Goal: Information Seeking & Learning: Learn about a topic

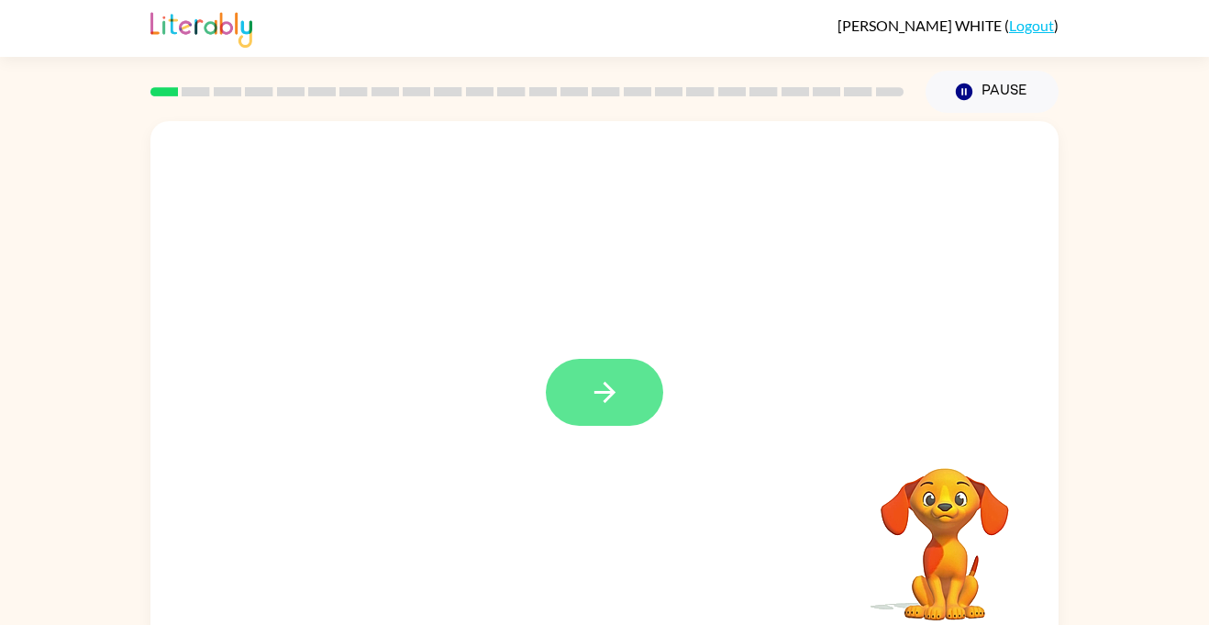
click at [644, 403] on button "button" at bounding box center [604, 392] width 117 height 67
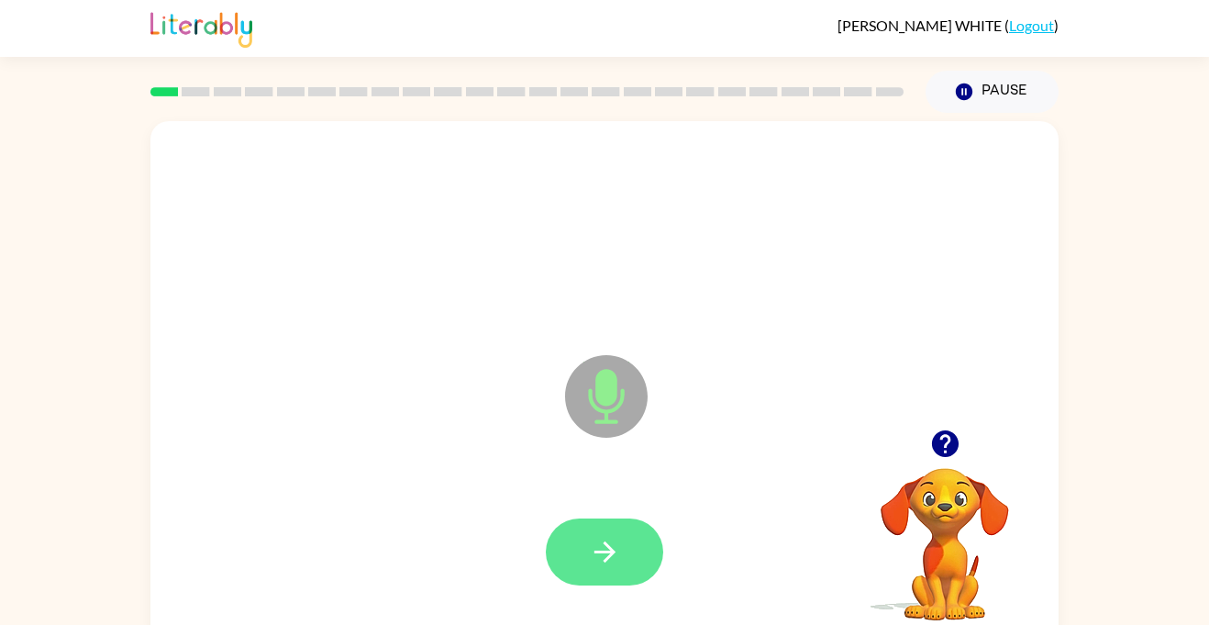
click at [596, 551] on icon "button" at bounding box center [603, 551] width 21 height 21
click at [622, 550] on button "button" at bounding box center [604, 551] width 117 height 67
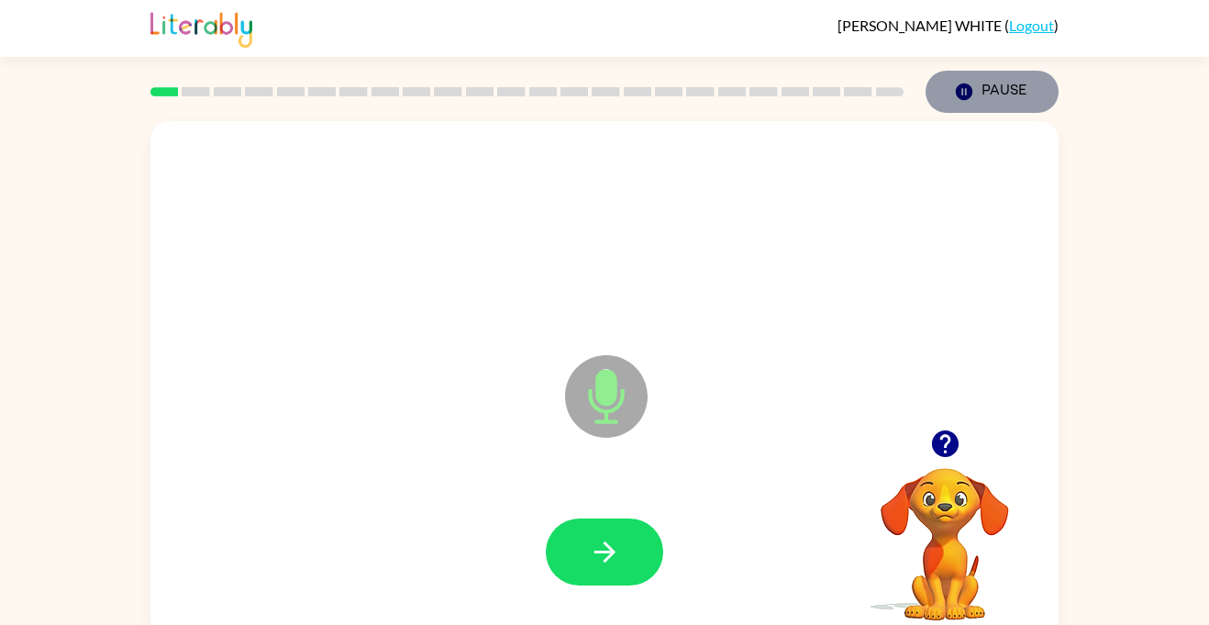
click at [968, 87] on icon "button" at bounding box center [964, 91] width 17 height 17
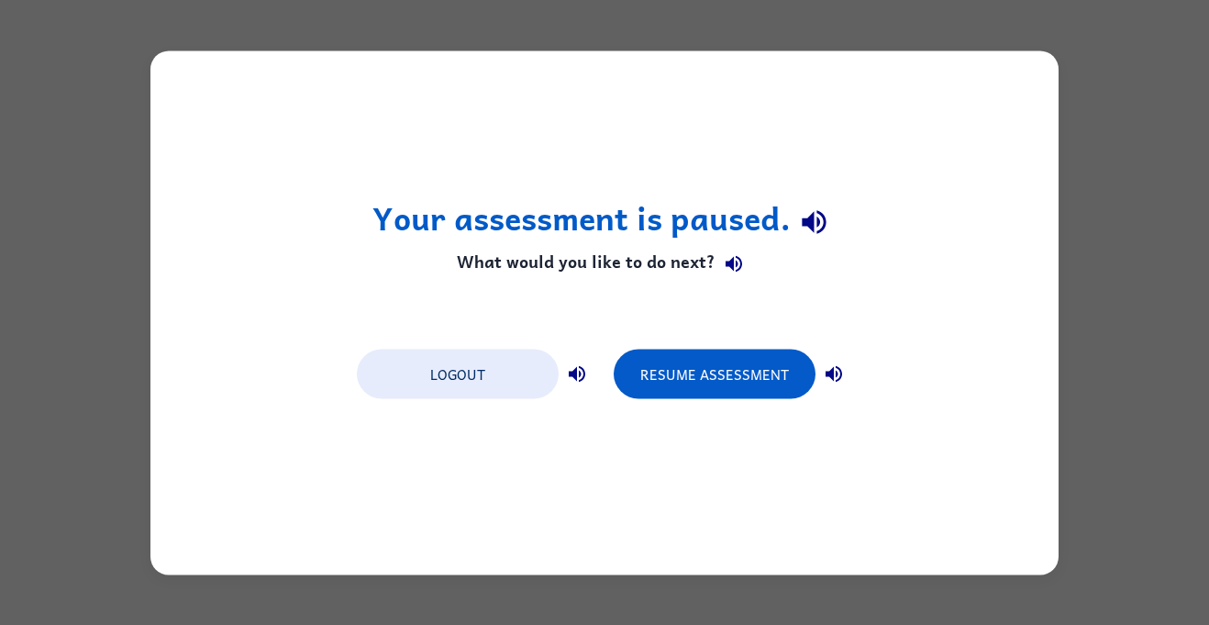
click at [1166, 250] on div "Your assessment is paused. What would you like to do next? Logout Resume Assess…" at bounding box center [604, 312] width 1209 height 625
click at [469, 372] on button "Logout" at bounding box center [458, 374] width 202 height 50
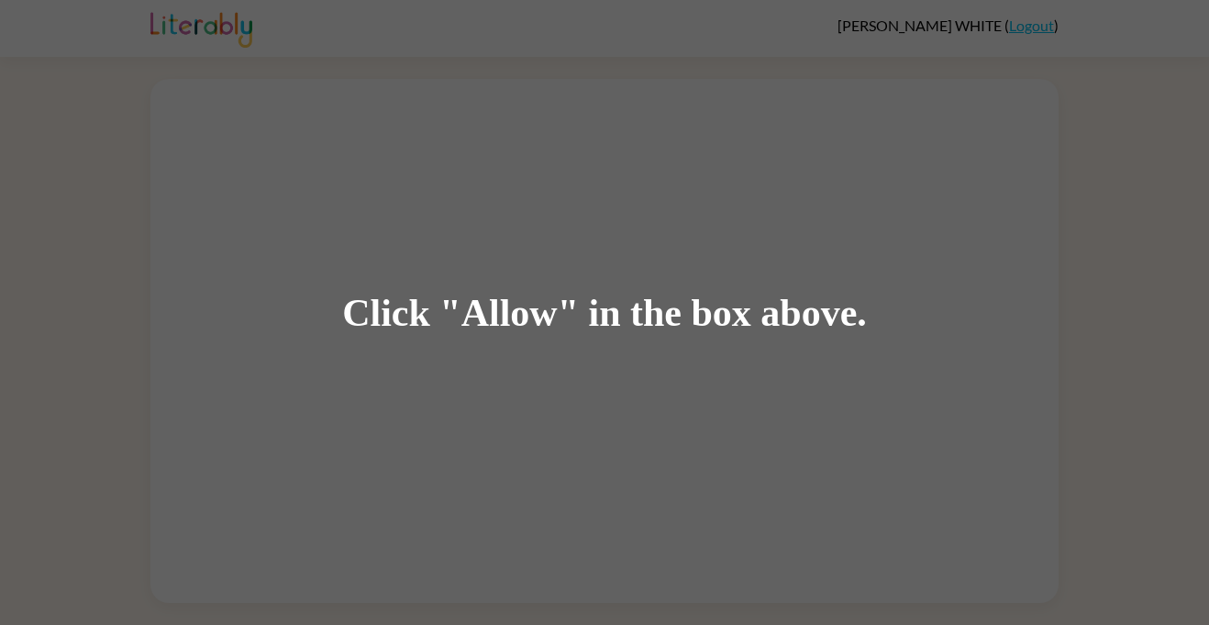
click at [397, 397] on div "Click "Allow" in the box above." at bounding box center [604, 312] width 1209 height 625
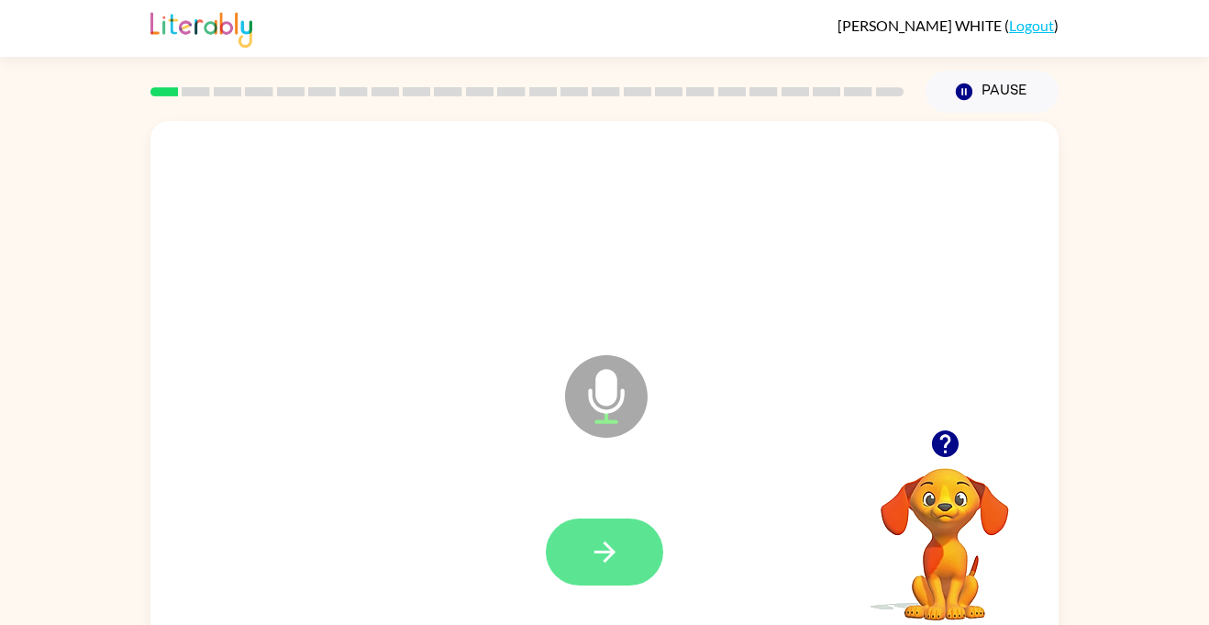
click at [613, 546] on icon "button" at bounding box center [605, 552] width 32 height 32
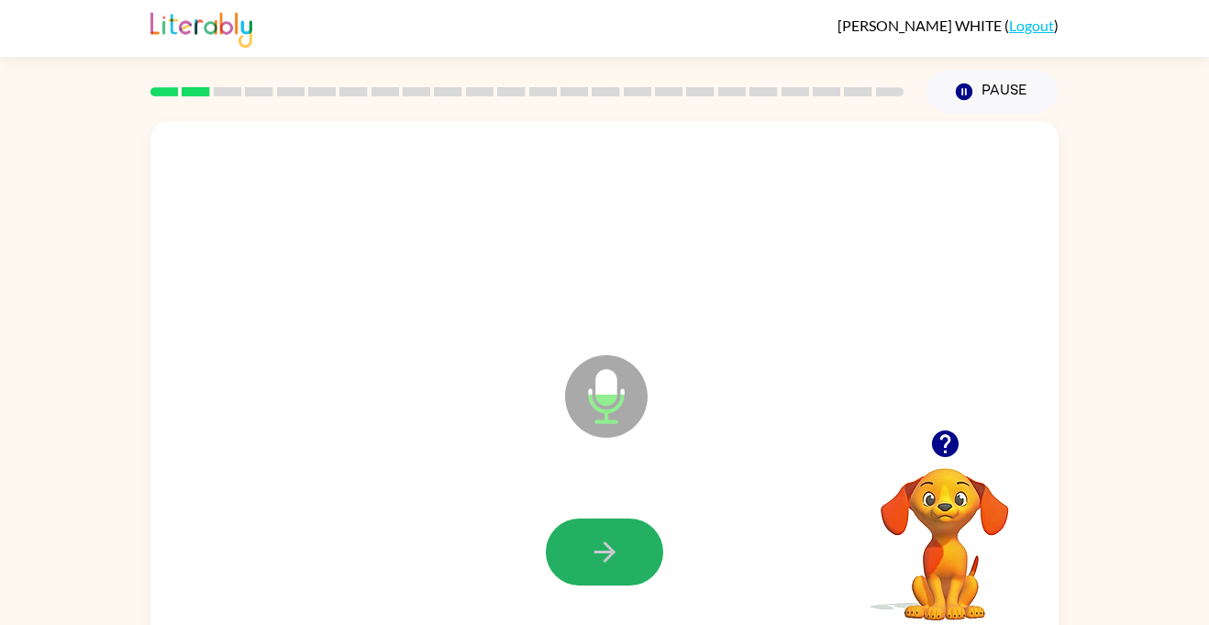
click at [613, 546] on icon "button" at bounding box center [605, 552] width 32 height 32
click at [613, 549] on icon "button" at bounding box center [605, 552] width 32 height 32
click at [609, 549] on icon "button" at bounding box center [603, 551] width 21 height 21
click at [609, 552] on icon "button" at bounding box center [603, 551] width 21 height 21
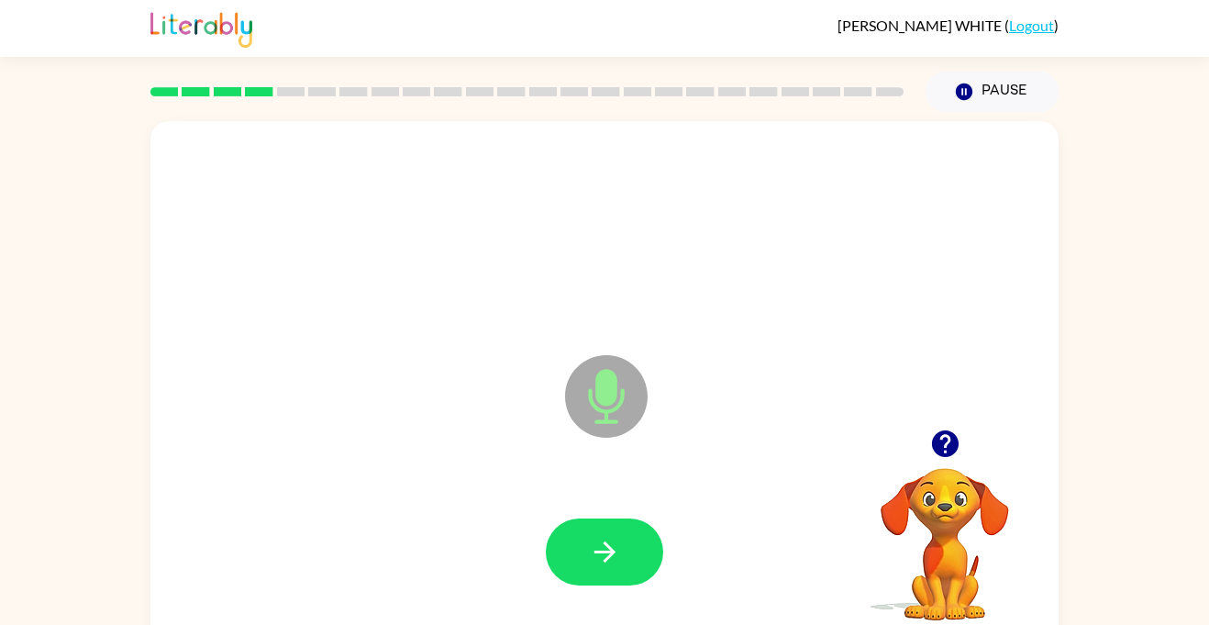
click at [610, 551] on icon "button" at bounding box center [603, 551] width 21 height 21
click at [595, 560] on icon "button" at bounding box center [605, 552] width 32 height 32
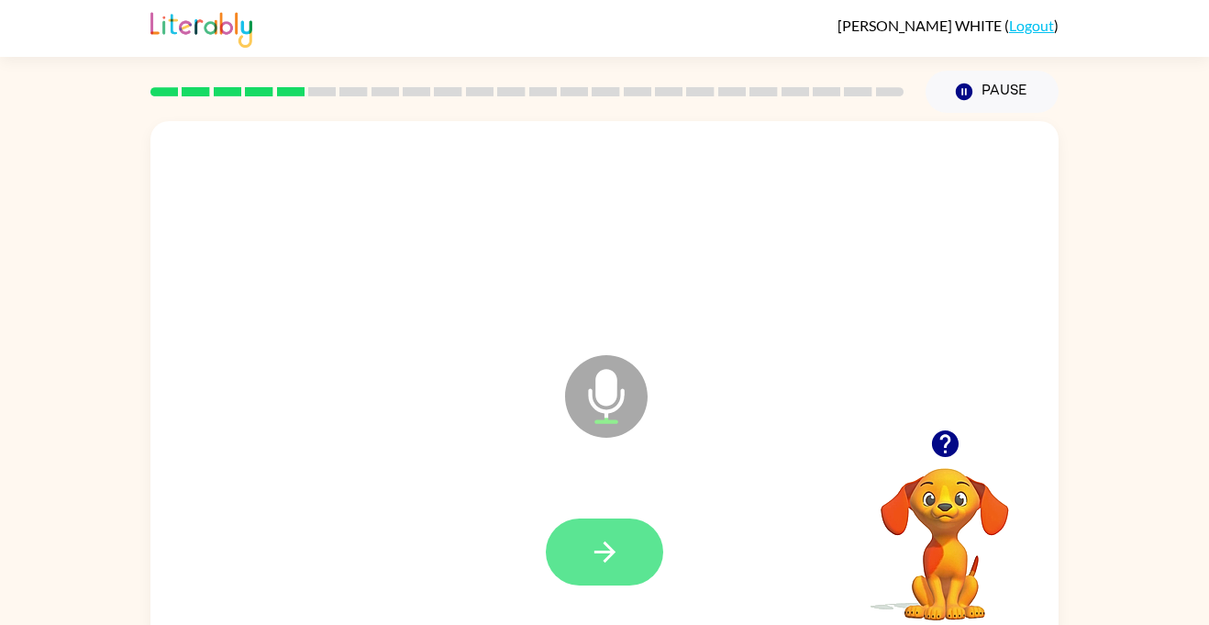
click at [592, 559] on icon "button" at bounding box center [605, 552] width 32 height 32
click at [591, 559] on icon "button" at bounding box center [605, 552] width 32 height 32
click at [590, 560] on icon "button" at bounding box center [605, 552] width 32 height 32
click at [589, 560] on icon "button" at bounding box center [605, 552] width 32 height 32
click at [592, 561] on icon "button" at bounding box center [605, 552] width 32 height 32
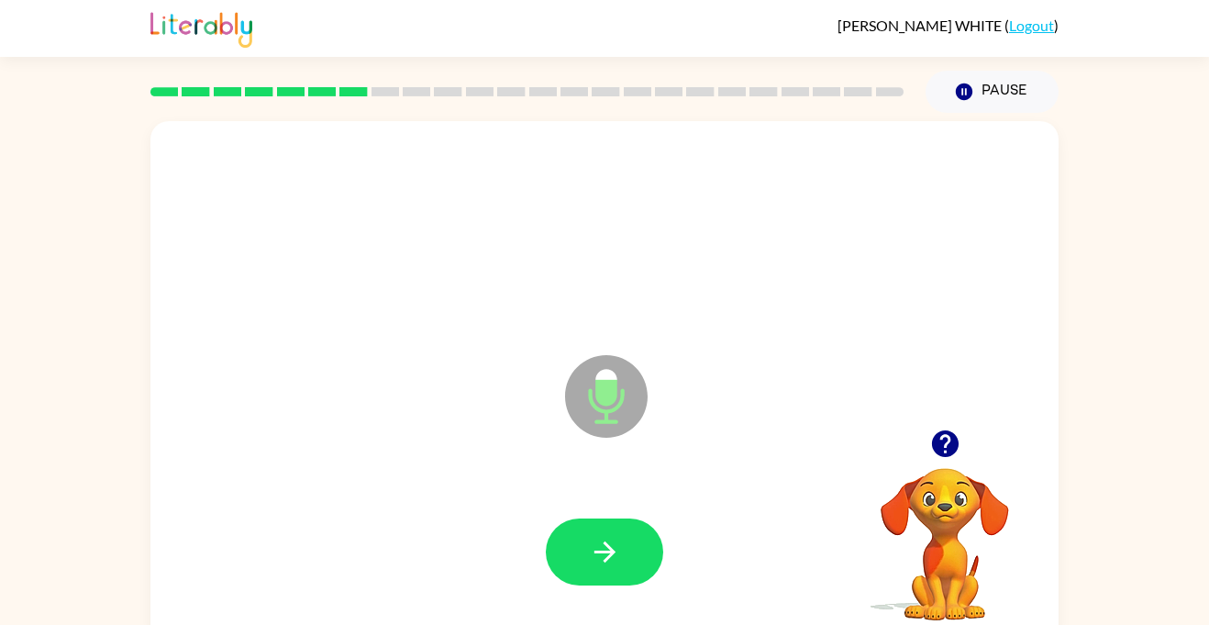
click at [593, 562] on icon "button" at bounding box center [605, 552] width 32 height 32
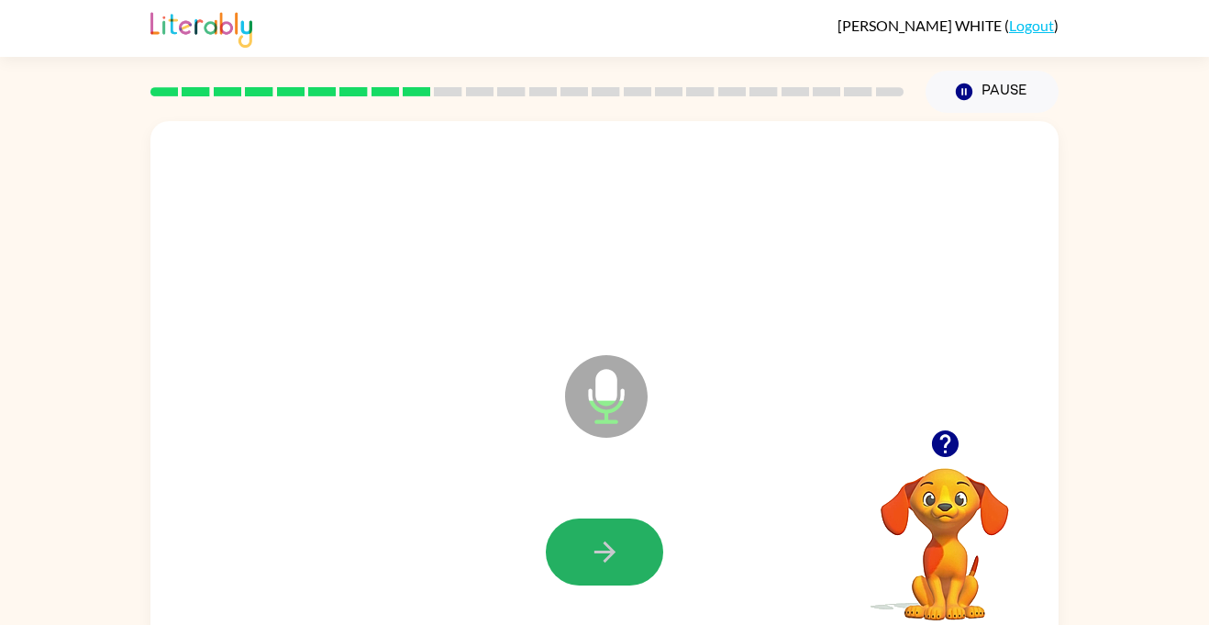
click at [593, 562] on icon "button" at bounding box center [605, 552] width 32 height 32
click at [597, 557] on icon "button" at bounding box center [605, 552] width 32 height 32
click at [598, 560] on icon "button" at bounding box center [605, 552] width 32 height 32
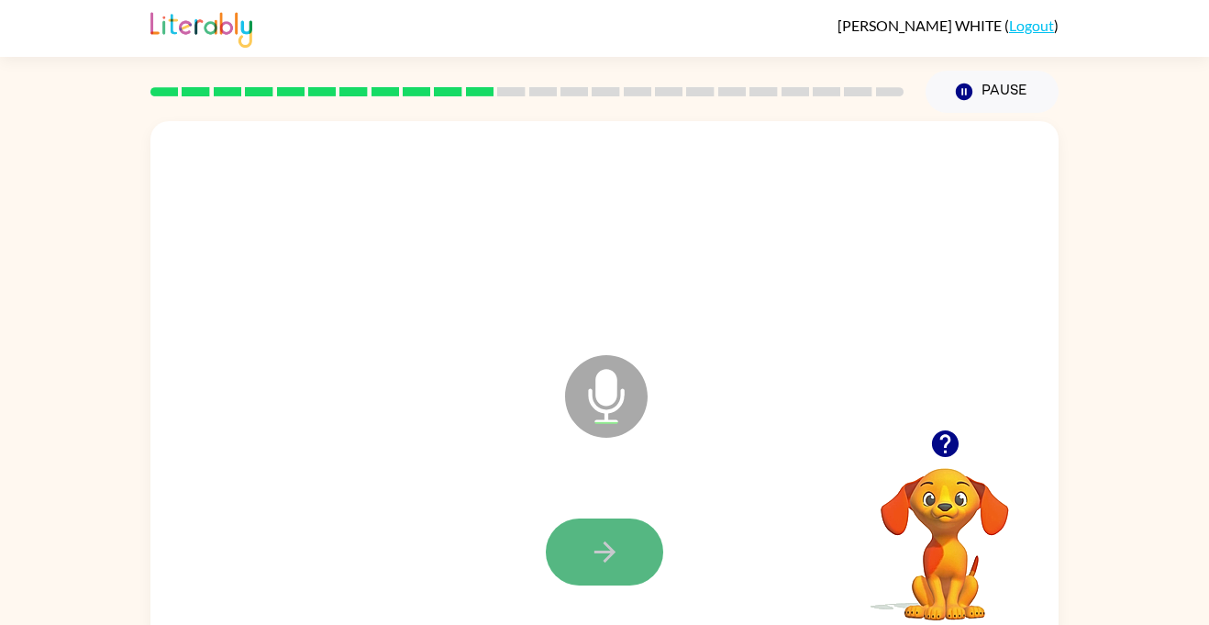
click at [595, 563] on icon "button" at bounding box center [605, 552] width 32 height 32
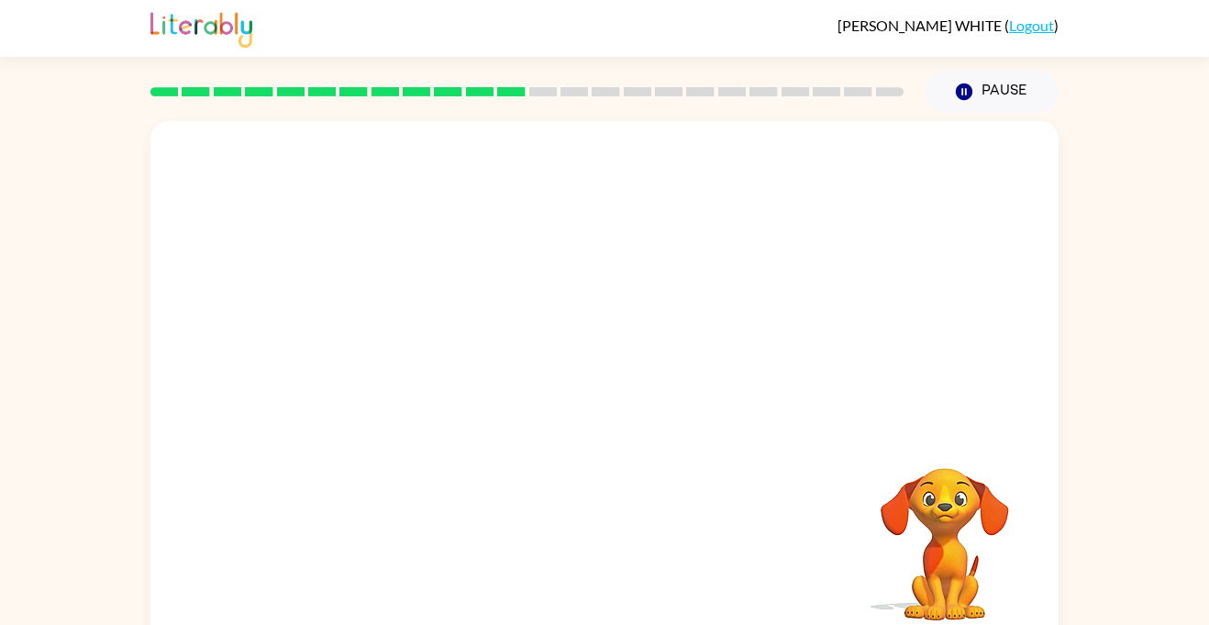
scroll to position [20, 0]
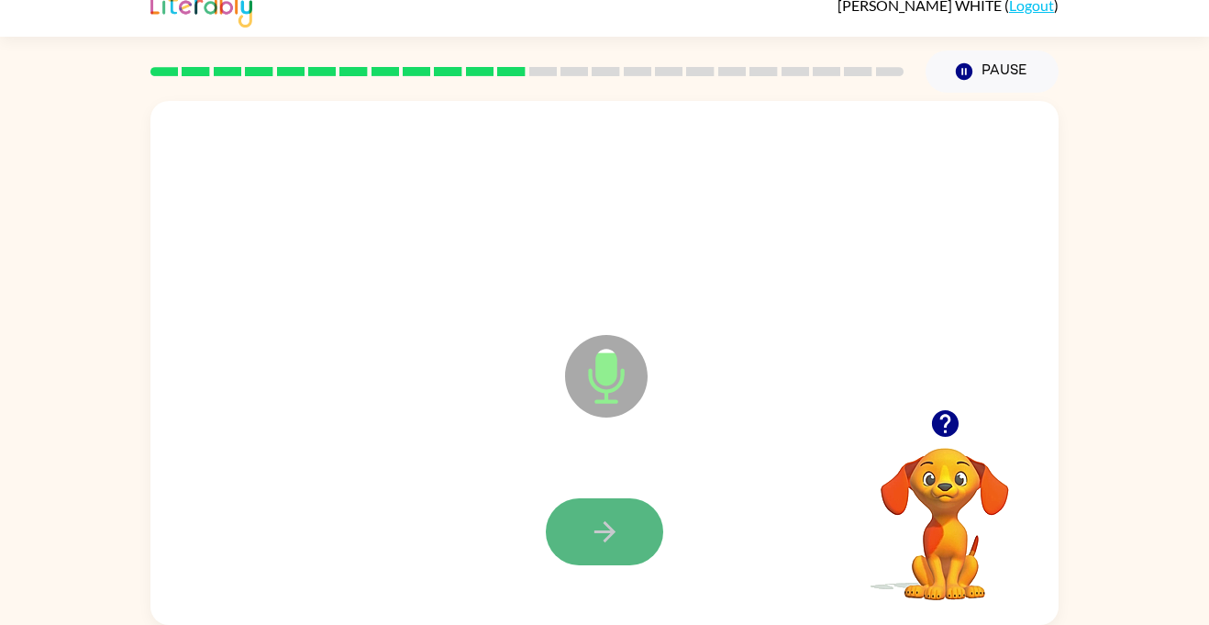
click at [609, 557] on button "button" at bounding box center [604, 531] width 117 height 67
click at [609, 522] on icon "button" at bounding box center [605, 531] width 32 height 32
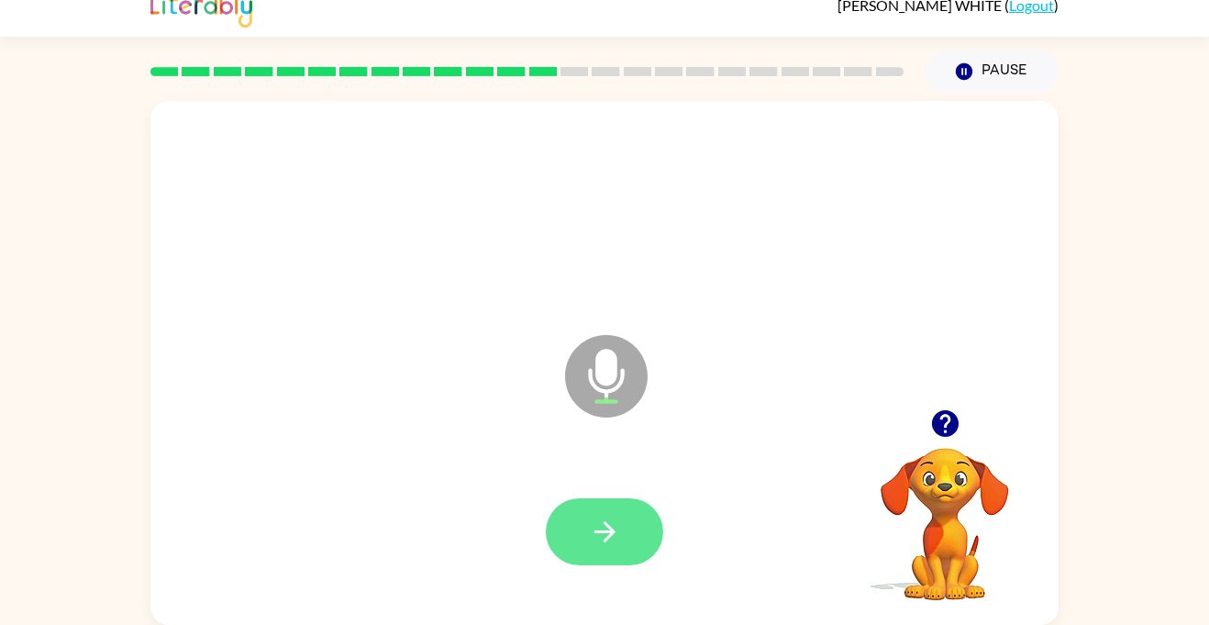
click at [604, 556] on button "button" at bounding box center [604, 531] width 117 height 67
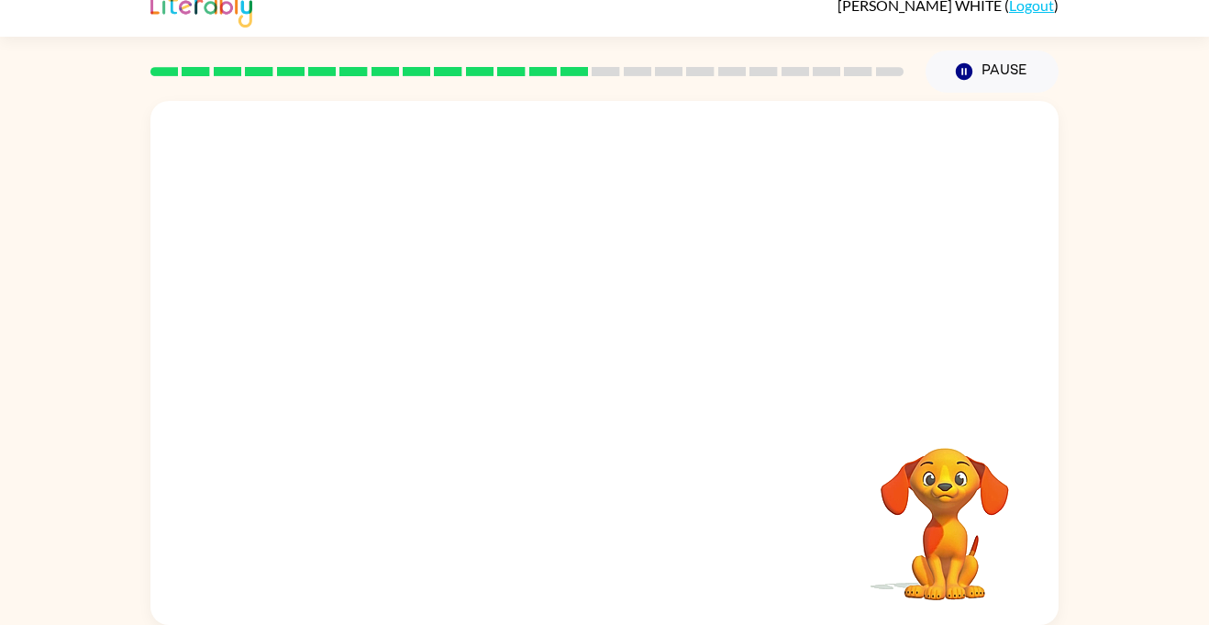
click at [604, 556] on div at bounding box center [604, 532] width 871 height 150
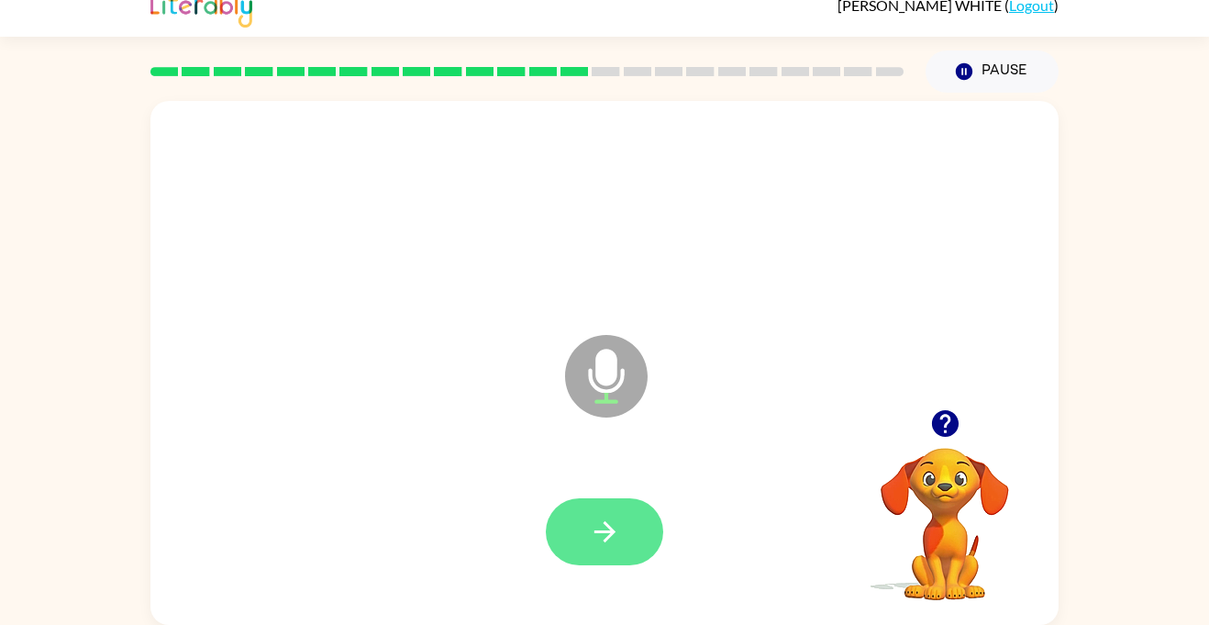
click at [615, 525] on icon "button" at bounding box center [605, 531] width 32 height 32
click at [584, 534] on button "button" at bounding box center [604, 531] width 117 height 67
click at [611, 531] on icon "button" at bounding box center [603, 531] width 21 height 21
click at [597, 510] on button "button" at bounding box center [604, 531] width 117 height 67
click at [595, 527] on icon "button" at bounding box center [605, 531] width 32 height 32
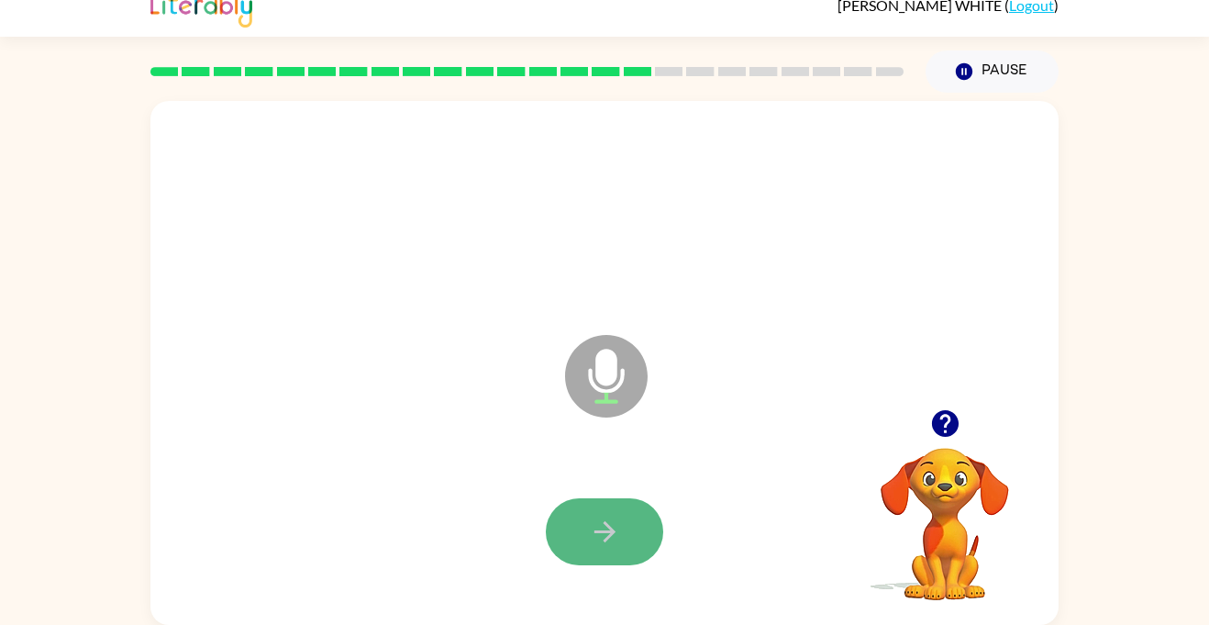
click at [593, 554] on button "button" at bounding box center [604, 531] width 117 height 67
click at [593, 555] on button "button" at bounding box center [604, 531] width 117 height 67
click at [594, 551] on button "button" at bounding box center [604, 531] width 117 height 67
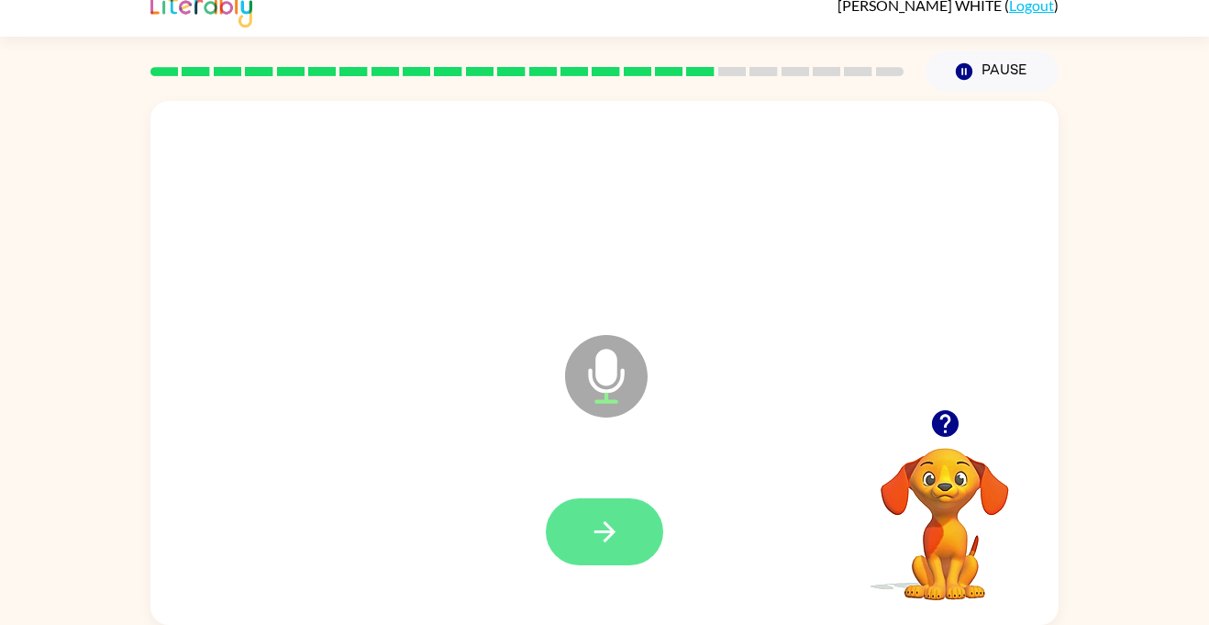
click at [609, 543] on icon "button" at bounding box center [605, 531] width 32 height 32
click at [604, 517] on icon "button" at bounding box center [605, 531] width 32 height 32
click at [601, 531] on icon "button" at bounding box center [603, 531] width 21 height 21
click at [629, 514] on button "button" at bounding box center [604, 531] width 117 height 67
click at [587, 528] on button "button" at bounding box center [604, 531] width 117 height 67
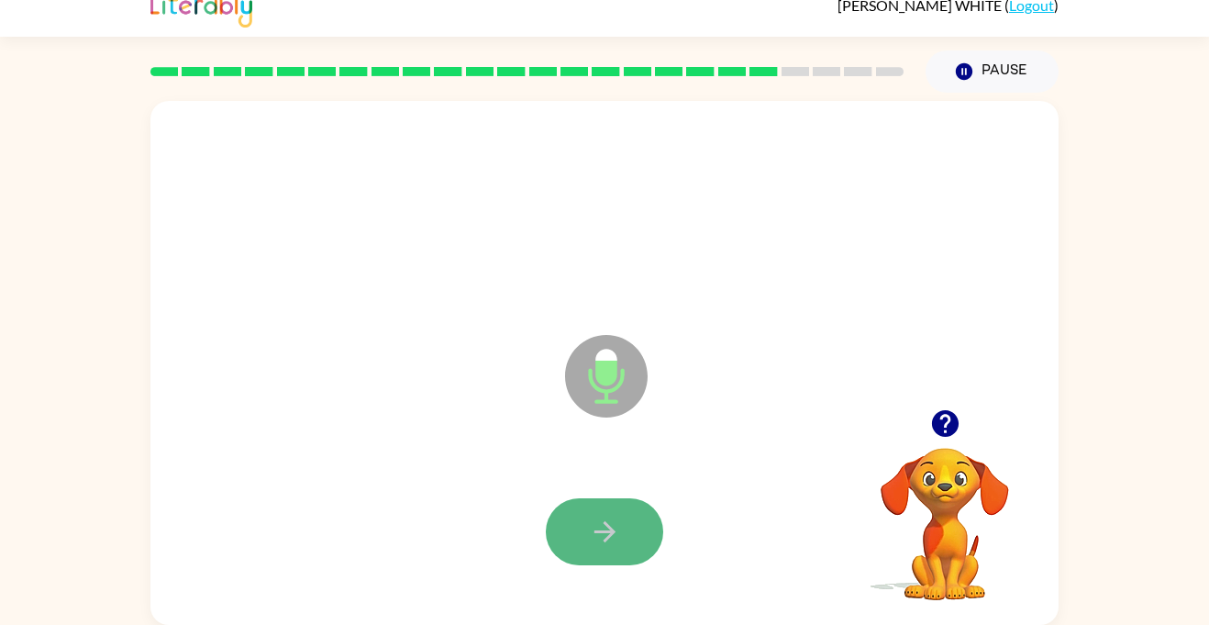
click at [591, 529] on icon "button" at bounding box center [605, 531] width 32 height 32
click at [626, 553] on button "button" at bounding box center [604, 531] width 117 height 67
click at [605, 544] on icon "button" at bounding box center [605, 531] width 32 height 32
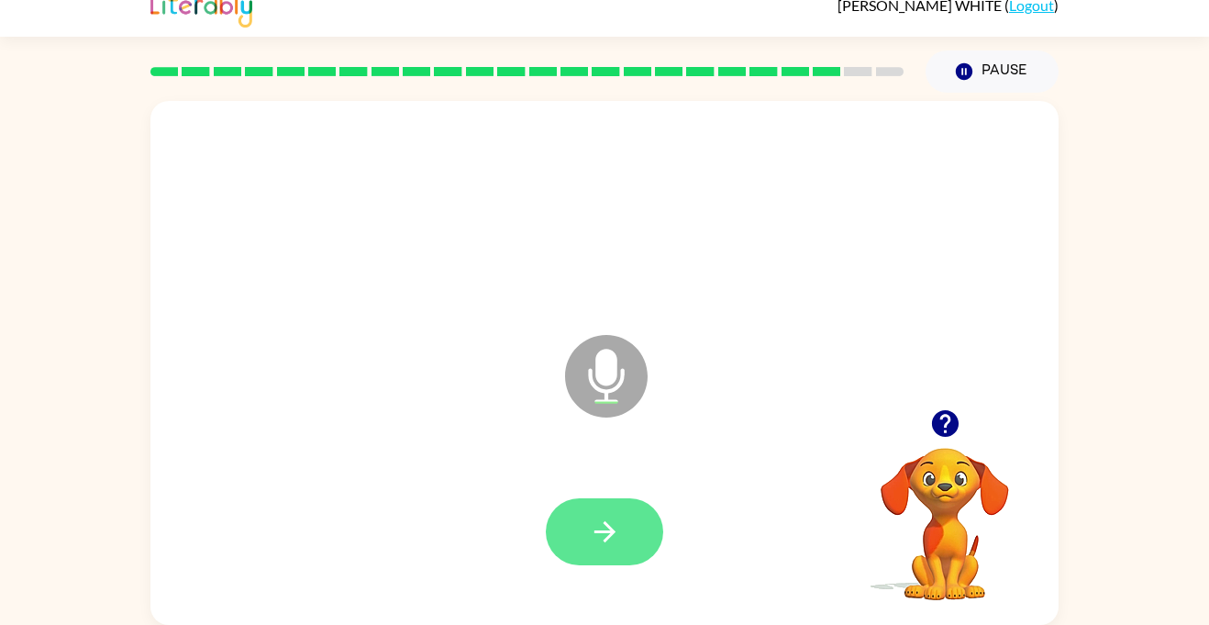
click at [647, 514] on button "button" at bounding box center [604, 531] width 117 height 67
click at [623, 540] on button "button" at bounding box center [604, 531] width 117 height 67
click at [647, 526] on button "button" at bounding box center [604, 531] width 117 height 67
click at [612, 534] on icon "button" at bounding box center [603, 531] width 21 height 21
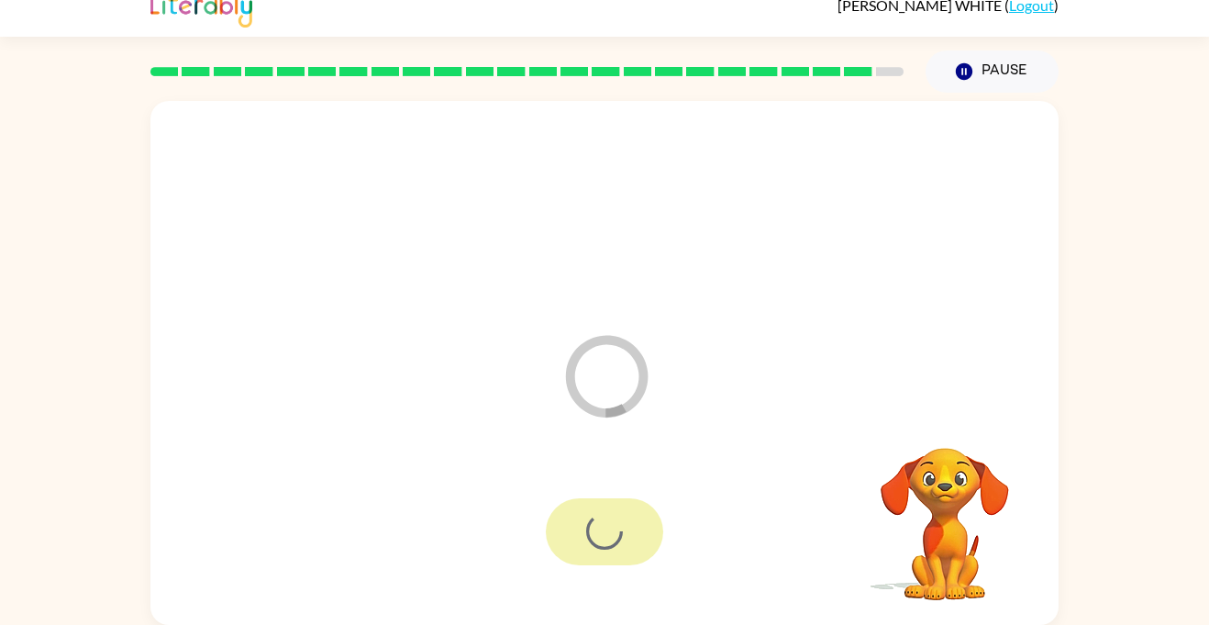
scroll to position [0, 0]
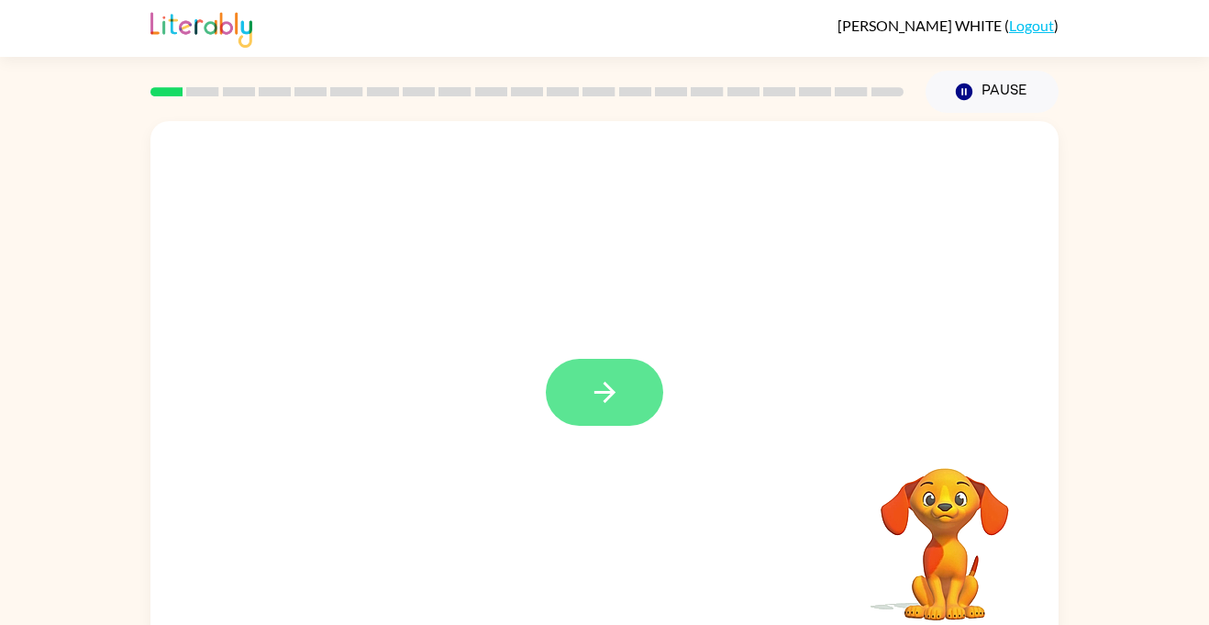
click at [609, 376] on icon "button" at bounding box center [605, 392] width 32 height 32
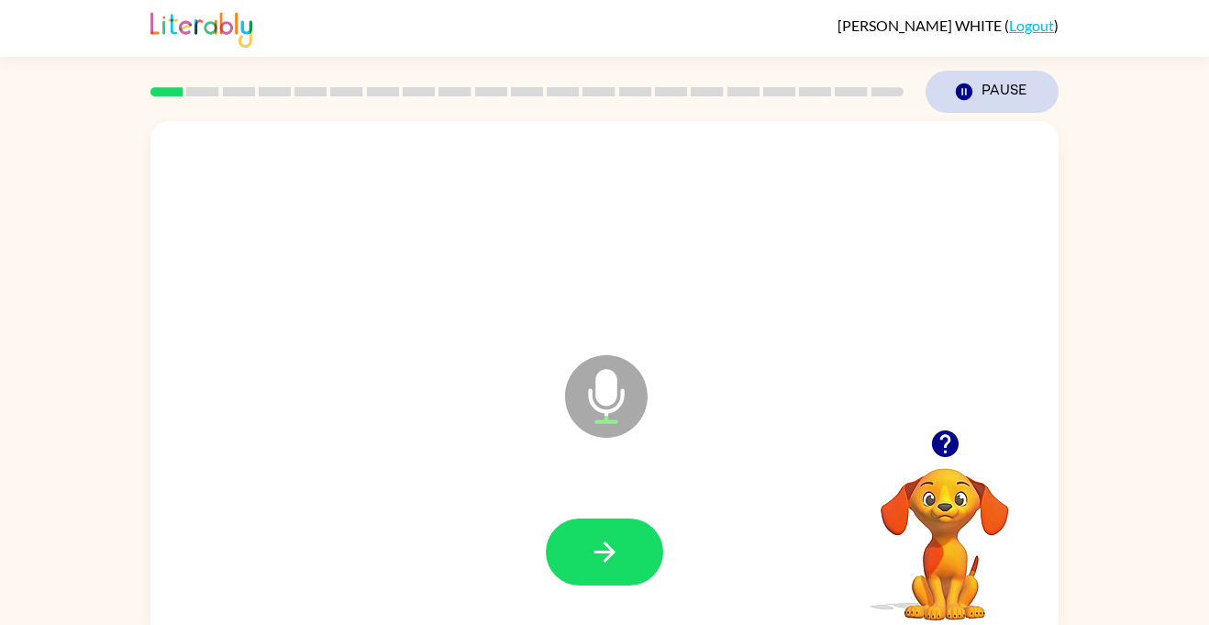
click at [977, 92] on button "Pause Pause" at bounding box center [991, 92] width 133 height 42
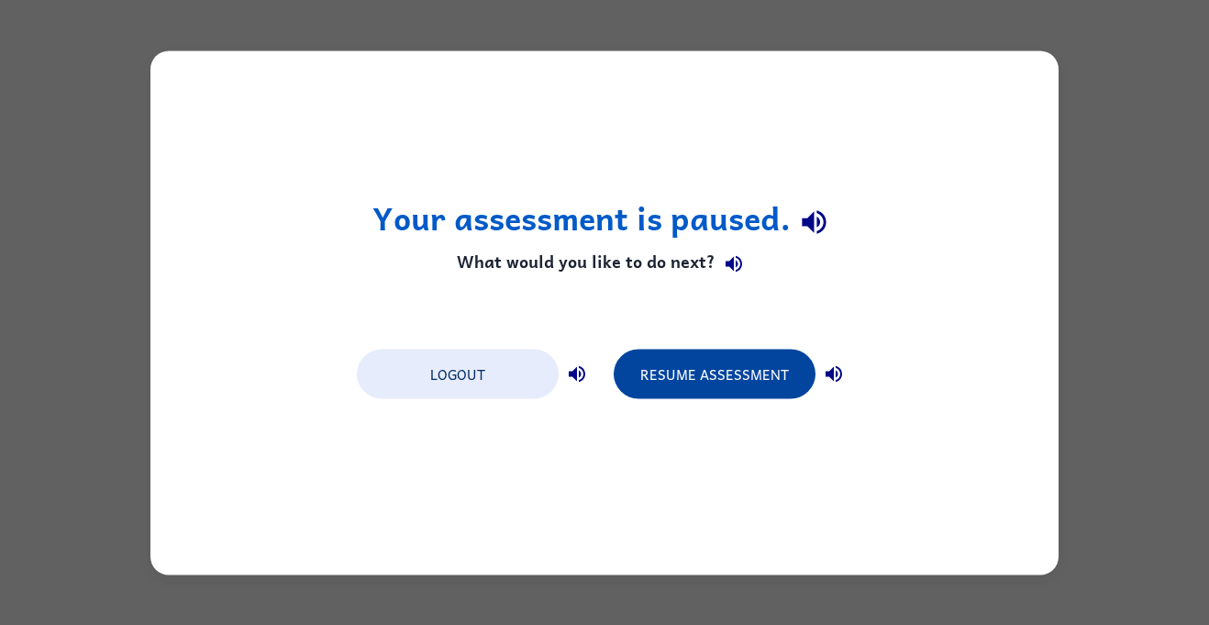
click at [762, 382] on button "Resume Assessment" at bounding box center [715, 374] width 202 height 50
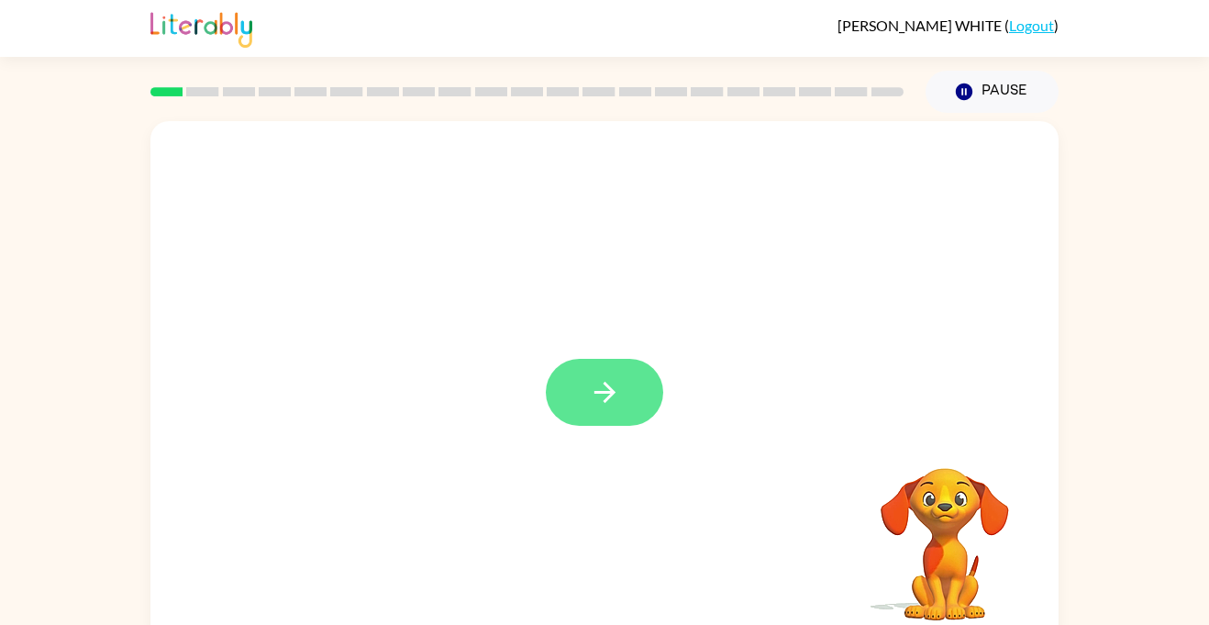
click at [648, 373] on button "button" at bounding box center [604, 392] width 117 height 67
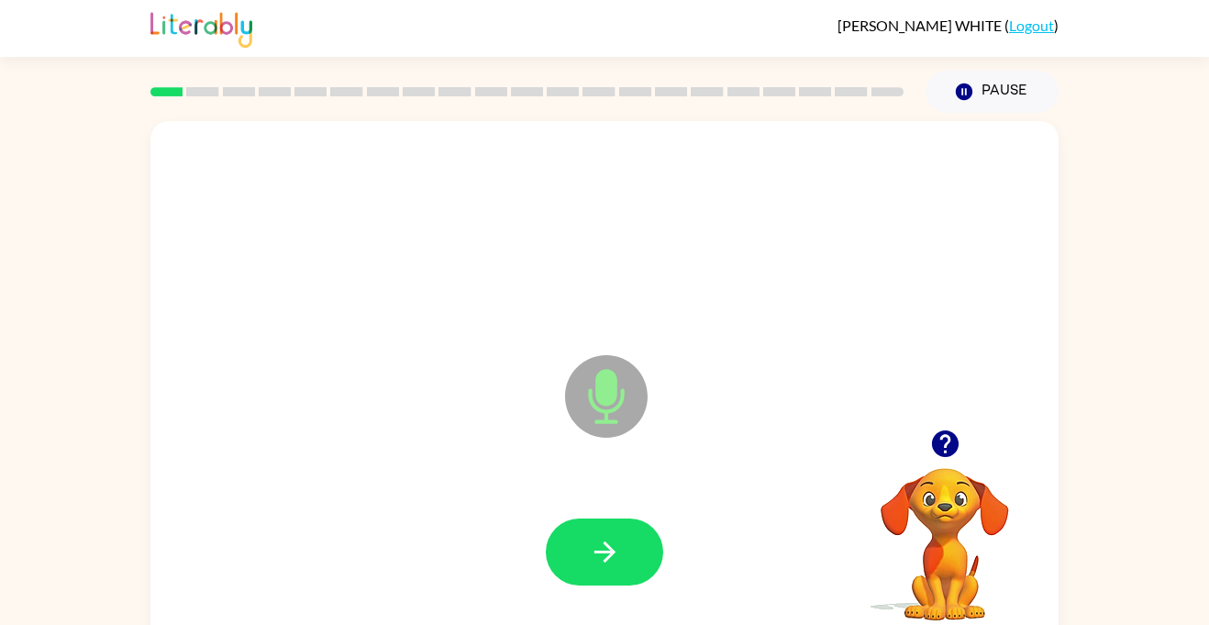
click at [648, 373] on icon "Microphone The Microphone is here when it is your turn to talk" at bounding box center [697, 419] width 275 height 138
click at [606, 563] on icon "button" at bounding box center [605, 552] width 32 height 32
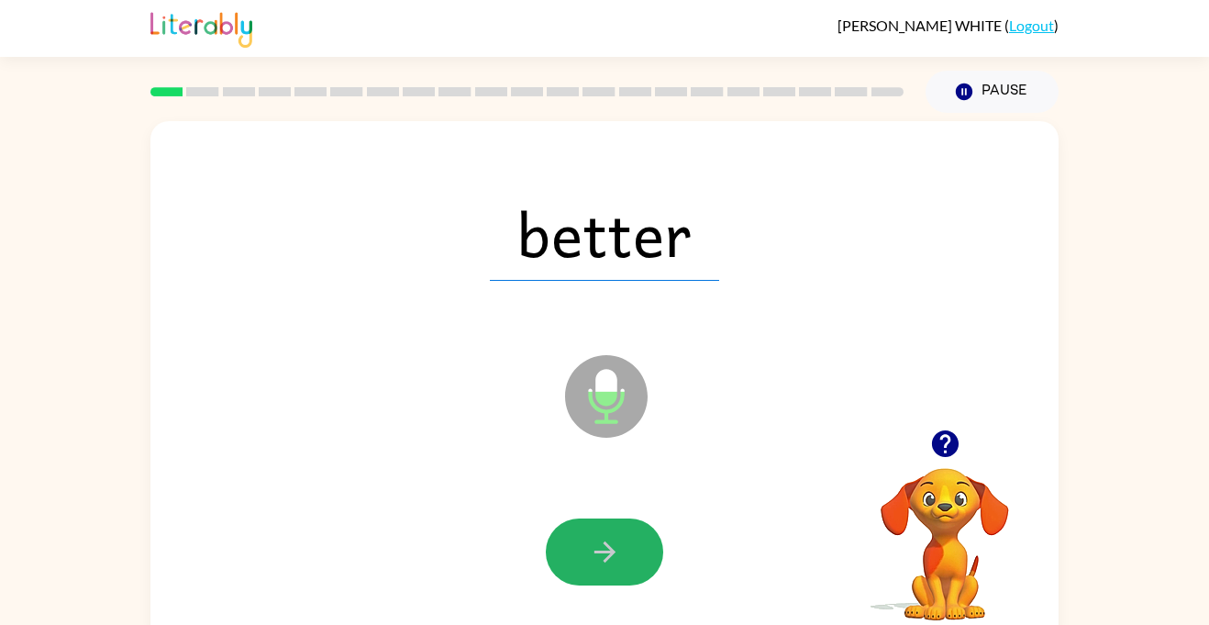
click at [606, 563] on icon "button" at bounding box center [605, 552] width 32 height 32
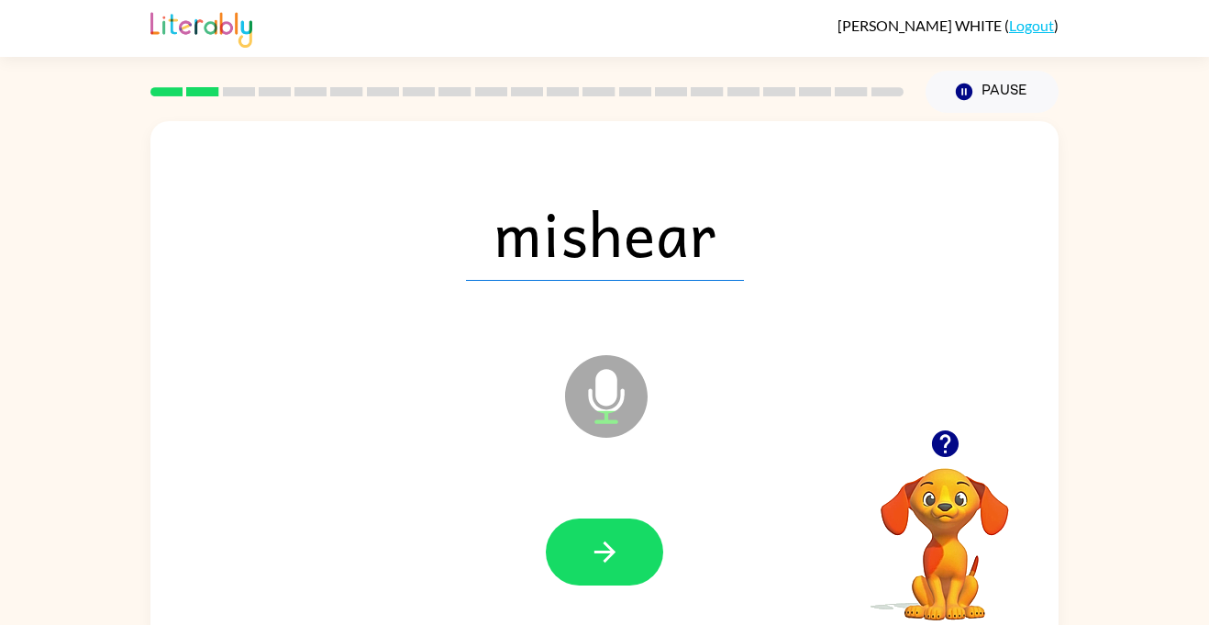
click at [606, 563] on icon "button" at bounding box center [605, 552] width 32 height 32
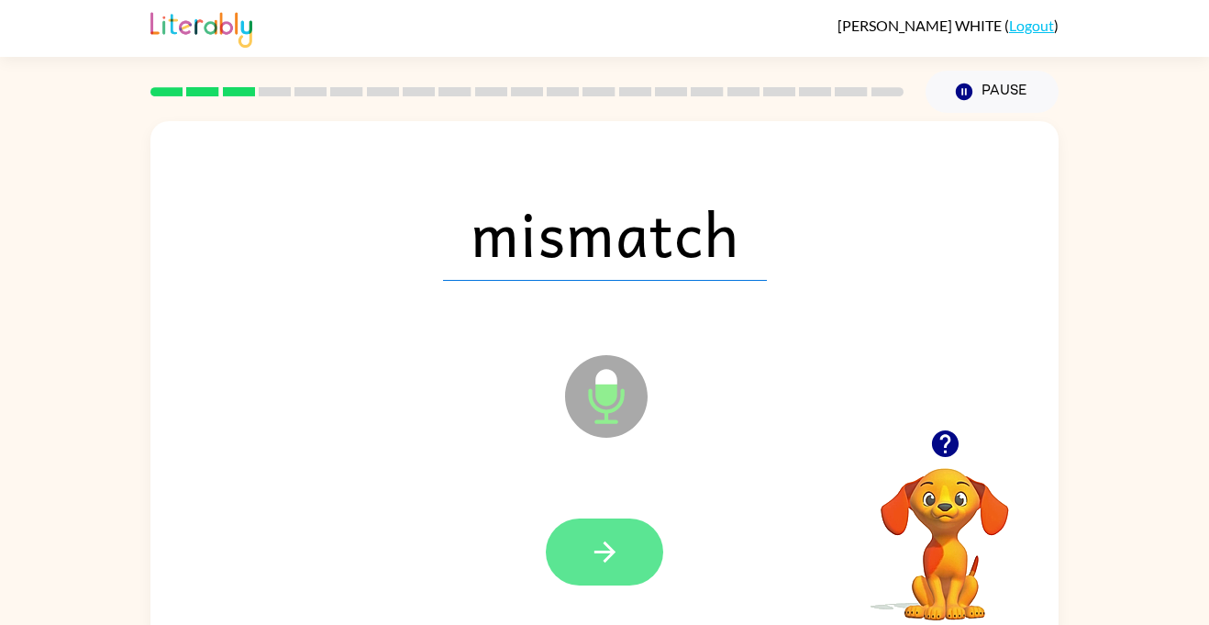
click at [579, 552] on button "button" at bounding box center [604, 551] width 117 height 67
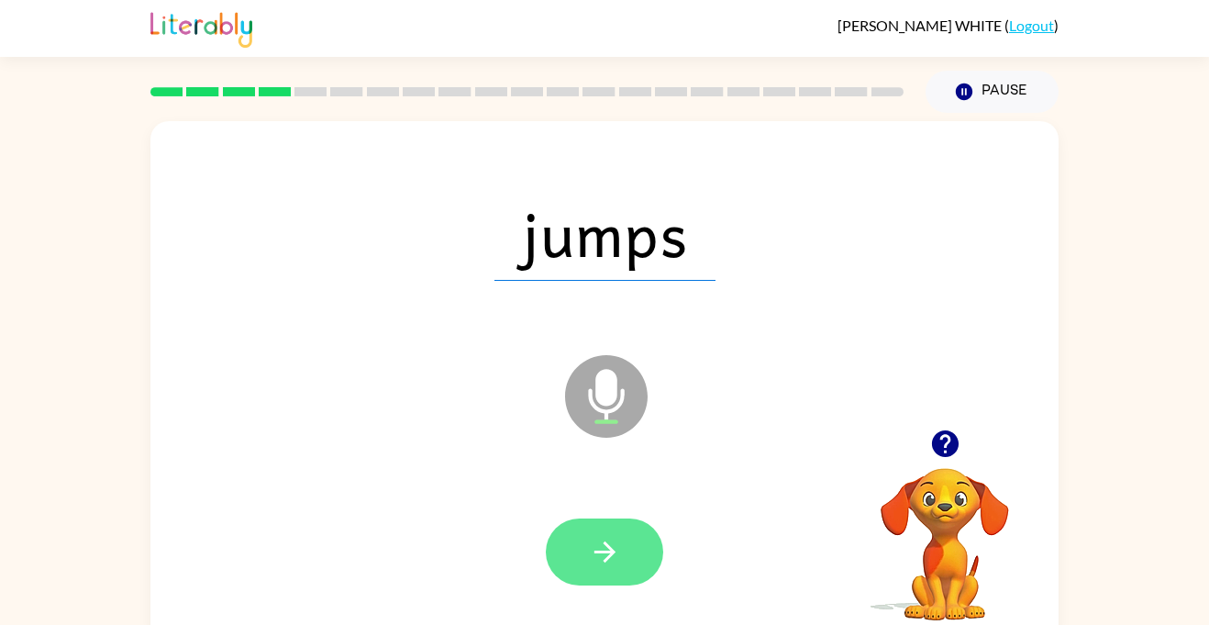
click at [589, 564] on icon "button" at bounding box center [605, 552] width 32 height 32
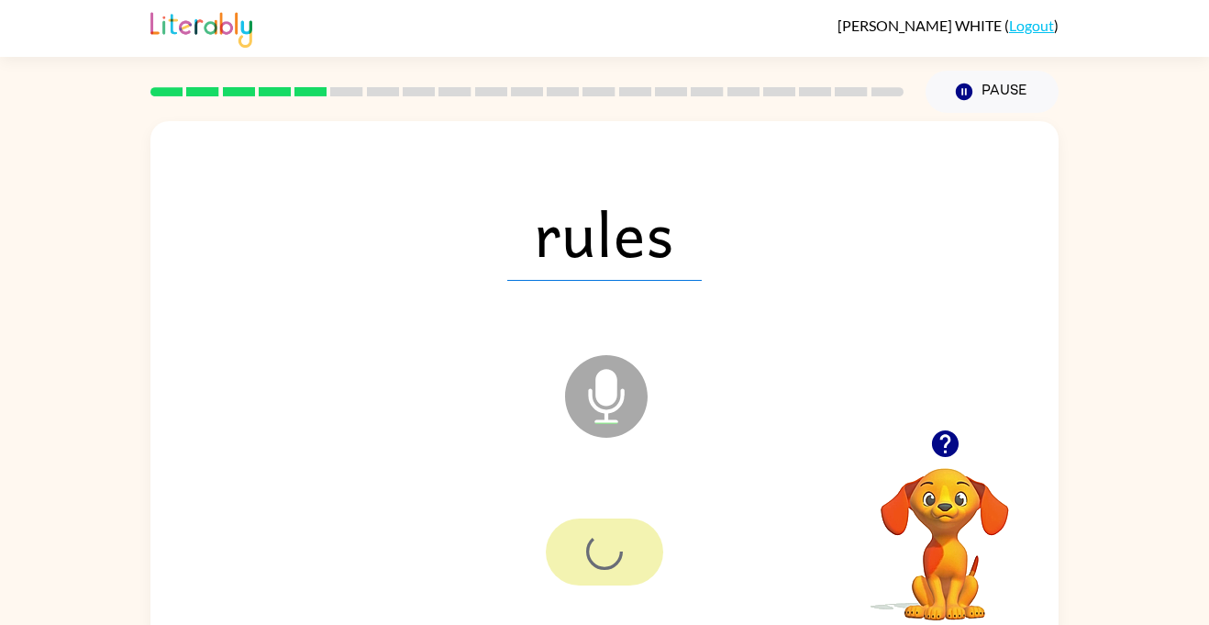
click at [588, 564] on div at bounding box center [604, 551] width 117 height 67
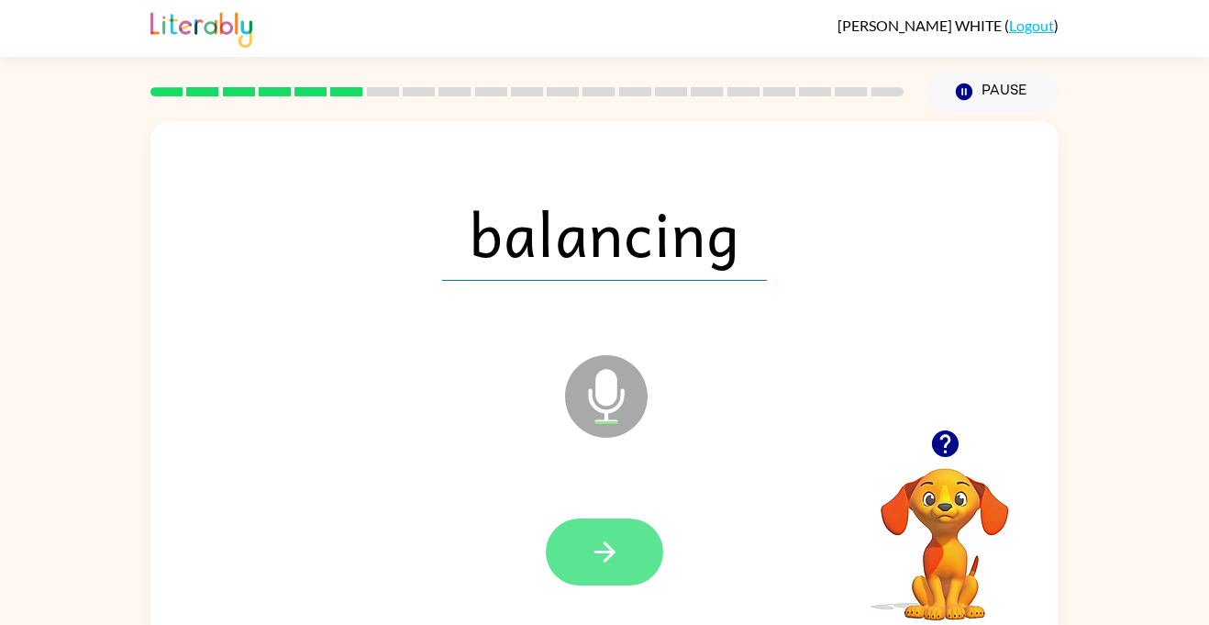
click at [583, 573] on button "button" at bounding box center [604, 551] width 117 height 67
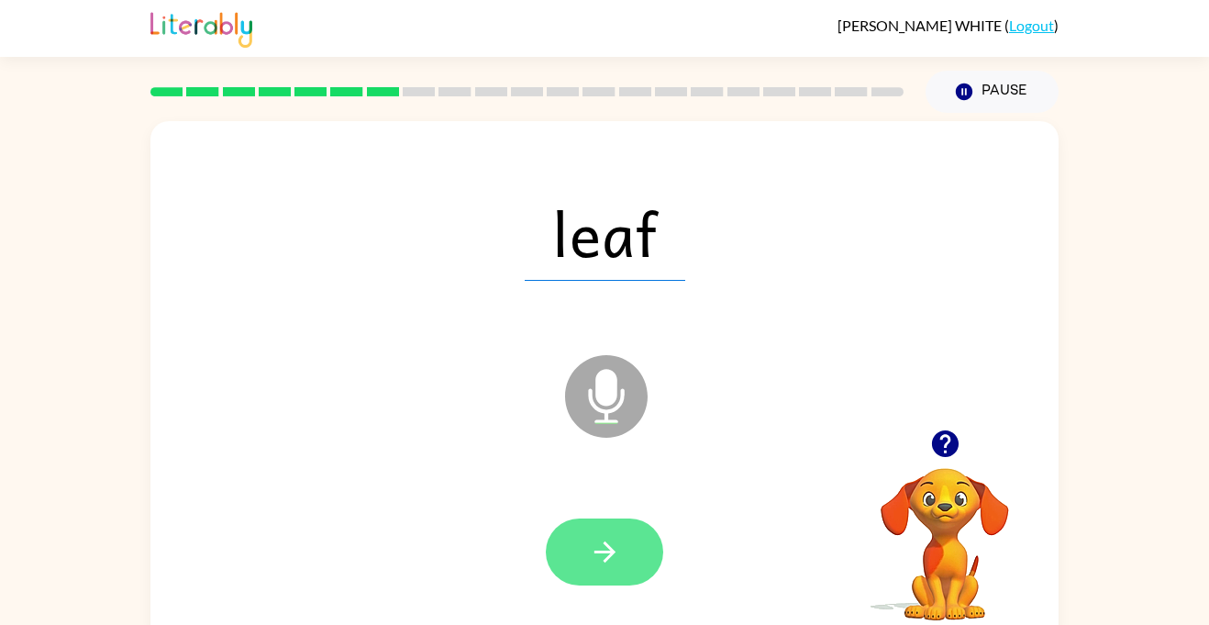
click at [584, 571] on button "button" at bounding box center [604, 551] width 117 height 67
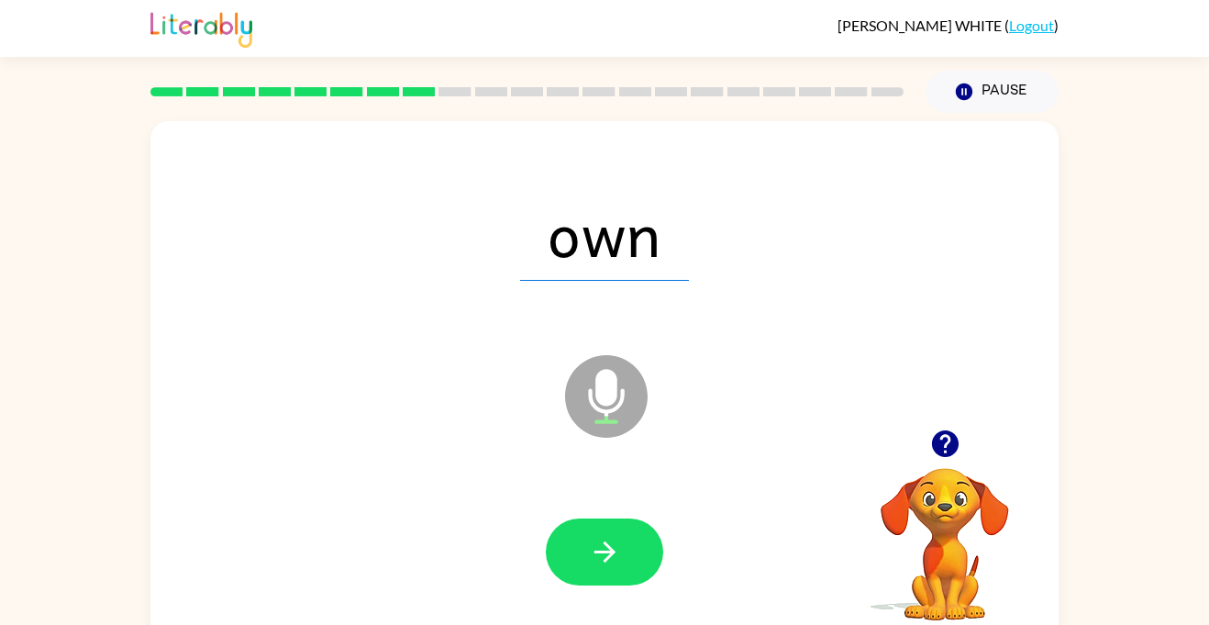
click at [584, 571] on button "button" at bounding box center [604, 551] width 117 height 67
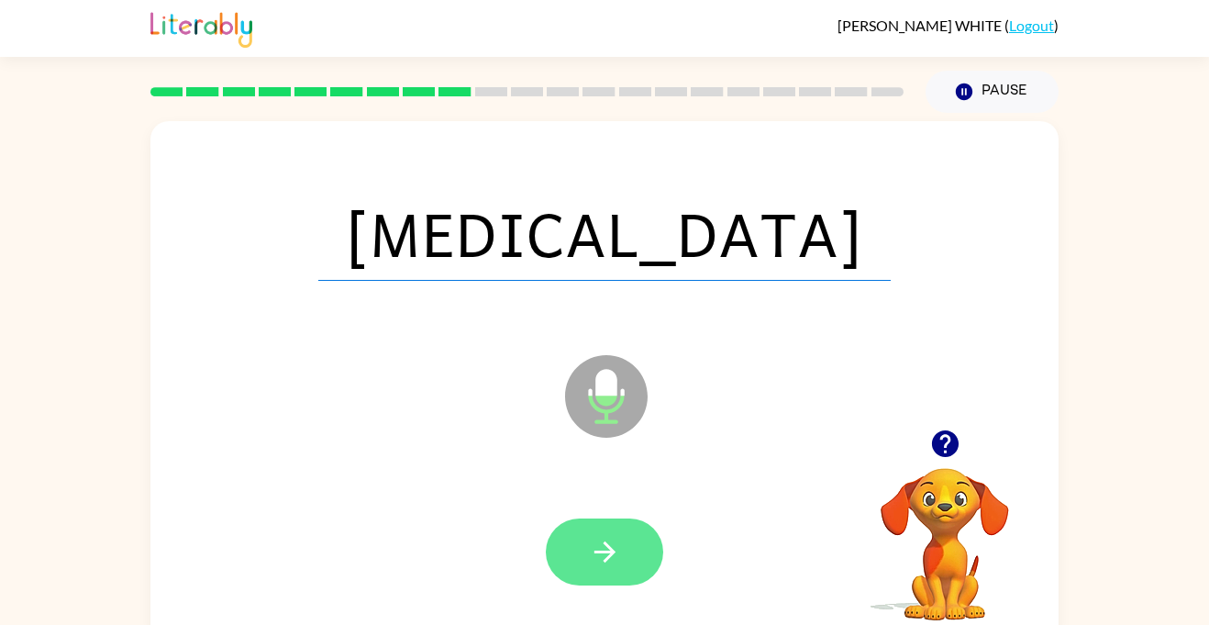
click at [584, 564] on button "button" at bounding box center [604, 551] width 117 height 67
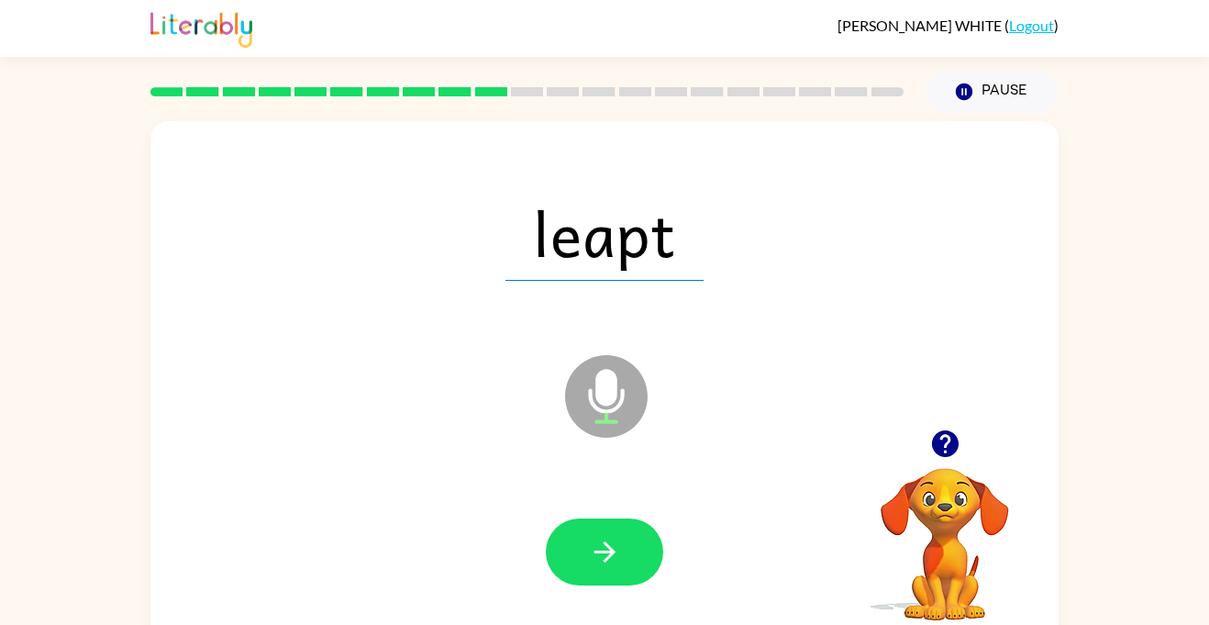
click at [584, 564] on button "button" at bounding box center [604, 551] width 117 height 67
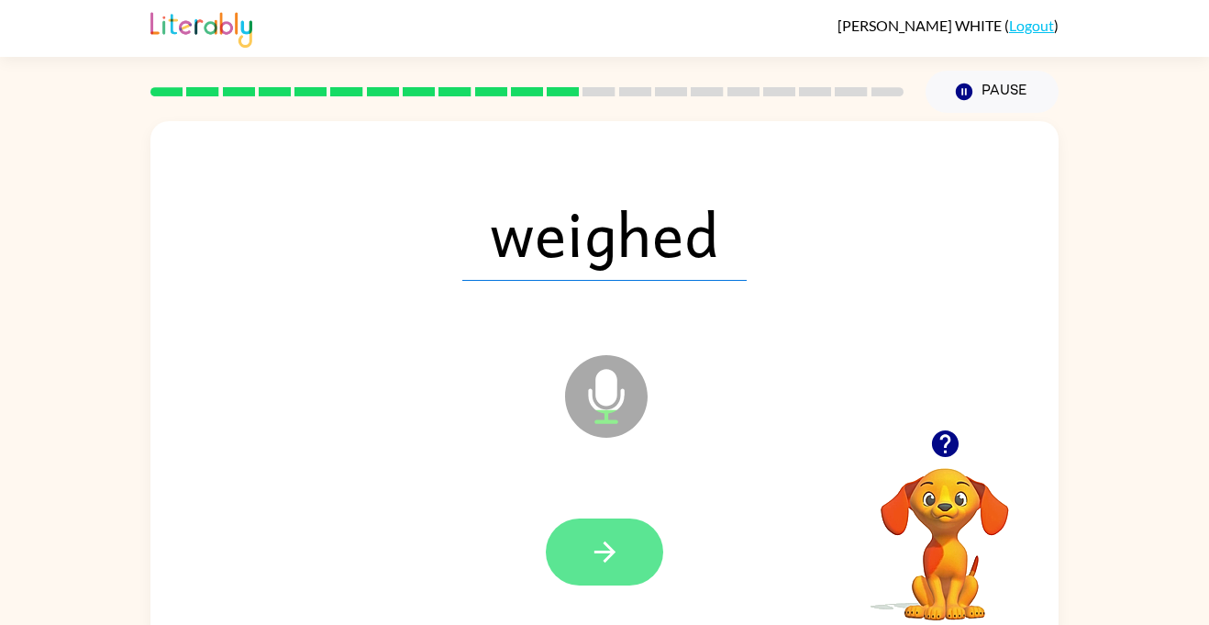
click at [582, 564] on button "button" at bounding box center [604, 551] width 117 height 67
click at [608, 572] on button "button" at bounding box center [604, 551] width 117 height 67
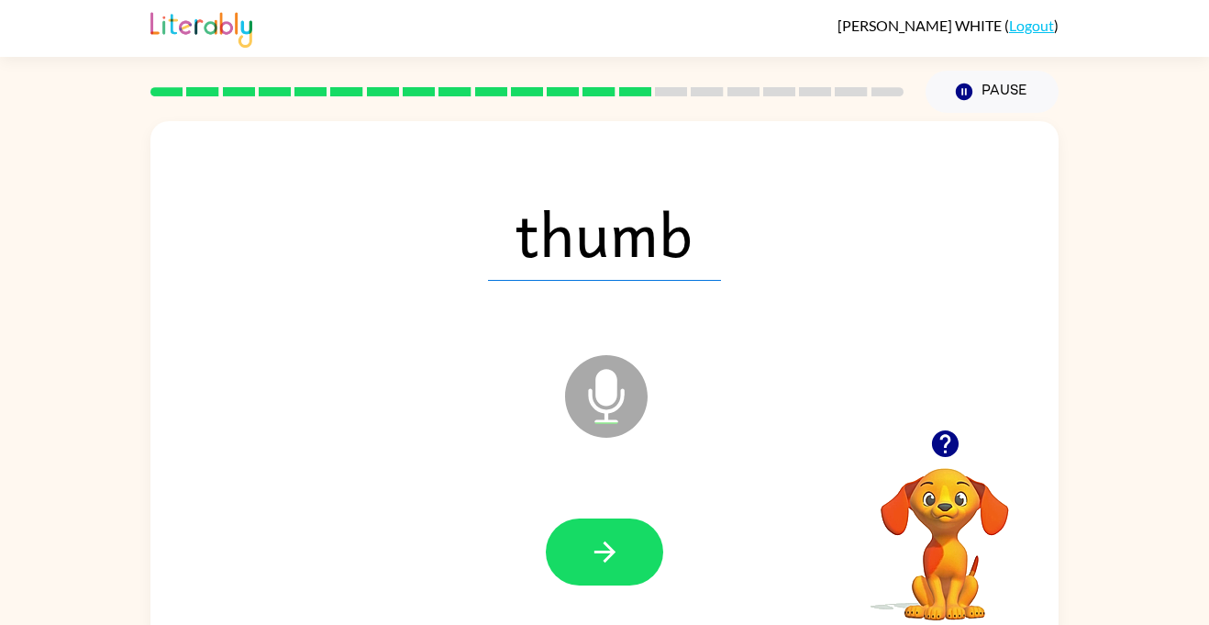
click at [608, 572] on button "button" at bounding box center [604, 551] width 117 height 67
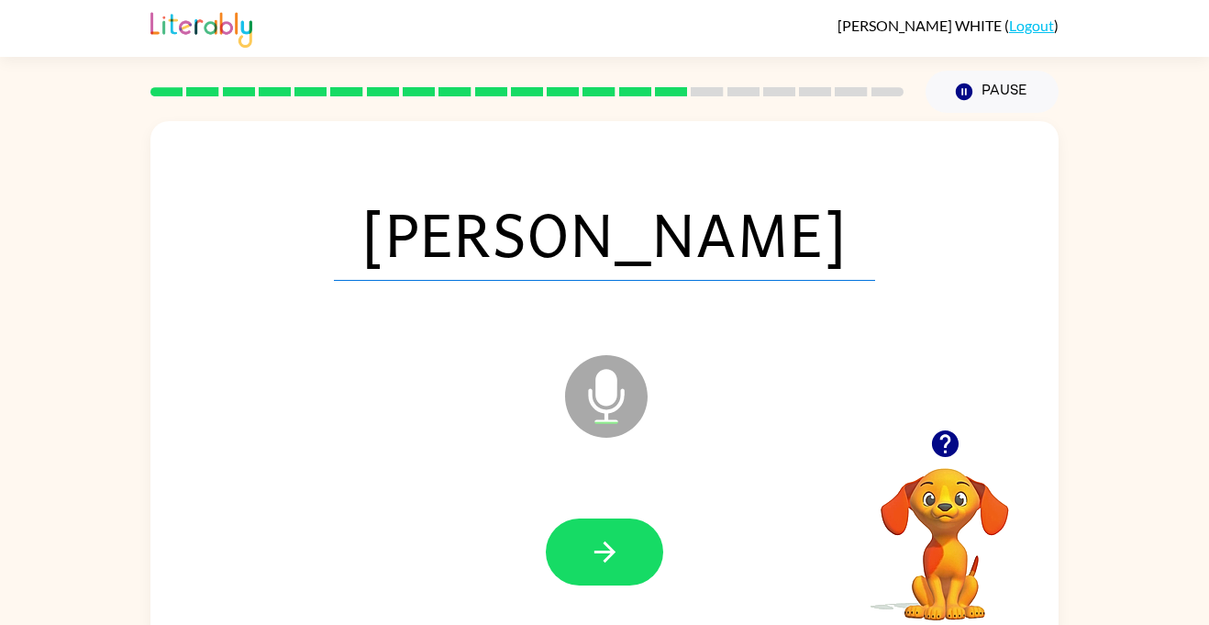
click at [608, 572] on button "button" at bounding box center [604, 551] width 117 height 67
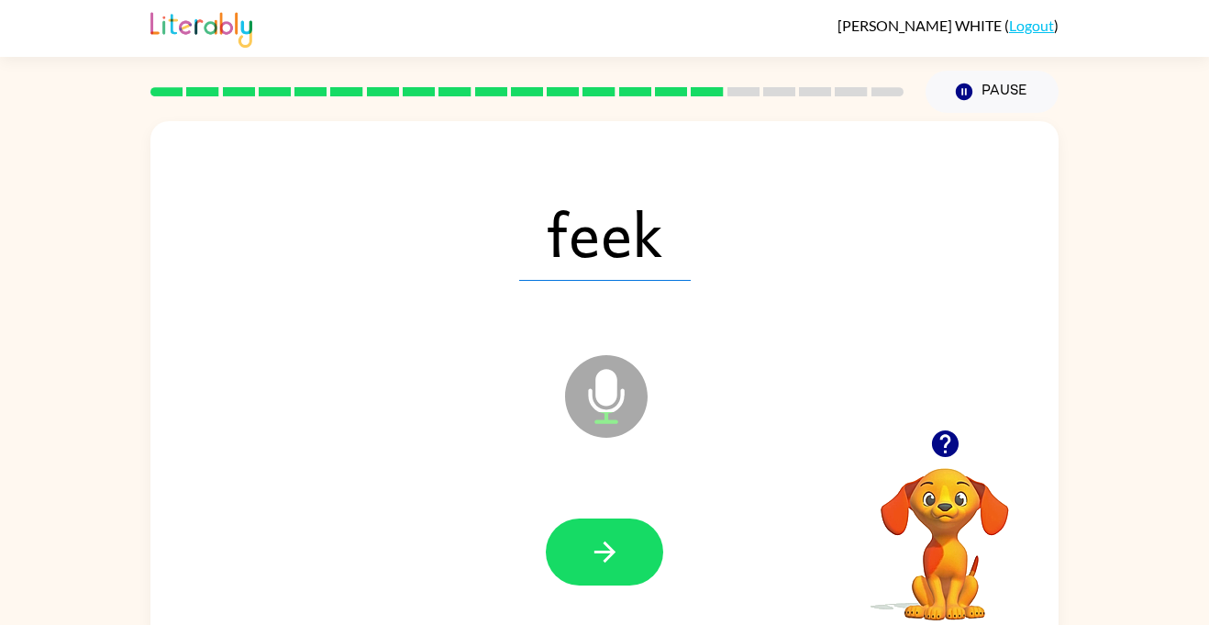
click at [593, 573] on button "button" at bounding box center [604, 551] width 117 height 67
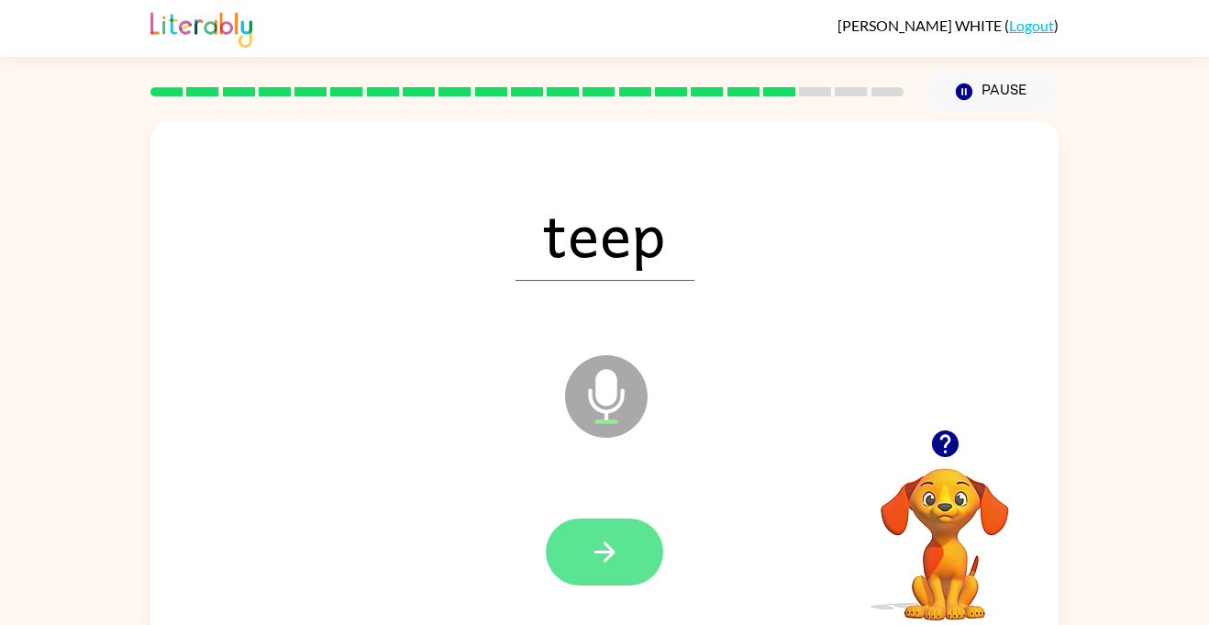
click at [620, 536] on icon "button" at bounding box center [605, 552] width 32 height 32
click at [620, 537] on icon "button" at bounding box center [605, 552] width 32 height 32
click at [615, 540] on icon "button" at bounding box center [605, 552] width 32 height 32
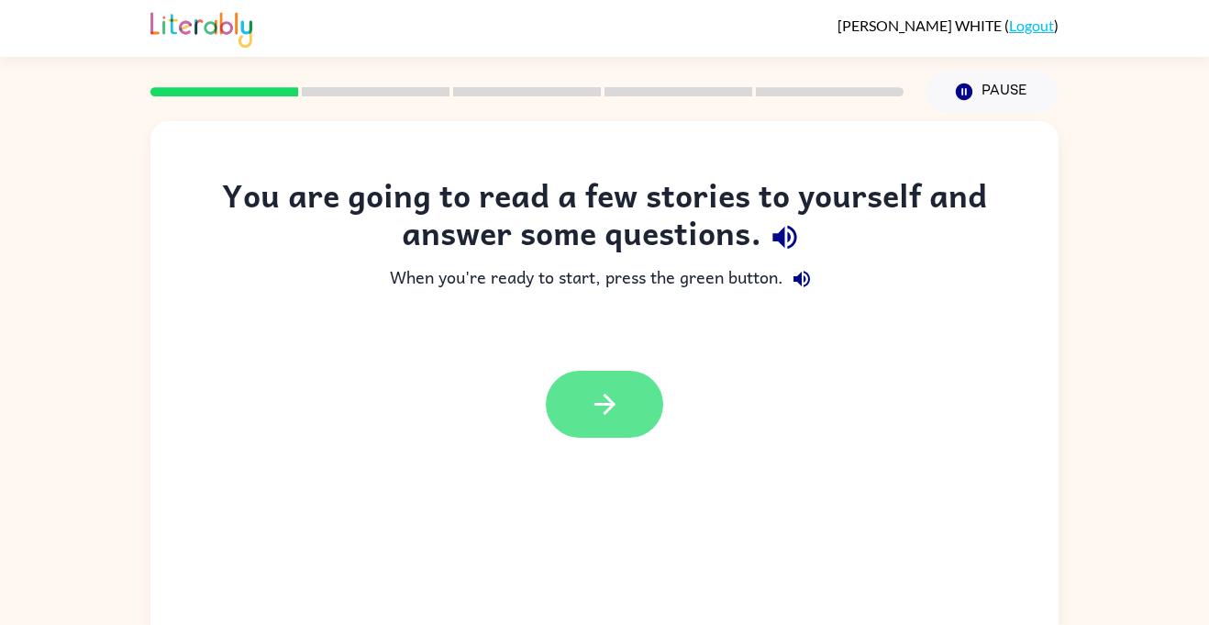
click at [620, 408] on icon "button" at bounding box center [605, 404] width 32 height 32
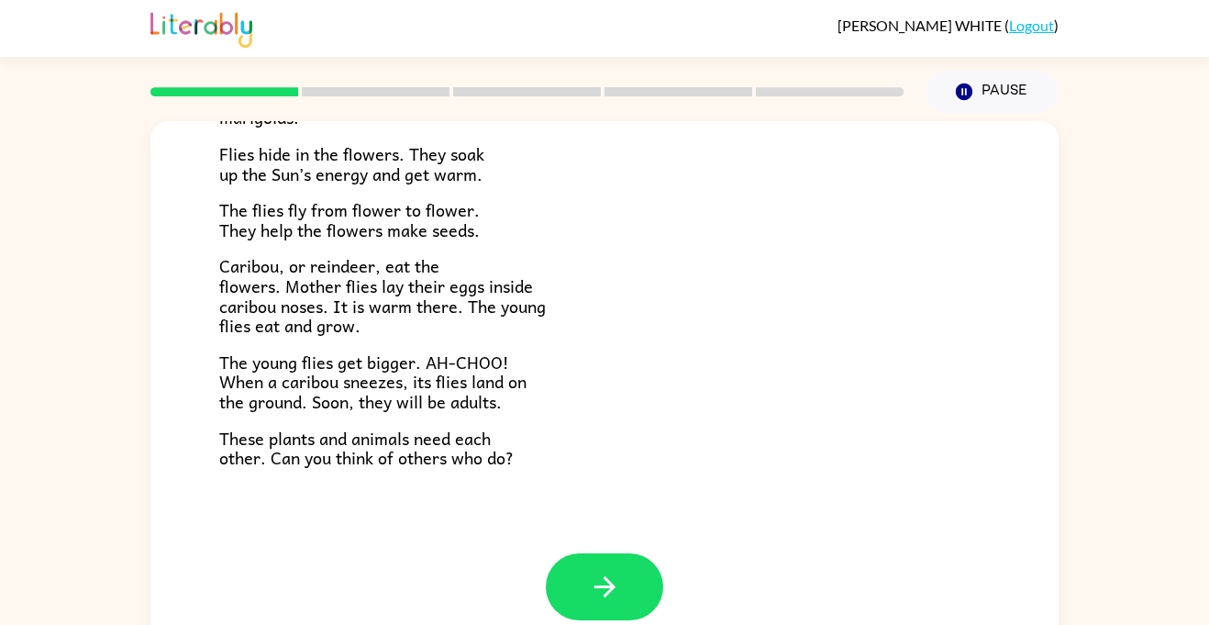
scroll to position [377, 0]
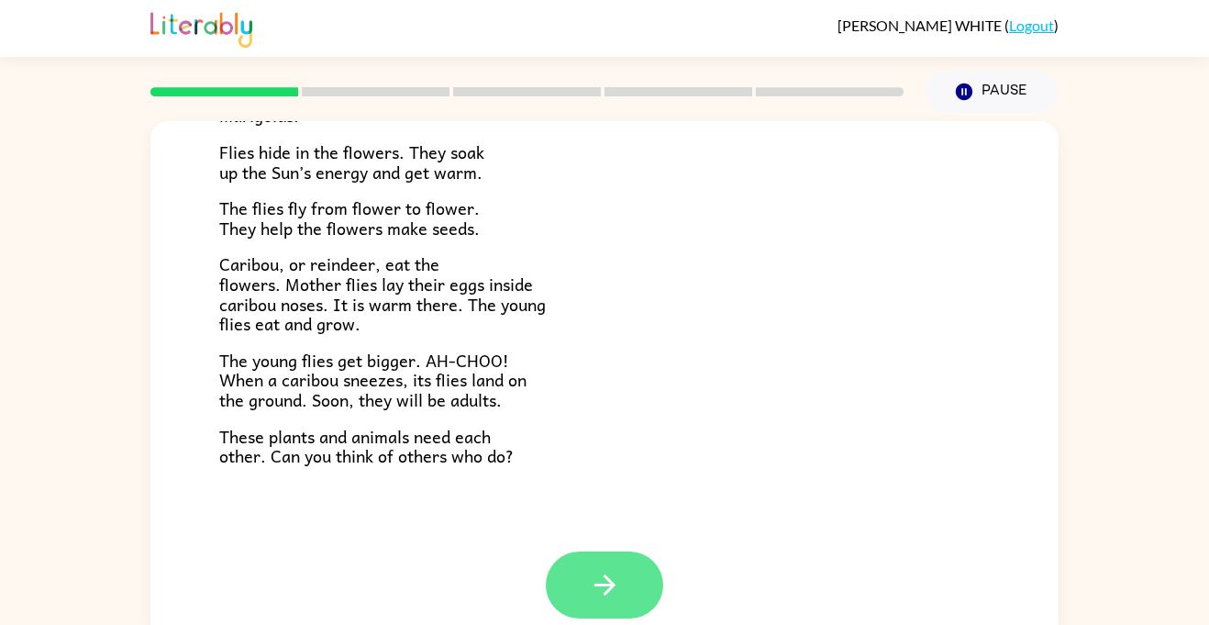
click at [613, 571] on icon "button" at bounding box center [605, 585] width 32 height 32
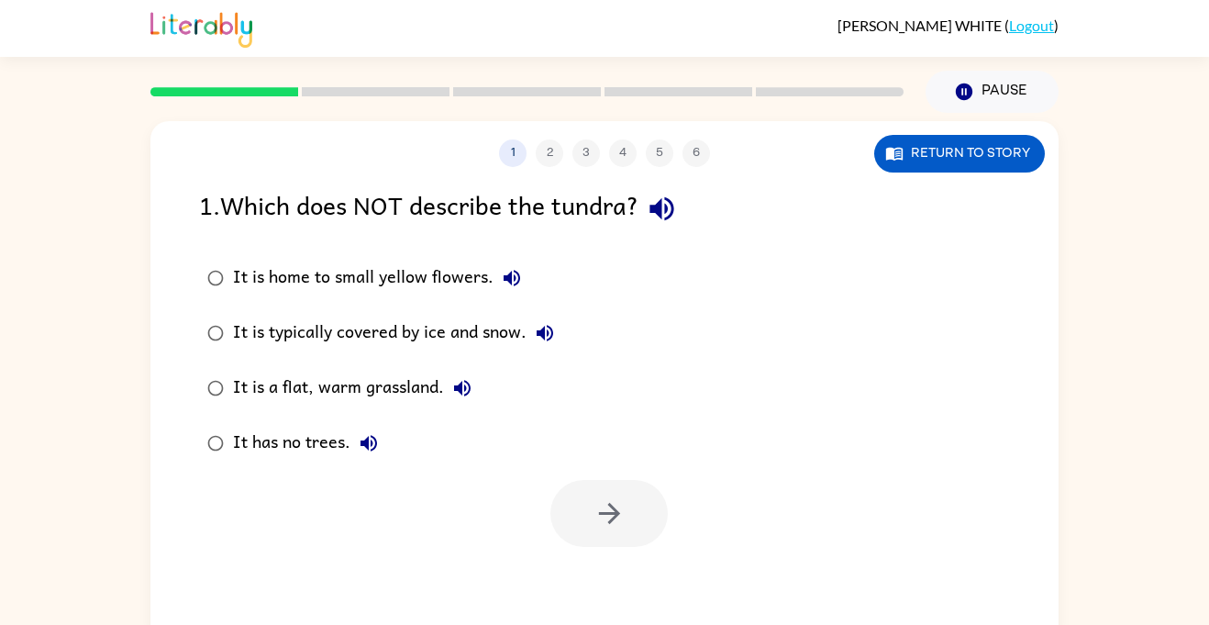
click at [677, 212] on icon "button" at bounding box center [662, 209] width 32 height 32
click at [506, 294] on button "It is home to small yellow flowers." at bounding box center [511, 278] width 37 height 37
click at [539, 350] on div "It is typically covered by ice and snow." at bounding box center [398, 333] width 330 height 37
click at [593, 527] on icon "button" at bounding box center [609, 513] width 32 height 32
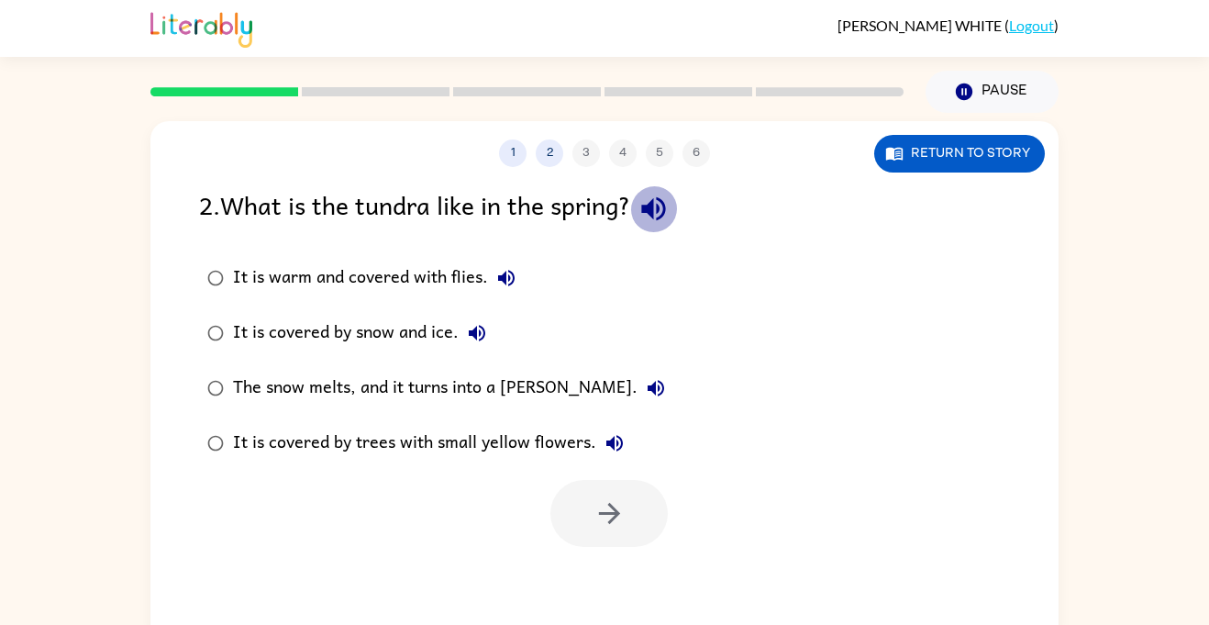
click at [654, 216] on icon "button" at bounding box center [653, 209] width 32 height 32
click at [493, 280] on button "It is warm and covered with flies." at bounding box center [506, 278] width 37 height 37
click at [482, 333] on icon "button" at bounding box center [477, 333] width 22 height 22
click at [637, 389] on button "The snow melts, and it turns into a marsh." at bounding box center [655, 388] width 37 height 37
click at [622, 444] on icon "button" at bounding box center [615, 443] width 22 height 22
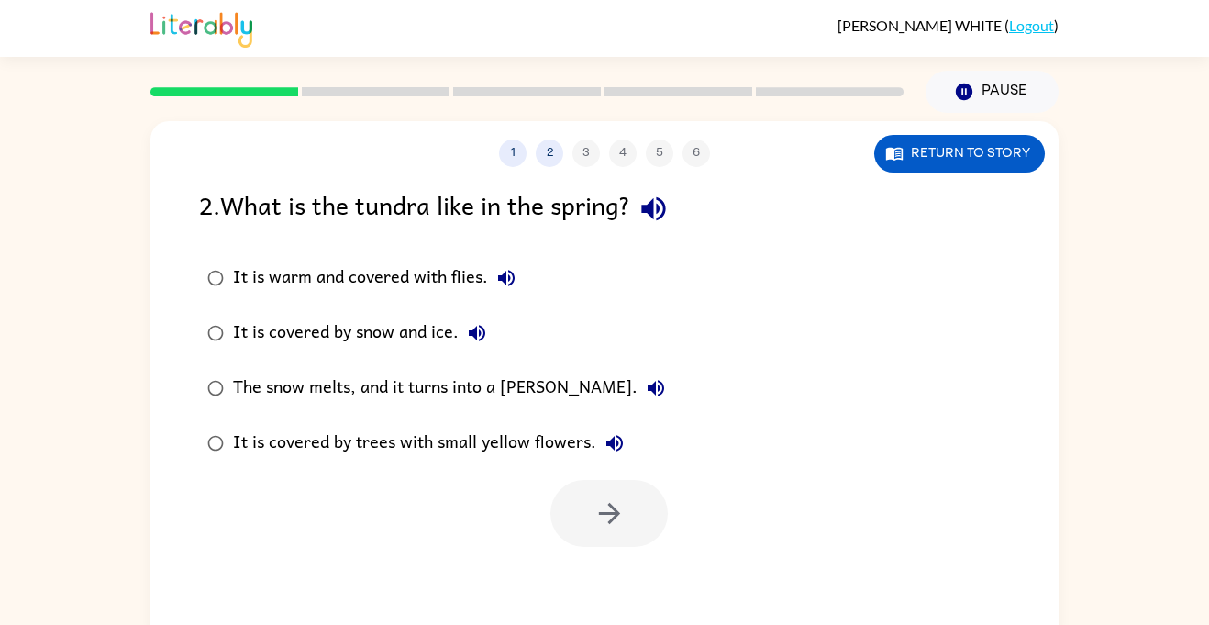
click at [545, 445] on div "It is covered by trees with small yellow flowers." at bounding box center [433, 443] width 400 height 37
click at [628, 511] on button "button" at bounding box center [608, 513] width 117 height 67
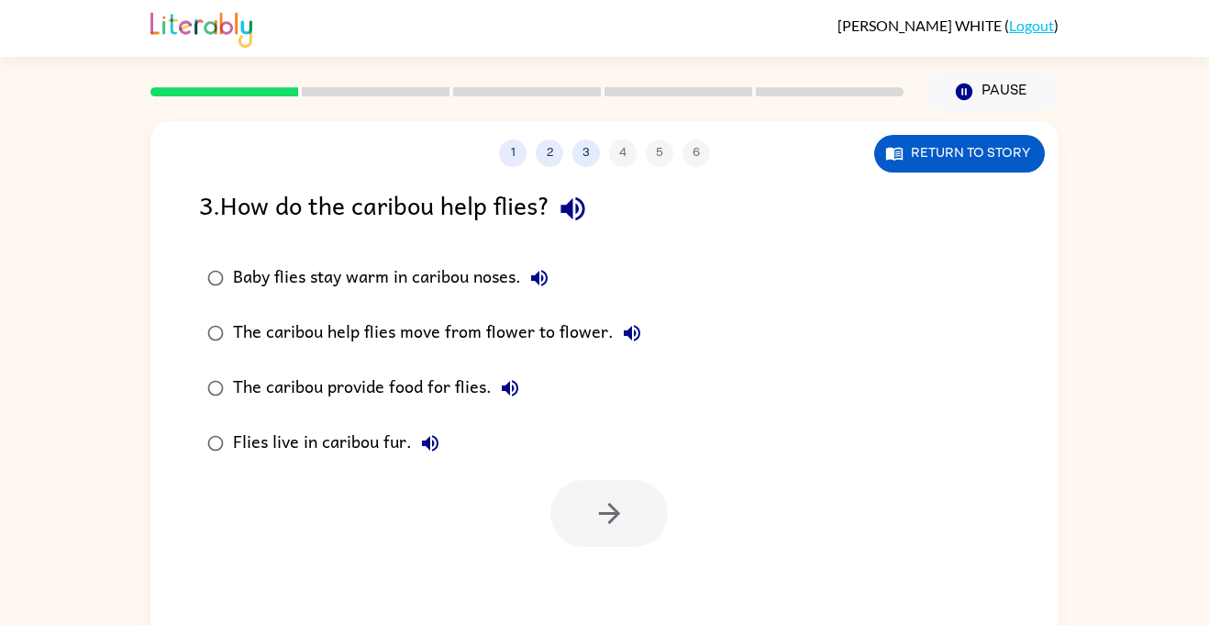
click at [573, 204] on icon "button" at bounding box center [573, 209] width 32 height 32
click at [547, 272] on icon "button" at bounding box center [539, 278] width 17 height 17
click at [636, 337] on icon "button" at bounding box center [632, 333] width 22 height 22
click at [501, 380] on icon "button" at bounding box center [510, 388] width 22 height 22
click at [441, 448] on button "Flies live in caribou fur." at bounding box center [430, 443] width 37 height 37
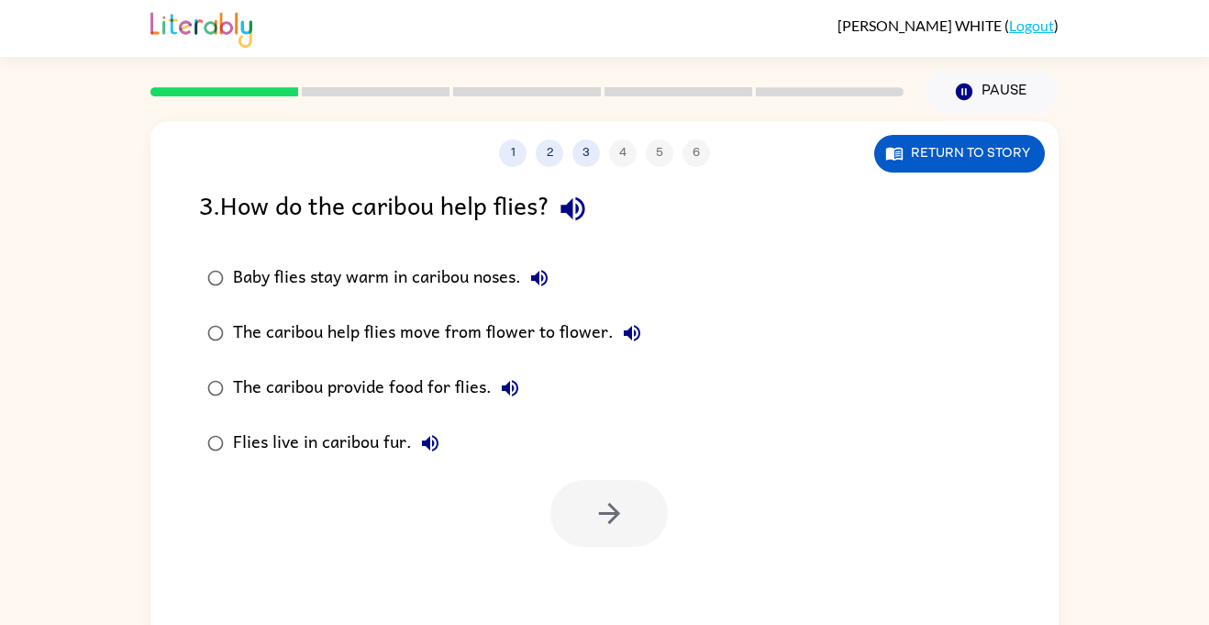
click at [584, 516] on div at bounding box center [608, 513] width 117 height 67
click at [605, 529] on div at bounding box center [608, 513] width 117 height 67
click at [616, 504] on div at bounding box center [608, 513] width 117 height 67
click at [439, 441] on icon "button" at bounding box center [430, 443] width 22 height 22
click at [422, 452] on icon "button" at bounding box center [430, 443] width 22 height 22
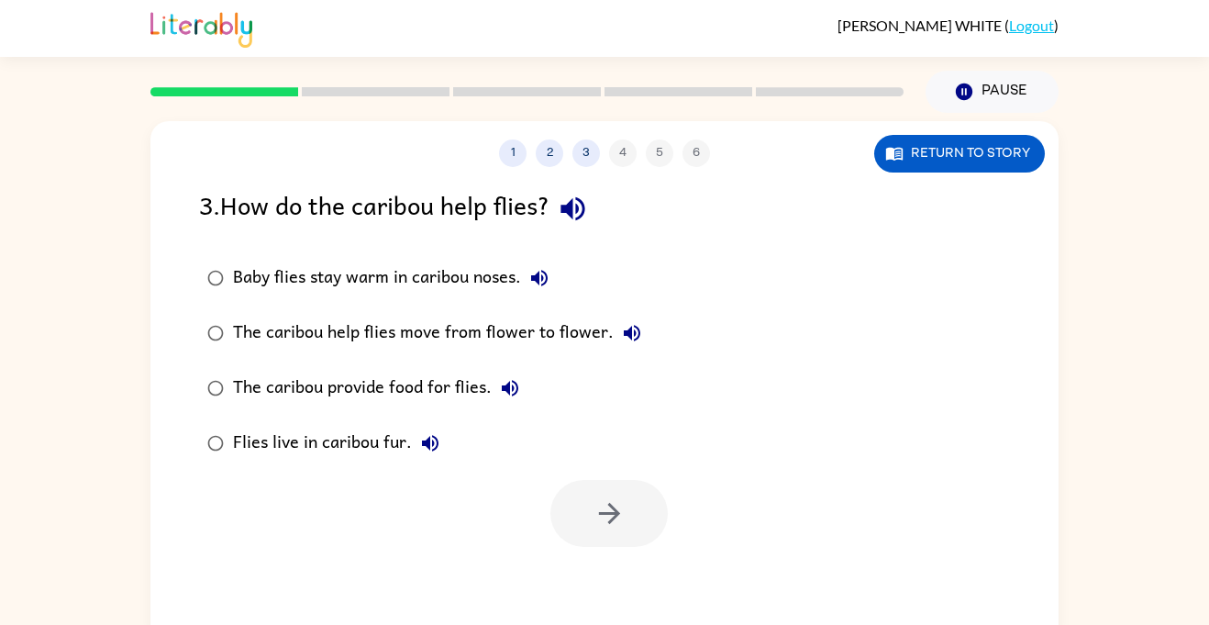
click at [359, 450] on div "Flies live in caribou fur." at bounding box center [341, 443] width 216 height 37
click at [620, 538] on button "button" at bounding box center [608, 513] width 117 height 67
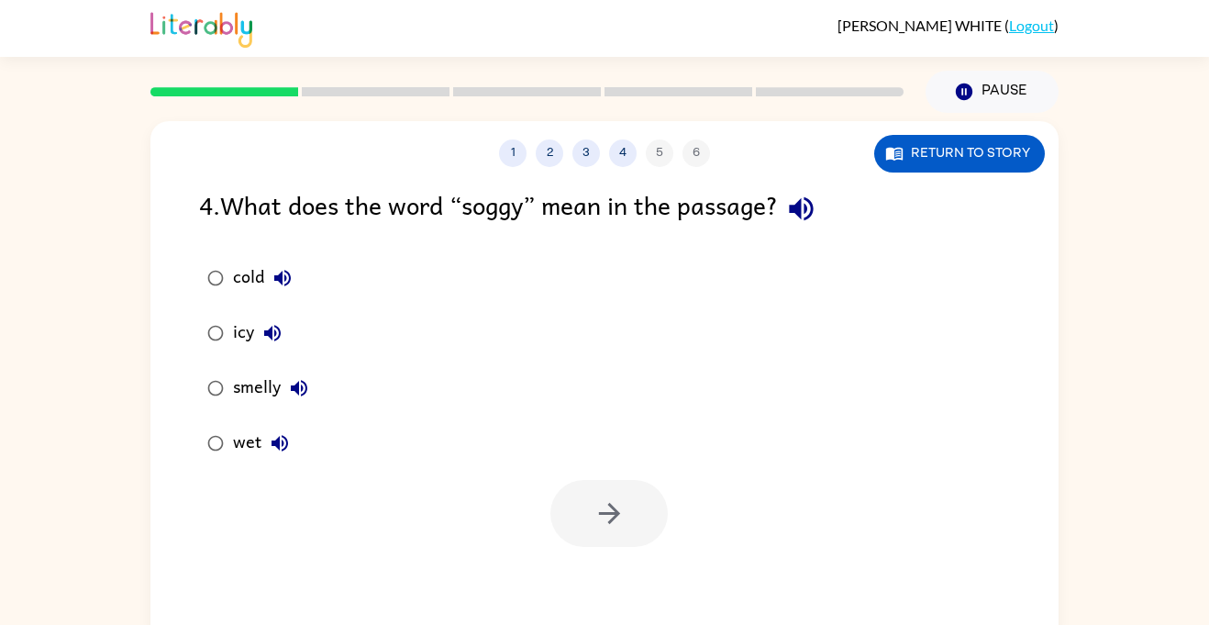
click at [789, 211] on button "button" at bounding box center [801, 208] width 47 height 47
click at [280, 286] on icon "button" at bounding box center [283, 278] width 22 height 22
click at [280, 334] on icon "button" at bounding box center [272, 333] width 17 height 17
click at [299, 392] on icon "button" at bounding box center [299, 388] width 17 height 17
click at [274, 444] on icon "button" at bounding box center [280, 443] width 17 height 17
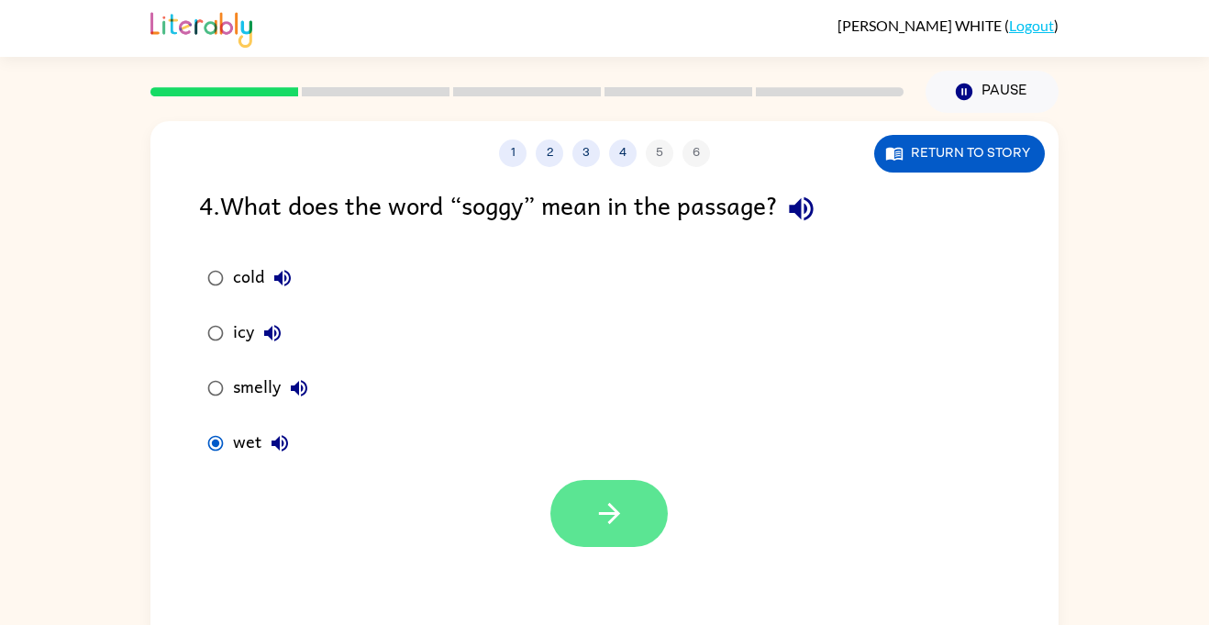
click at [605, 527] on icon "button" at bounding box center [609, 513] width 32 height 32
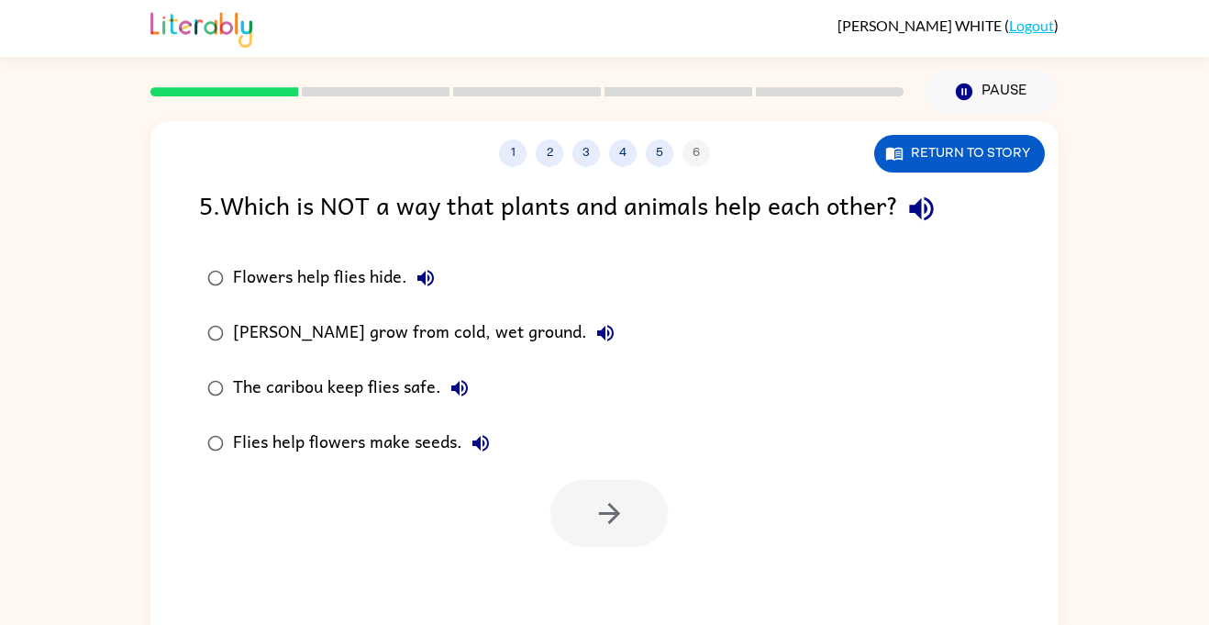
click at [437, 261] on div "Flowers help flies hide." at bounding box center [338, 278] width 211 height 37
click at [416, 283] on icon "button" at bounding box center [426, 278] width 22 height 22
click at [251, 273] on div "Flowers help flies hide." at bounding box center [338, 278] width 211 height 37
click at [602, 331] on icon "button" at bounding box center [605, 333] width 17 height 17
click at [593, 534] on button "button" at bounding box center [608, 513] width 117 height 67
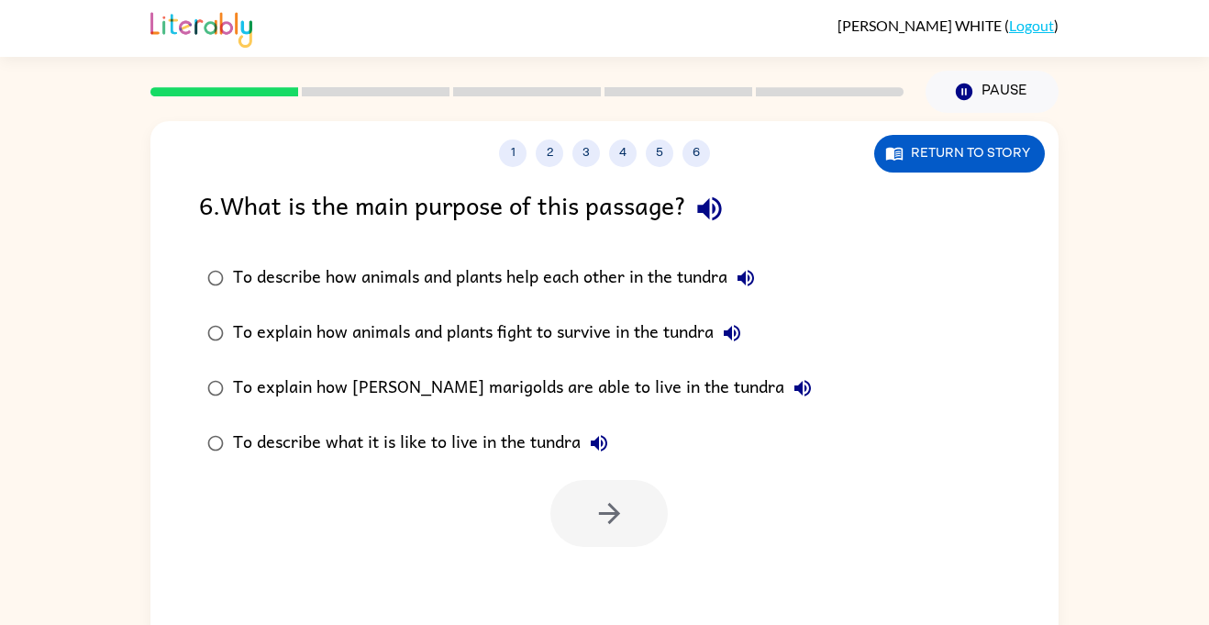
click at [744, 280] on icon "button" at bounding box center [745, 278] width 17 height 17
click at [748, 291] on button "To describe how animals and plants help each other in the tundra" at bounding box center [745, 278] width 37 height 37
click at [650, 277] on div "To describe how animals and plants help each other in the tundra" at bounding box center [498, 278] width 531 height 37
click at [639, 501] on button "button" at bounding box center [608, 513] width 117 height 67
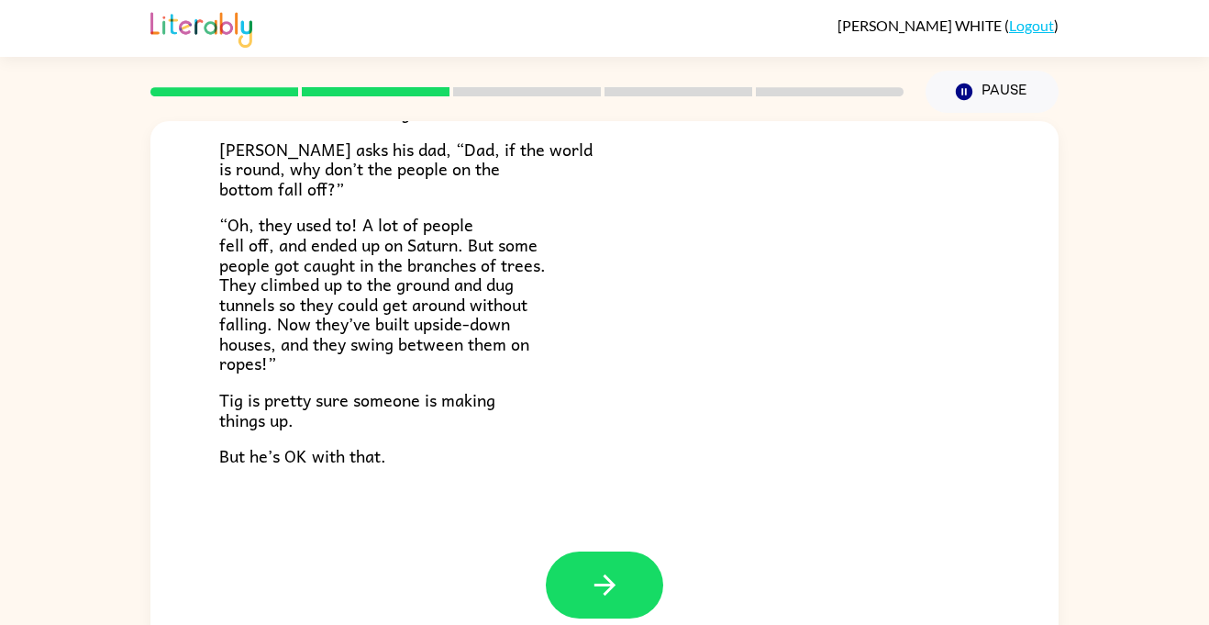
scroll to position [533, 0]
click at [618, 601] on button "button" at bounding box center [604, 583] width 117 height 67
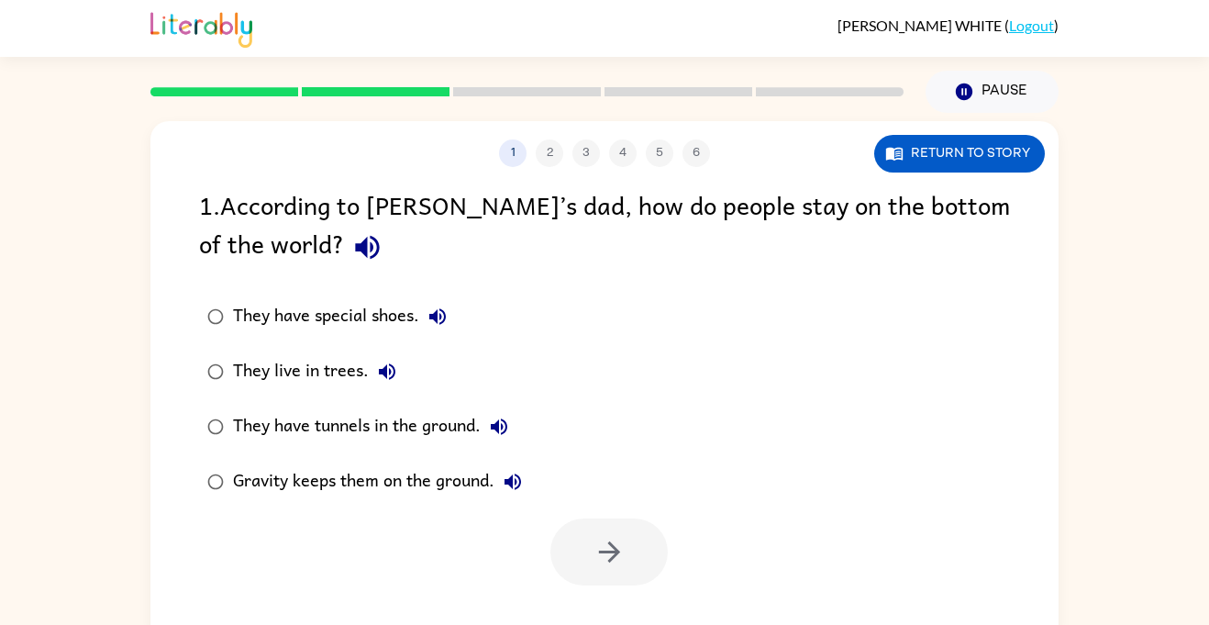
click at [355, 243] on icon "button" at bounding box center [367, 248] width 24 height 24
click at [433, 310] on icon "button" at bounding box center [438, 316] width 22 height 22
click at [393, 371] on icon "button" at bounding box center [387, 371] width 22 height 22
click at [507, 427] on icon "button" at bounding box center [499, 427] width 22 height 22
click at [515, 481] on icon "button" at bounding box center [513, 482] width 22 height 22
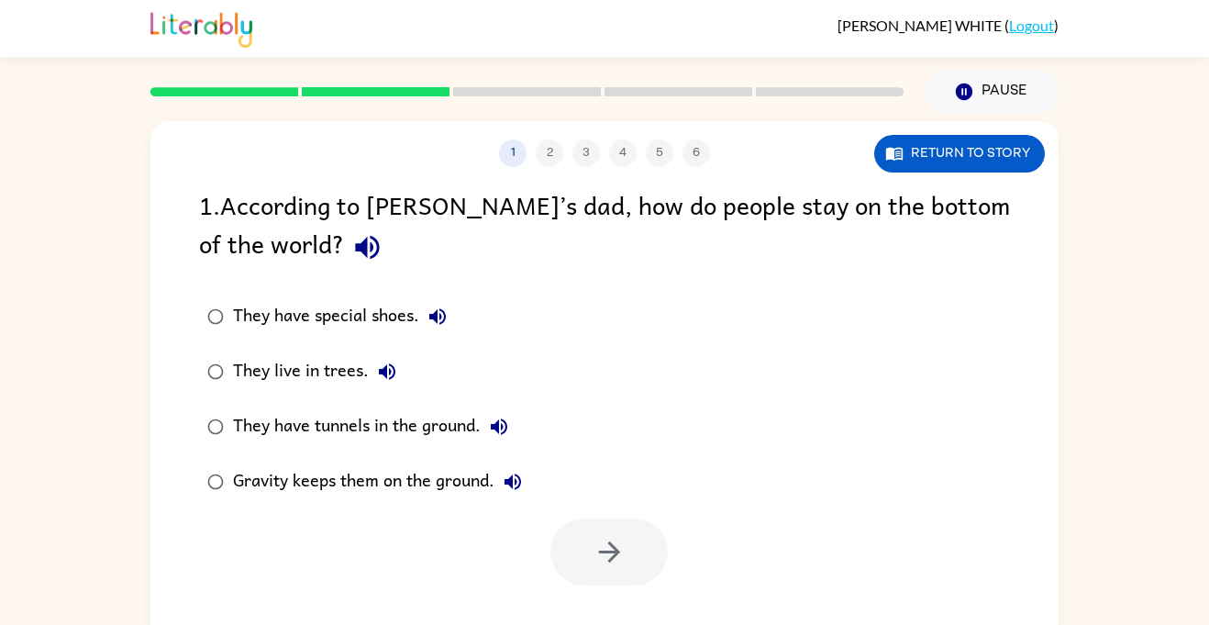
click at [427, 480] on div "Gravity keeps them on the ground." at bounding box center [382, 481] width 298 height 37
click at [633, 563] on button "button" at bounding box center [608, 551] width 117 height 67
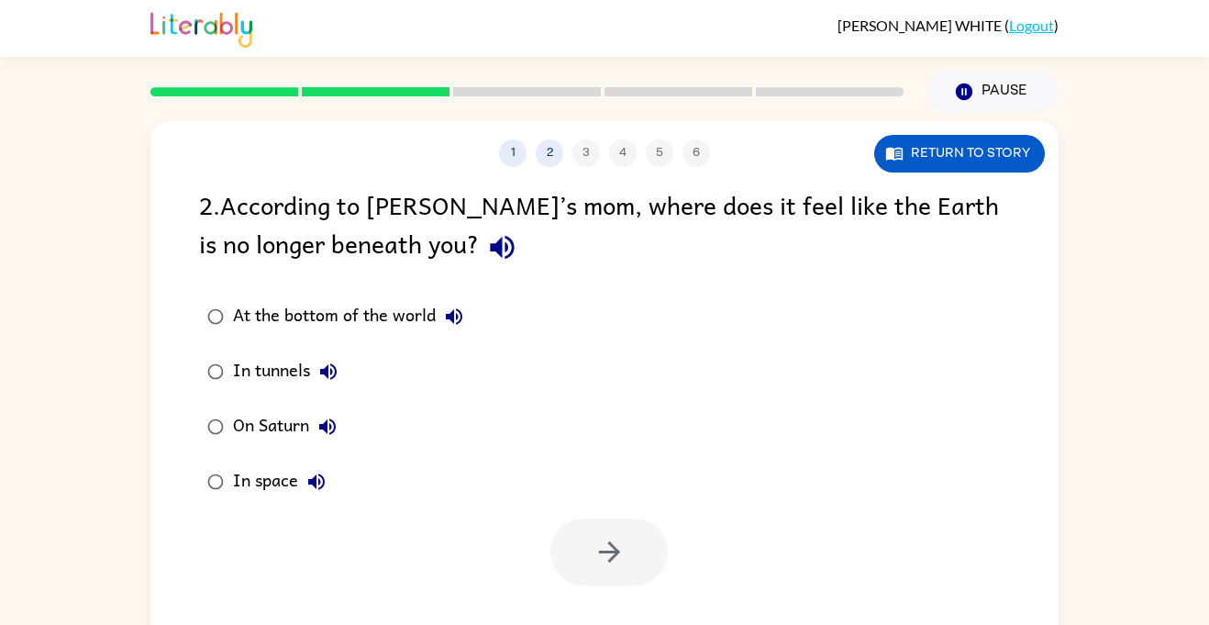
click at [490, 245] on icon "button" at bounding box center [502, 248] width 24 height 24
click at [467, 327] on button "At the bottom of the world" at bounding box center [454, 316] width 37 height 37
click at [339, 373] on icon "button" at bounding box center [328, 371] width 22 height 22
click at [339, 445] on div "On Saturn" at bounding box center [289, 426] width 113 height 37
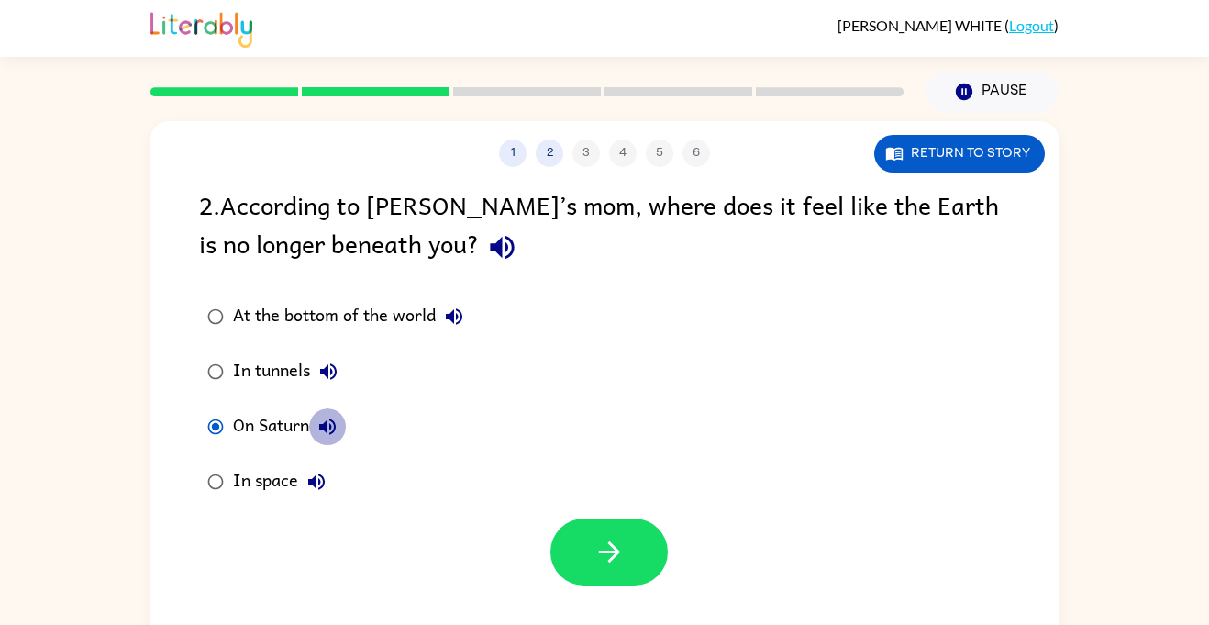
click at [330, 442] on button "On Saturn" at bounding box center [327, 426] width 37 height 37
click at [330, 495] on div "In space" at bounding box center [284, 481] width 102 height 37
click at [321, 487] on icon "button" at bounding box center [316, 481] width 17 height 17
click at [582, 509] on div at bounding box center [604, 547] width 908 height 76
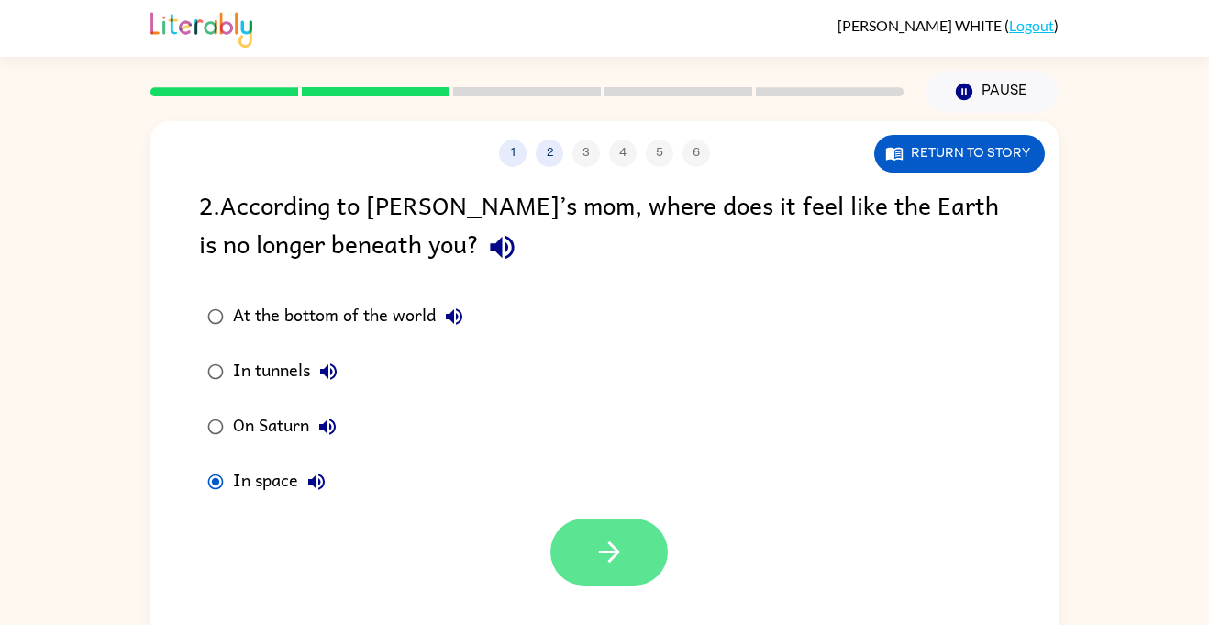
click at [638, 538] on button "button" at bounding box center [608, 551] width 117 height 67
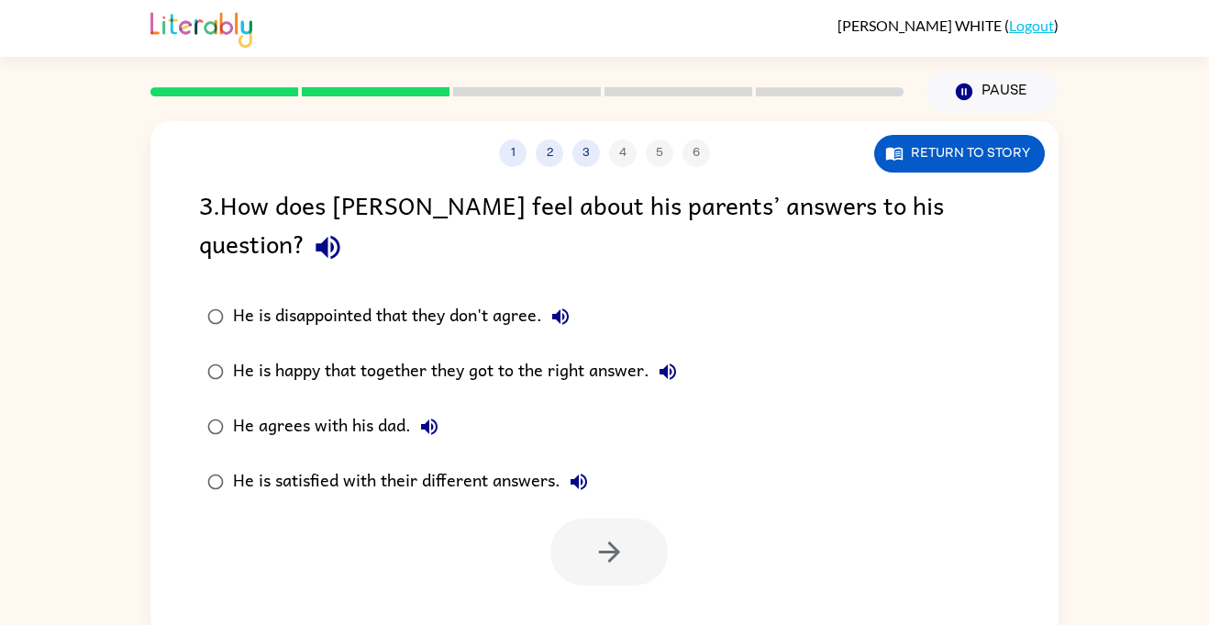
click at [344, 231] on icon "button" at bounding box center [328, 247] width 32 height 32
click at [569, 305] on icon "button" at bounding box center [560, 316] width 22 height 22
click at [517, 298] on div "He is disappointed that they don't agree." at bounding box center [406, 316] width 346 height 37
click at [605, 536] on icon "button" at bounding box center [609, 552] width 32 height 32
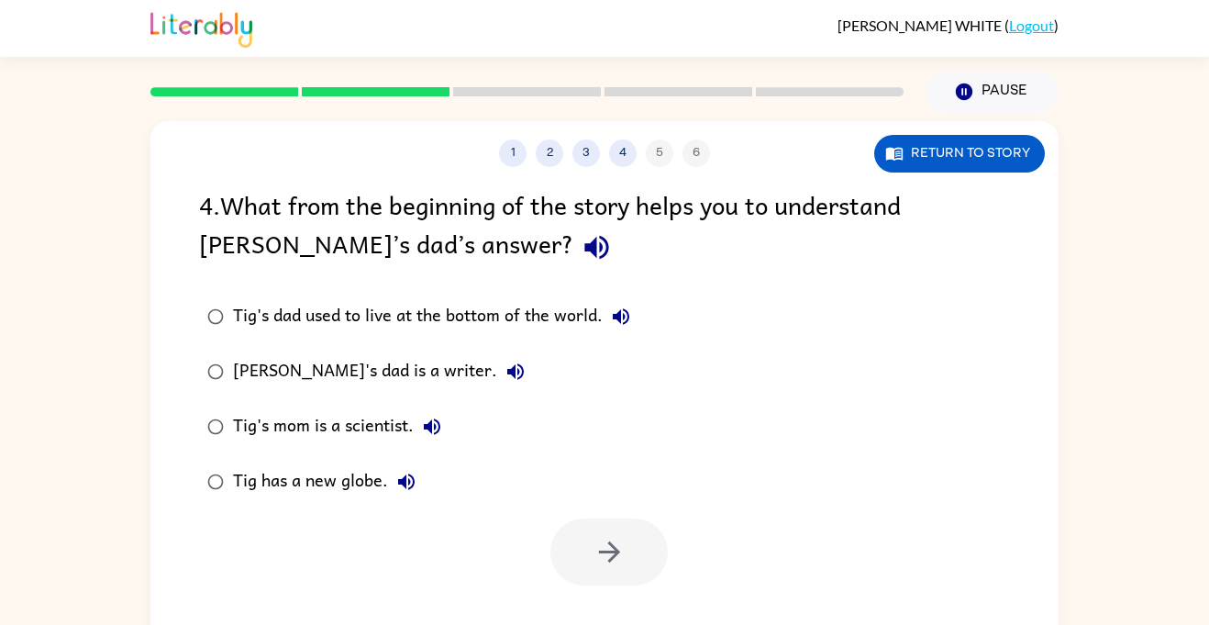
click at [584, 240] on icon "button" at bounding box center [596, 248] width 24 height 24
click at [615, 308] on icon "button" at bounding box center [621, 316] width 22 height 22
click at [507, 373] on icon "button" at bounding box center [515, 371] width 17 height 17
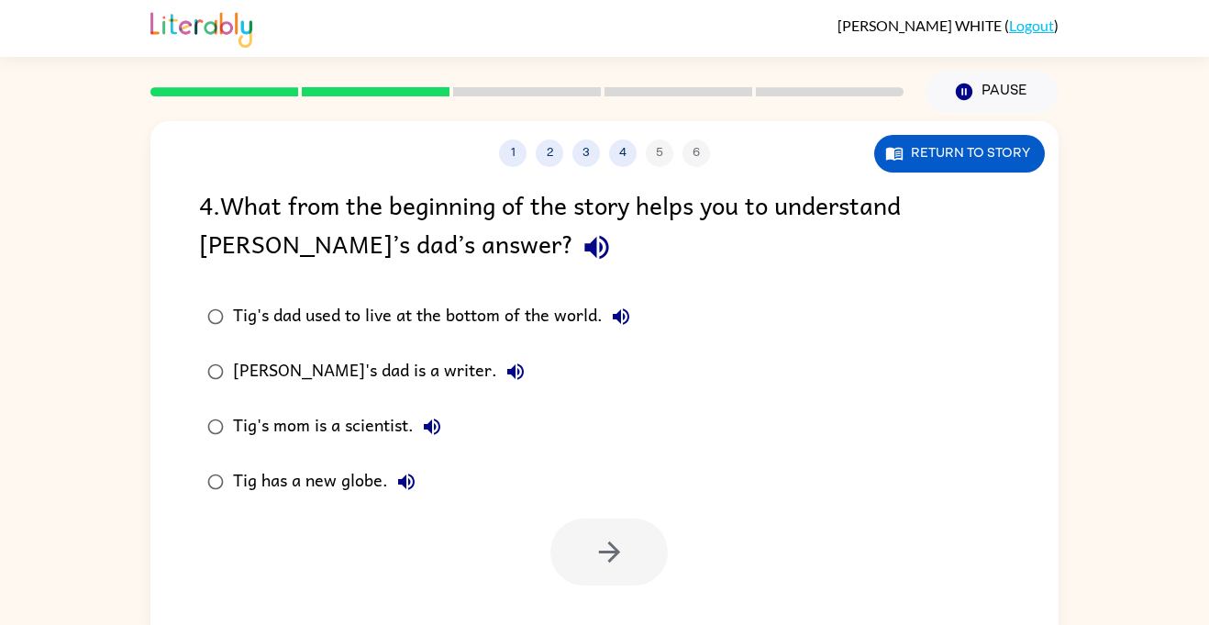
click at [437, 441] on button "Tig's mom is a scientist." at bounding box center [432, 426] width 37 height 37
click at [438, 441] on button "Tig's mom is a scientist." at bounding box center [432, 426] width 37 height 37
click at [426, 434] on icon "button" at bounding box center [432, 427] width 22 height 22
click at [418, 484] on button "Tig has a new globe." at bounding box center [406, 481] width 37 height 37
click at [438, 425] on icon "button" at bounding box center [432, 427] width 22 height 22
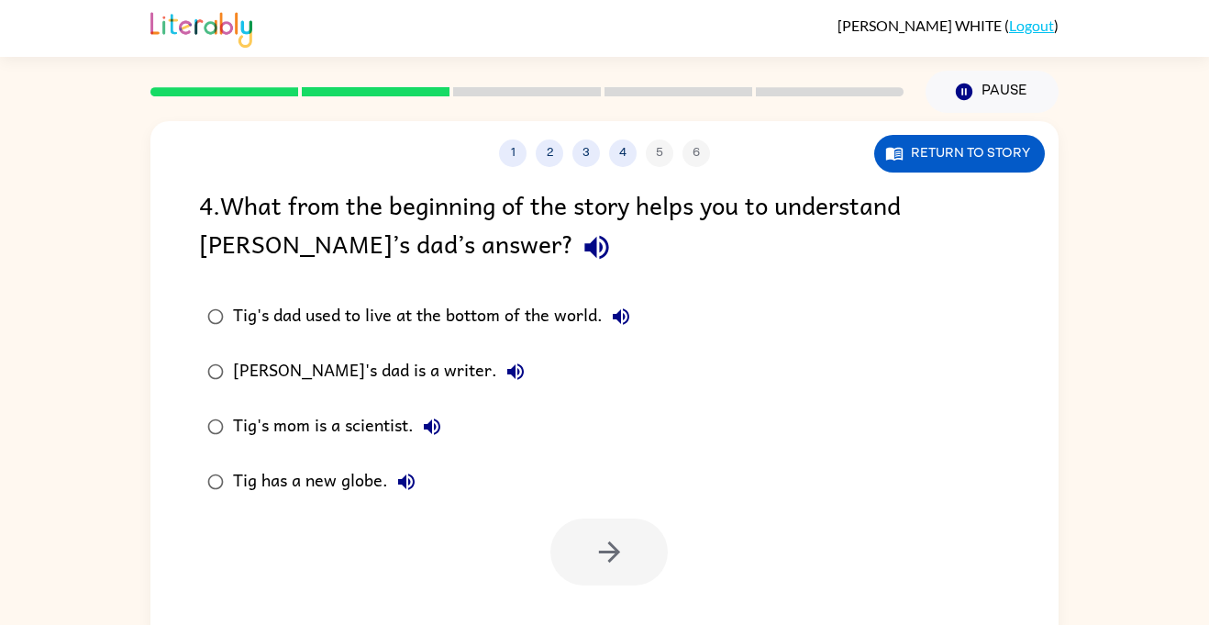
click at [615, 548] on div at bounding box center [608, 551] width 117 height 67
click at [400, 425] on div "Tig's mom is a scientist." at bounding box center [341, 426] width 217 height 37
click at [611, 539] on icon "button" at bounding box center [609, 552] width 32 height 32
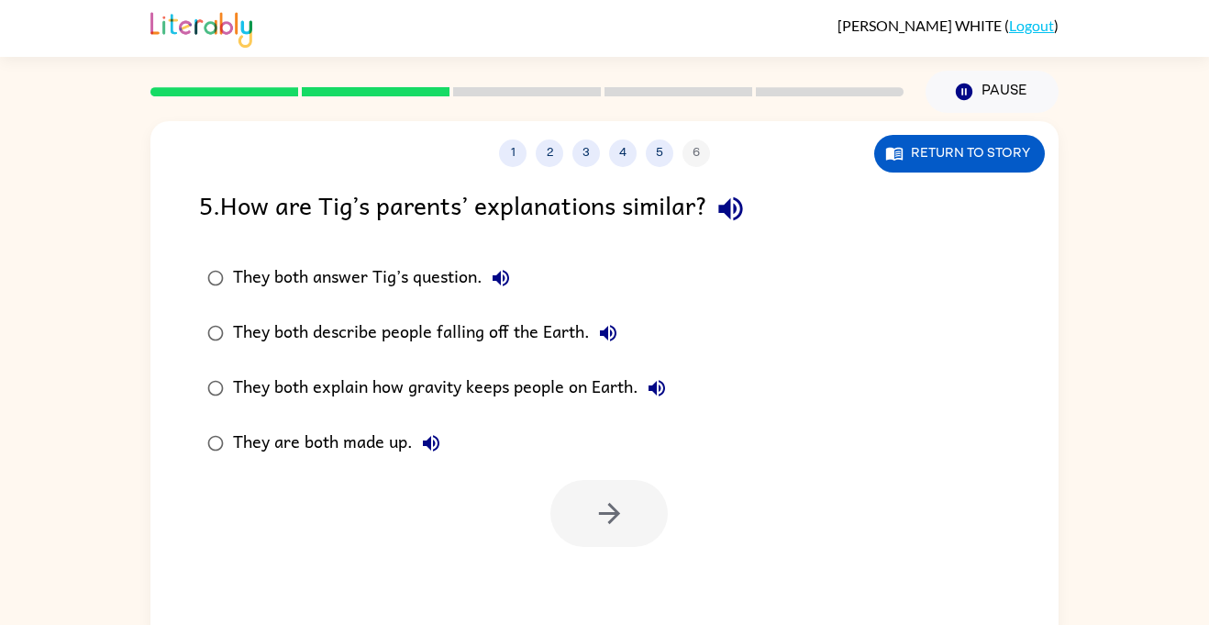
click at [734, 210] on icon "button" at bounding box center [730, 209] width 24 height 24
click at [511, 286] on icon "button" at bounding box center [501, 278] width 22 height 22
click at [610, 328] on icon "button" at bounding box center [608, 333] width 22 height 22
click at [652, 397] on icon "button" at bounding box center [657, 388] width 22 height 22
click at [293, 393] on div "They both explain how gravity keeps people on Earth." at bounding box center [454, 388] width 442 height 37
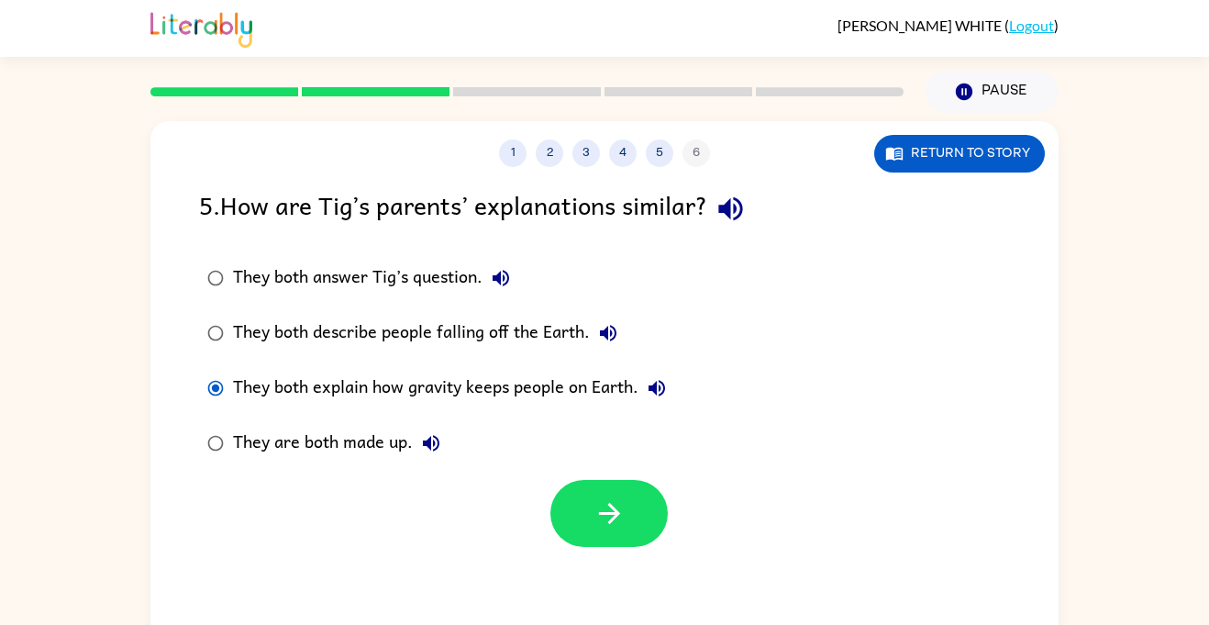
click at [665, 393] on icon "button" at bounding box center [657, 388] width 22 height 22
click at [613, 503] on icon "button" at bounding box center [609, 513] width 32 height 32
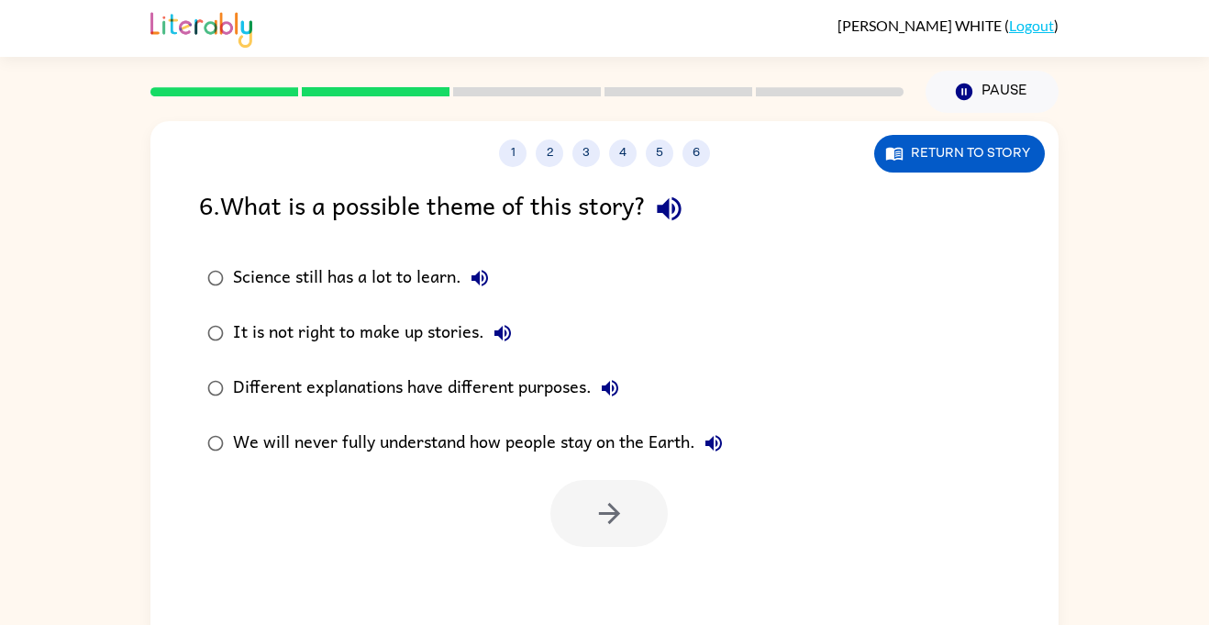
click at [481, 277] on icon "button" at bounding box center [480, 278] width 22 height 22
click at [497, 338] on icon "button" at bounding box center [503, 333] width 22 height 22
click at [626, 386] on button "Different explanations have different purposes." at bounding box center [610, 388] width 37 height 37
click at [715, 446] on icon "button" at bounding box center [713, 443] width 17 height 17
click at [569, 385] on div "Different explanations have different purposes." at bounding box center [430, 388] width 395 height 37
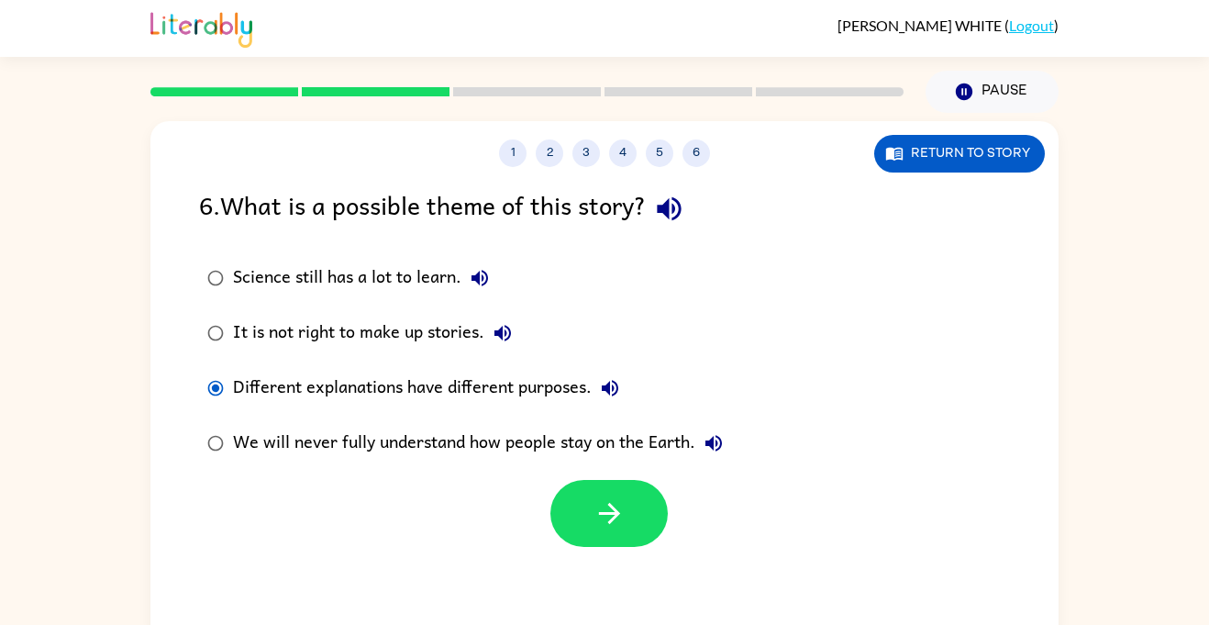
click at [612, 466] on label "We will never fully understand how people stay on the Earth." at bounding box center [465, 443] width 552 height 55
click at [648, 441] on div "We will never fully understand how people stay on the Earth." at bounding box center [482, 443] width 499 height 37
click at [610, 507] on icon "button" at bounding box center [608, 513] width 21 height 21
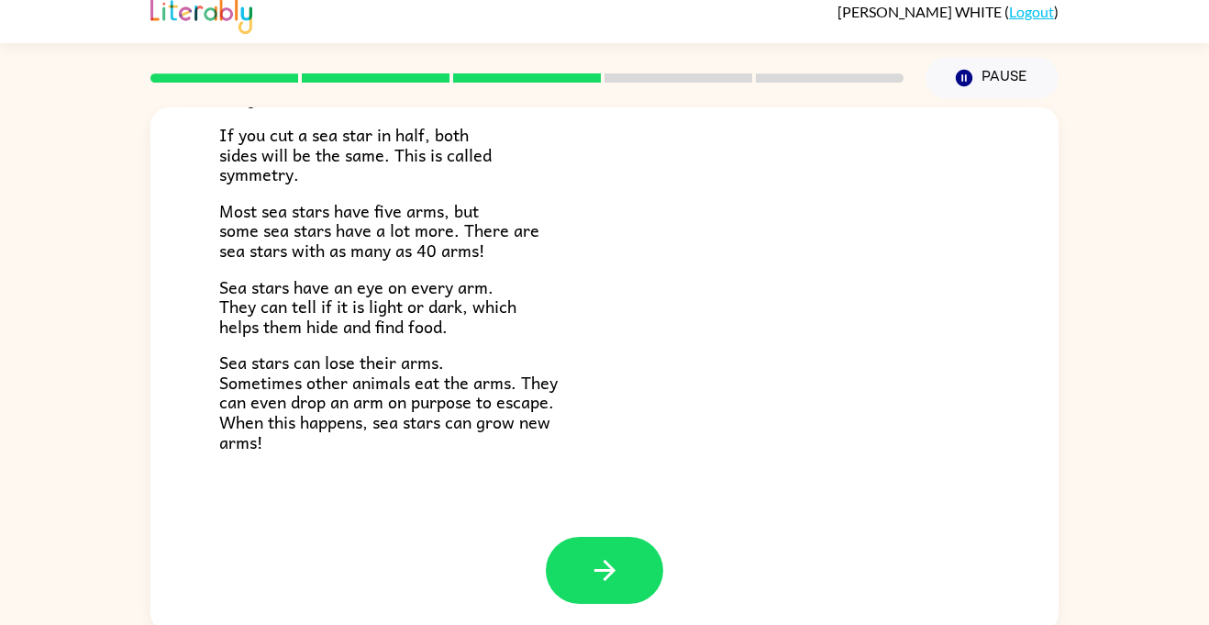
scroll to position [20, 0]
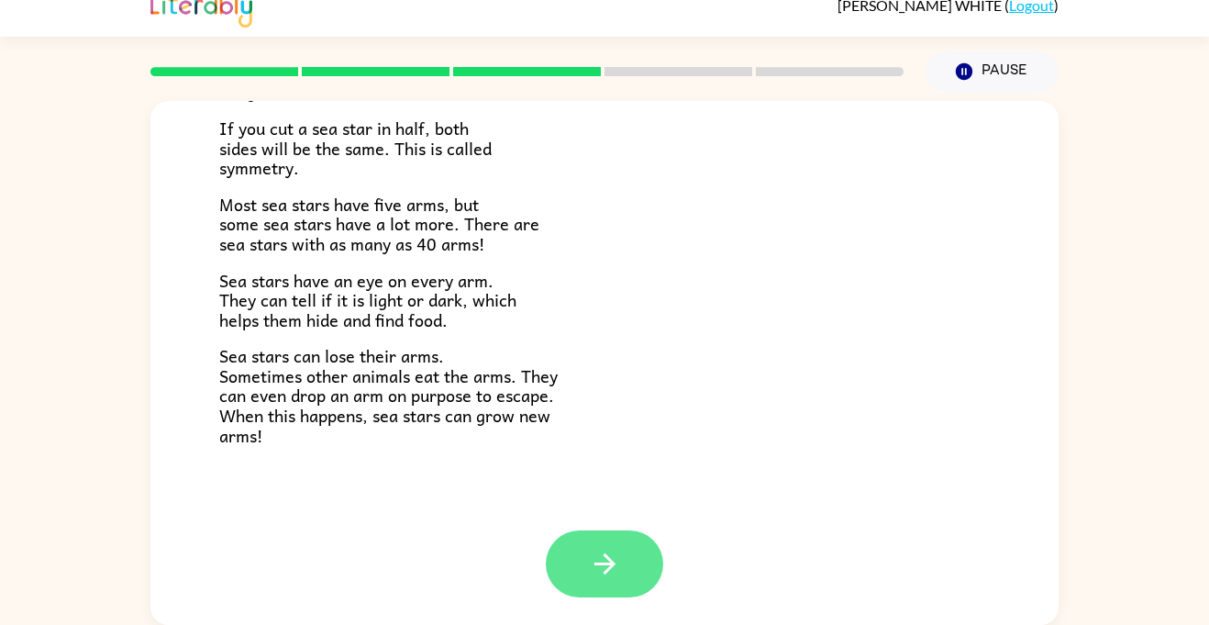
click at [580, 568] on button "button" at bounding box center [604, 563] width 117 height 67
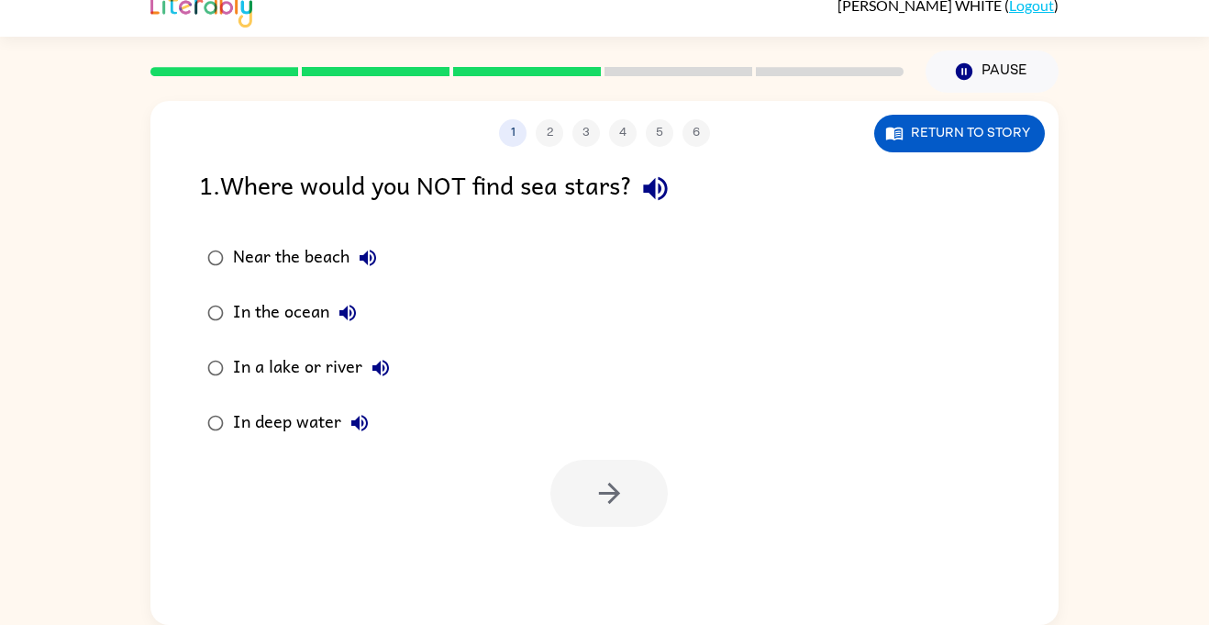
scroll to position [0, 0]
click at [663, 187] on icon "button" at bounding box center [655, 189] width 24 height 24
click at [328, 262] on div "Near the beach" at bounding box center [309, 257] width 153 height 37
click at [384, 253] on button "Near the beach" at bounding box center [367, 257] width 37 height 37
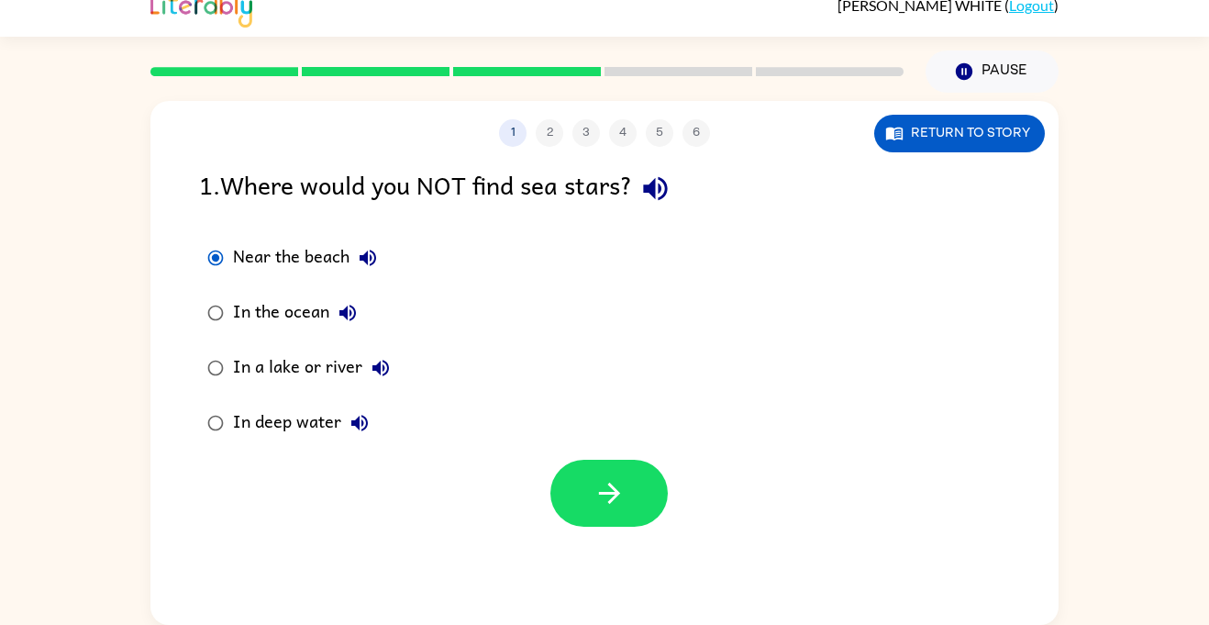
click at [359, 314] on icon "button" at bounding box center [348, 313] width 22 height 22
click at [382, 369] on icon "button" at bounding box center [380, 368] width 17 height 17
click at [369, 422] on icon "button" at bounding box center [360, 423] width 22 height 22
click at [387, 369] on icon "button" at bounding box center [380, 368] width 17 height 17
click at [303, 372] on div "In a lake or river" at bounding box center [316, 367] width 166 height 37
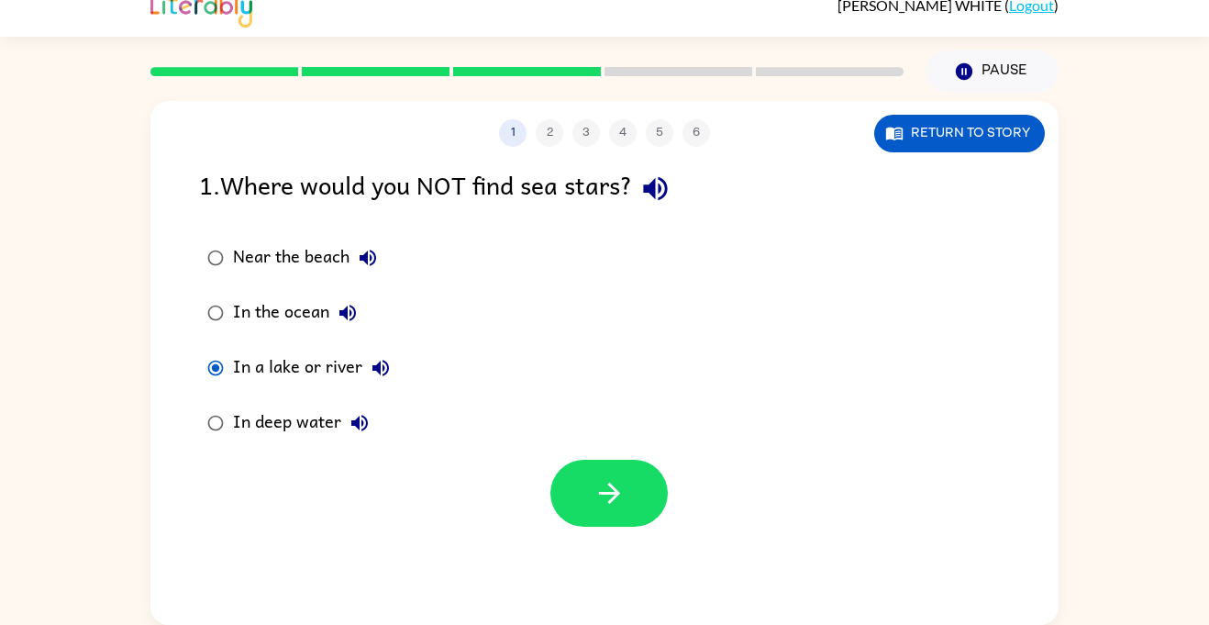
click at [677, 526] on div at bounding box center [604, 488] width 908 height 76
click at [593, 490] on icon "button" at bounding box center [609, 493] width 32 height 32
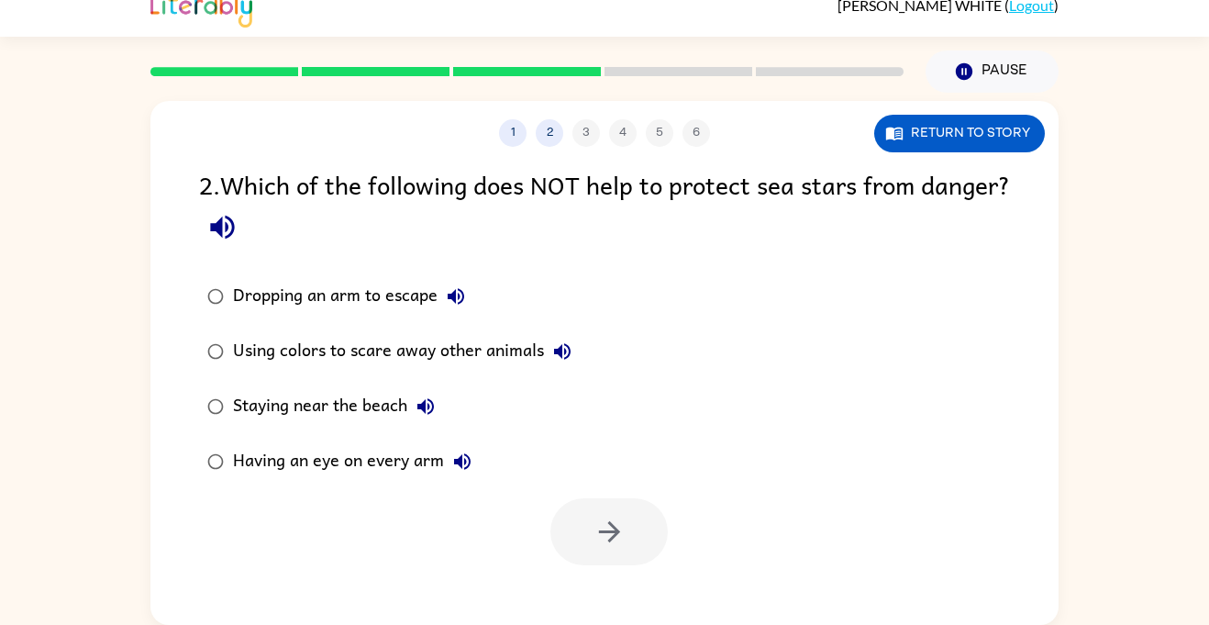
click at [328, 249] on div "2 . Which of the following does NOT help to protect sea stars from danger?" at bounding box center [604, 207] width 811 height 85
click at [238, 216] on icon "button" at bounding box center [222, 227] width 32 height 32
click at [466, 299] on icon "button" at bounding box center [456, 297] width 22 height 22
click at [573, 363] on icon "button" at bounding box center [562, 352] width 22 height 22
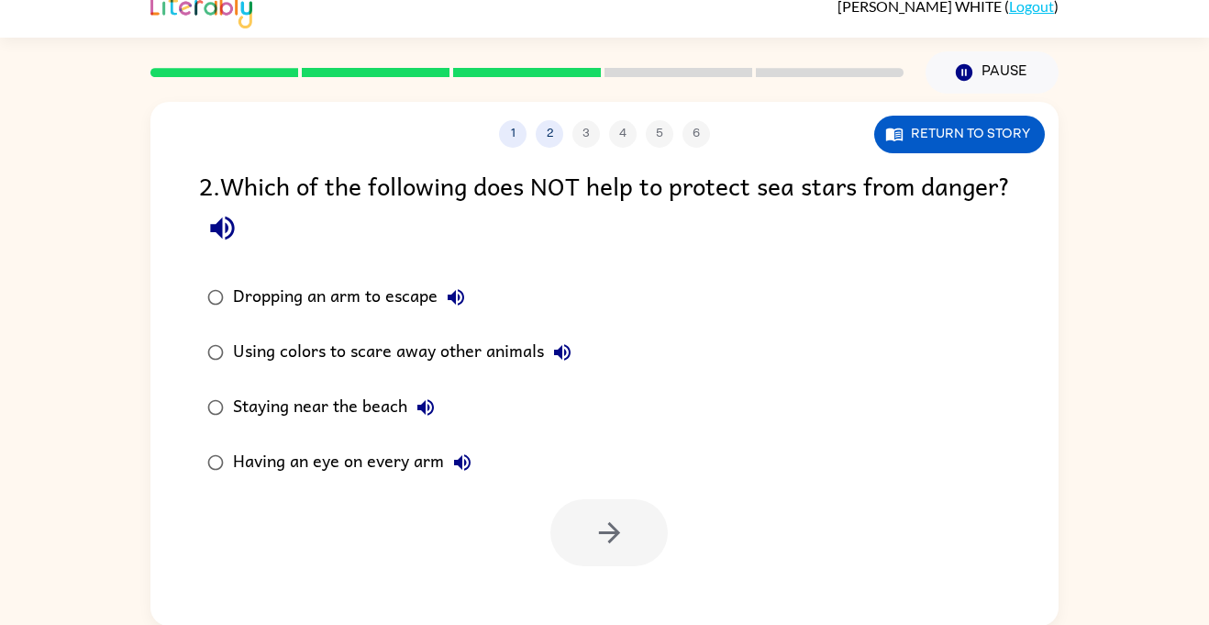
click at [437, 413] on icon "button" at bounding box center [426, 407] width 22 height 22
click at [471, 459] on icon "button" at bounding box center [462, 462] width 22 height 22
click at [644, 536] on div at bounding box center [608, 532] width 117 height 67
click at [419, 470] on div "Having an eye on every arm" at bounding box center [357, 462] width 248 height 37
click at [642, 557] on button "button" at bounding box center [608, 532] width 117 height 67
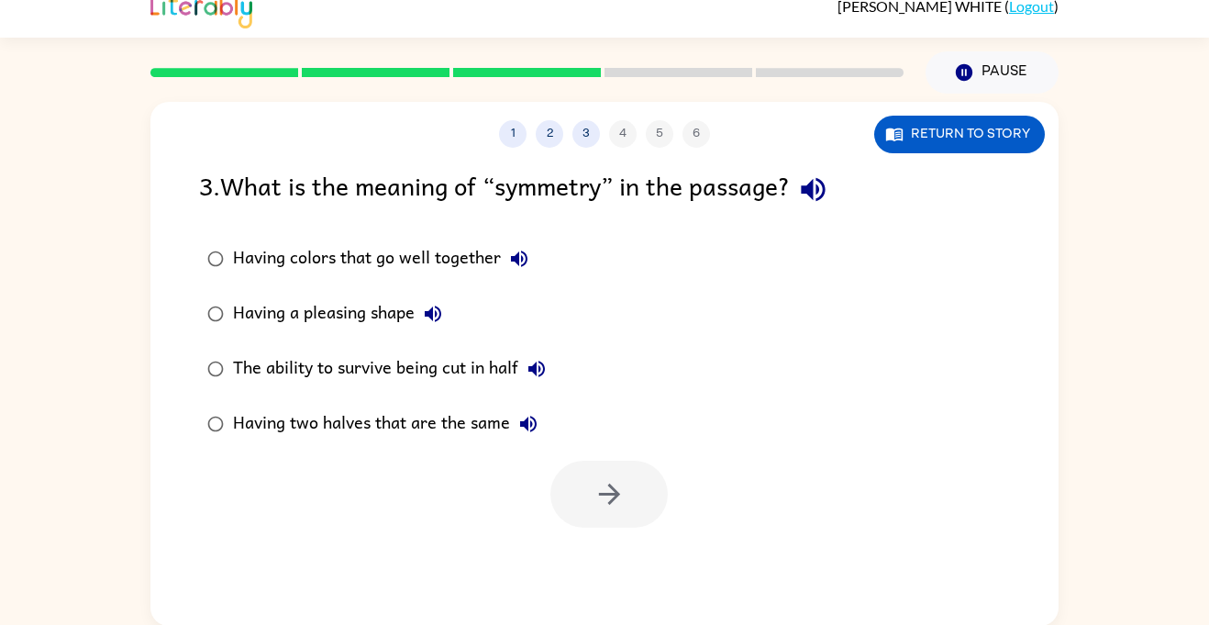
click at [608, 507] on div at bounding box center [608, 493] width 117 height 67
click at [522, 264] on icon "button" at bounding box center [519, 259] width 22 height 22
click at [517, 269] on icon "button" at bounding box center [519, 259] width 22 height 22
click at [533, 261] on button "Having colors that go well together" at bounding box center [519, 258] width 37 height 37
click at [439, 316] on icon "button" at bounding box center [433, 314] width 22 height 22
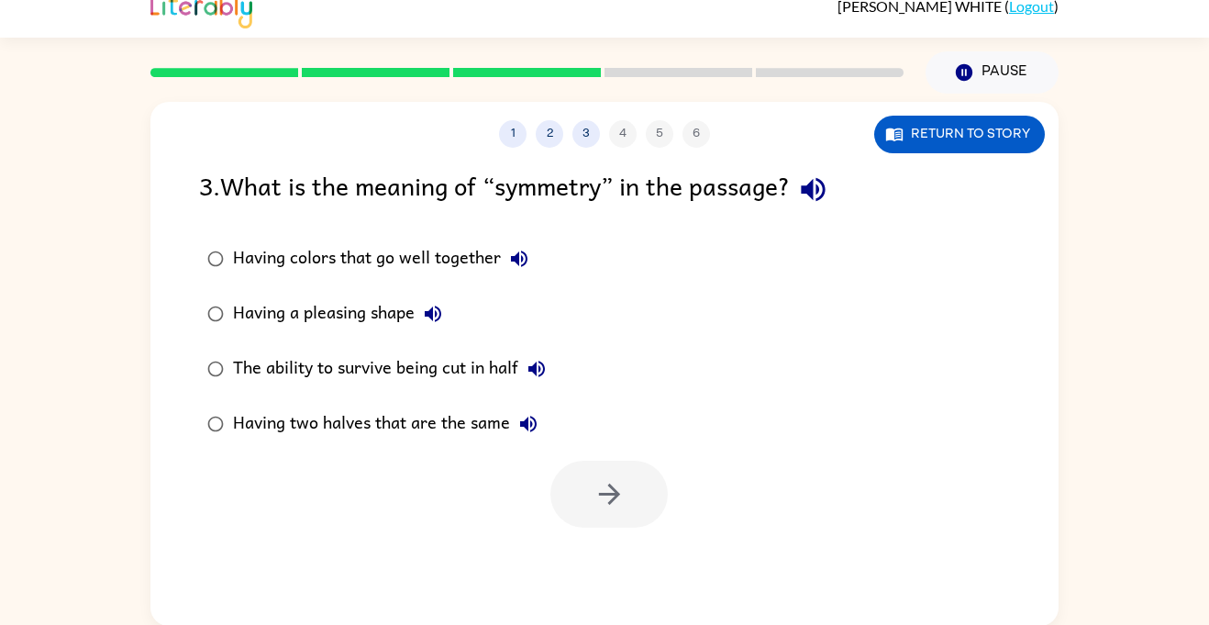
click at [542, 372] on icon "button" at bounding box center [537, 369] width 22 height 22
click at [555, 402] on label "Having two halves that are the same" at bounding box center [376, 423] width 375 height 55
click at [483, 375] on div "The ability to survive being cut in half" at bounding box center [394, 368] width 322 height 37
click at [593, 502] on icon "button" at bounding box center [609, 494] width 32 height 32
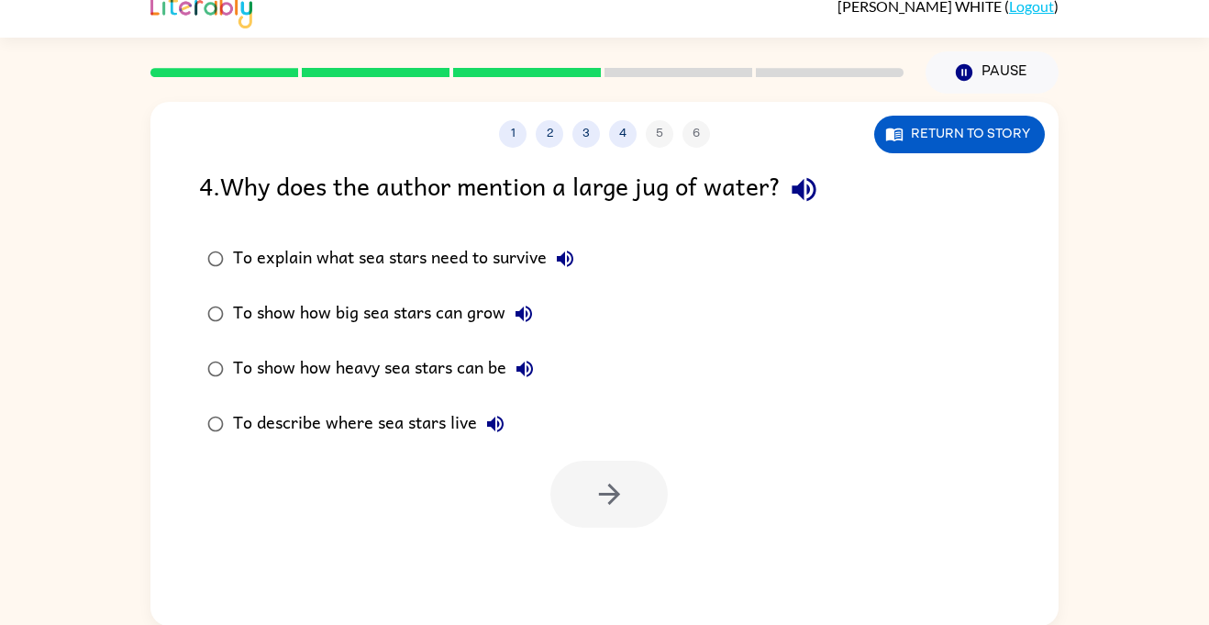
click at [805, 179] on icon "button" at bounding box center [804, 189] width 32 height 32
click at [555, 259] on icon "button" at bounding box center [565, 259] width 22 height 22
click at [526, 316] on icon "button" at bounding box center [524, 314] width 22 height 22
click at [523, 376] on icon "button" at bounding box center [525, 369] width 22 height 22
click at [486, 427] on icon "button" at bounding box center [495, 424] width 22 height 22
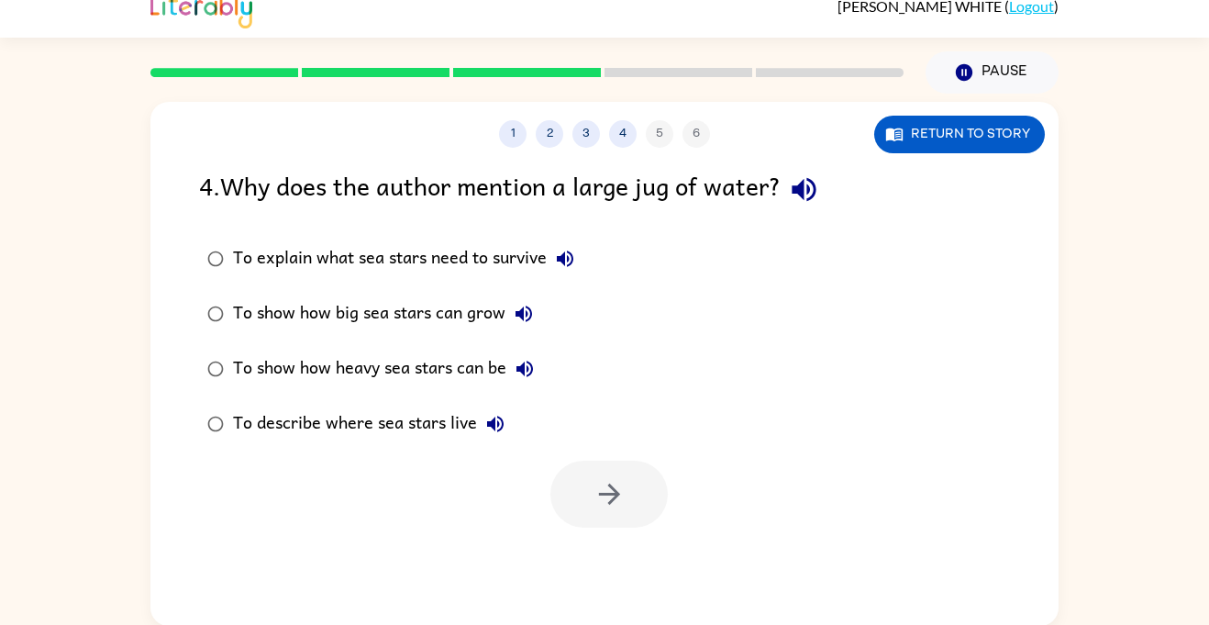
click at [414, 419] on div "To describe where sea stars live" at bounding box center [373, 423] width 281 height 37
click at [587, 504] on button "button" at bounding box center [608, 493] width 117 height 67
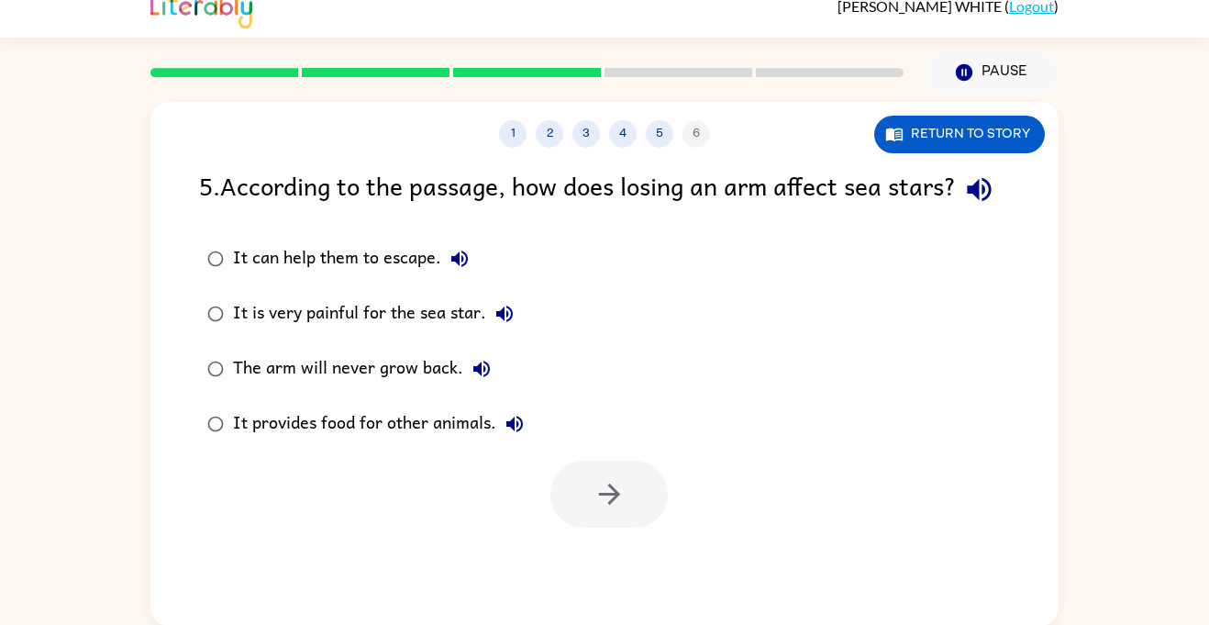
click at [432, 442] on div "It provides food for other animals." at bounding box center [383, 423] width 300 height 37
click at [635, 527] on button "button" at bounding box center [608, 493] width 117 height 67
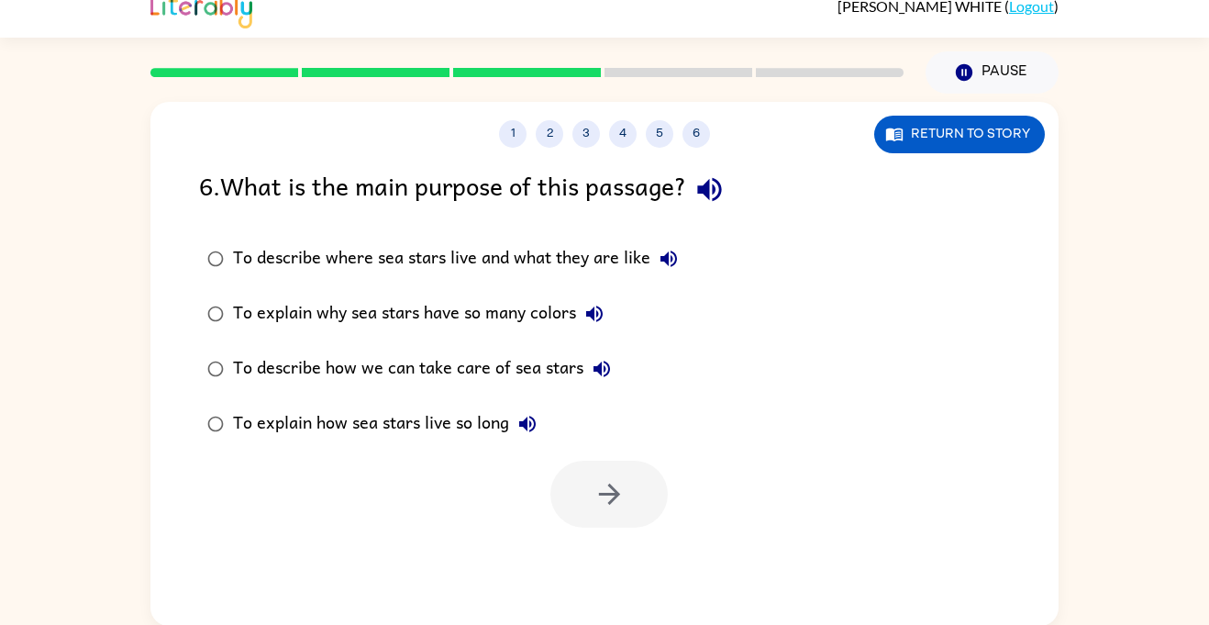
click at [710, 183] on icon "button" at bounding box center [709, 189] width 32 height 32
click at [672, 250] on icon "button" at bounding box center [669, 259] width 22 height 22
click at [607, 252] on div "To describe where sea stars live and what they are like" at bounding box center [460, 258] width 454 height 37
click at [591, 504] on button "button" at bounding box center [608, 493] width 117 height 67
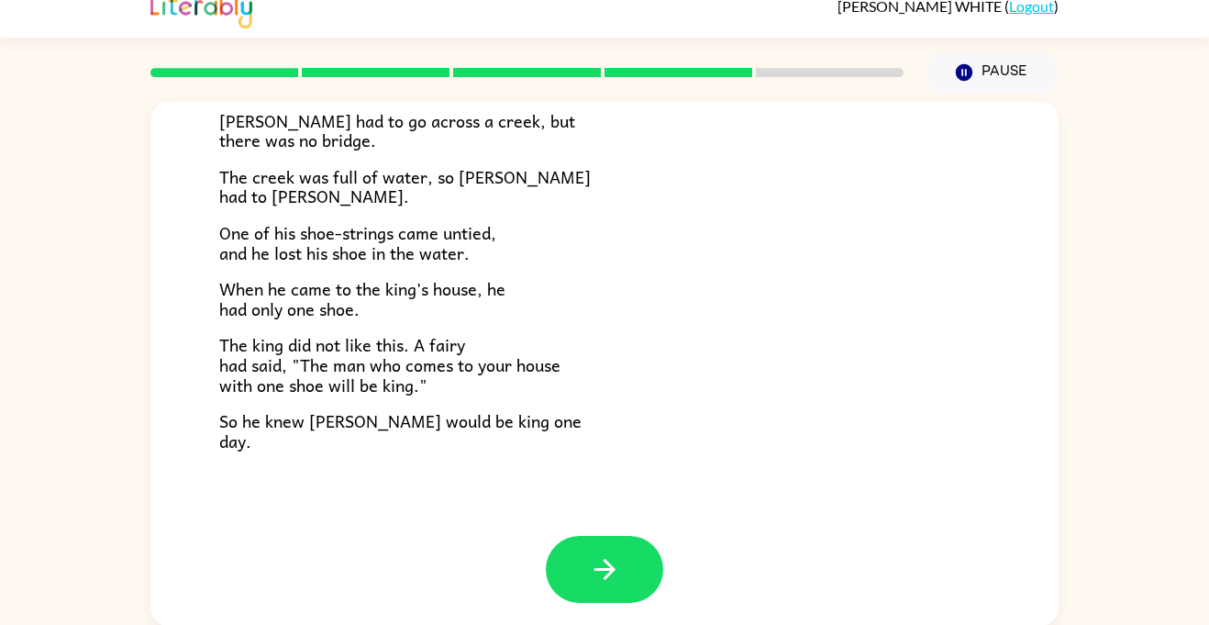
scroll to position [20, 0]
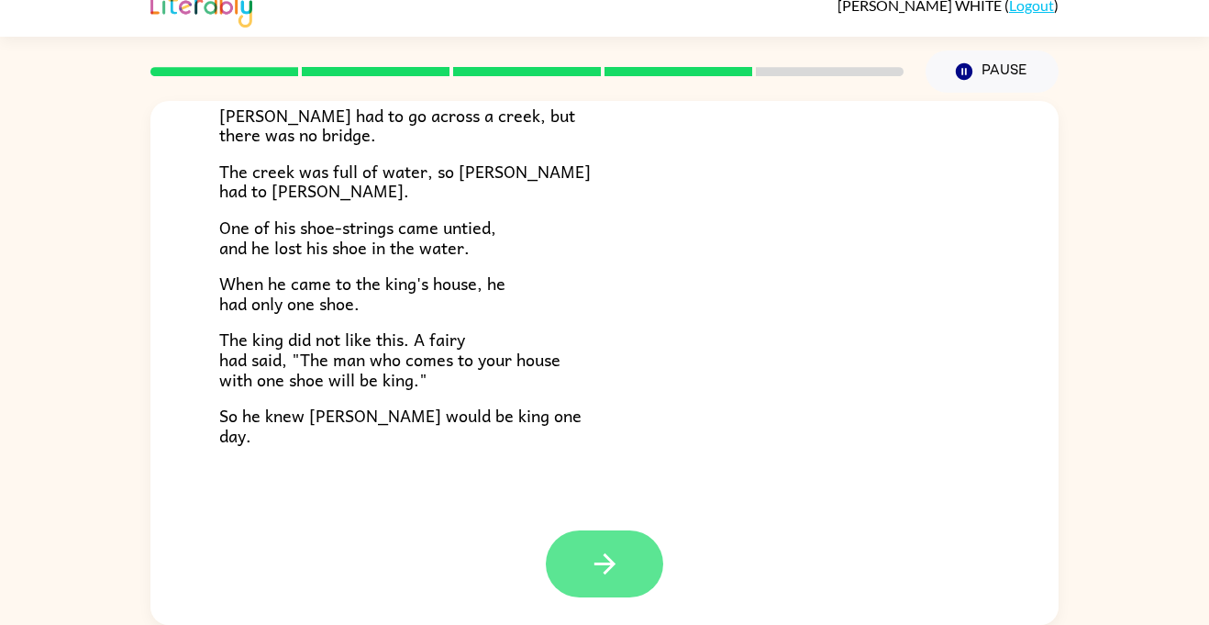
click at [582, 569] on button "button" at bounding box center [604, 563] width 117 height 67
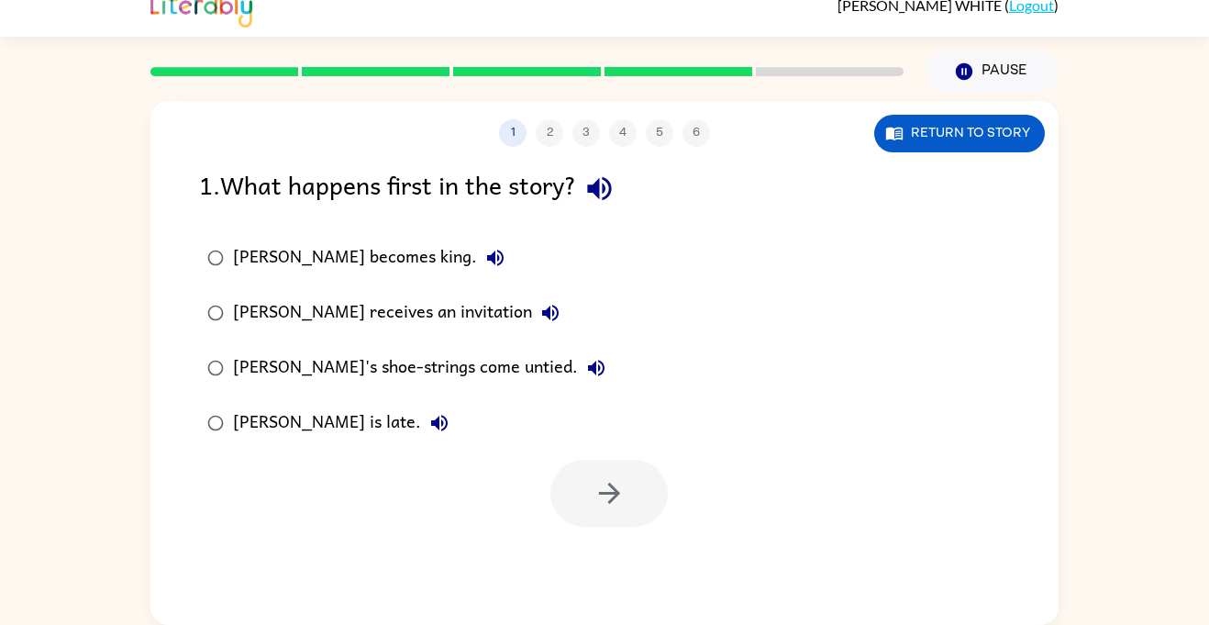
click at [593, 197] on icon "button" at bounding box center [599, 188] width 32 height 32
click at [484, 250] on icon "button" at bounding box center [495, 258] width 22 height 22
click at [539, 320] on icon "button" at bounding box center [550, 313] width 22 height 22
click at [585, 365] on icon "button" at bounding box center [596, 368] width 22 height 22
click at [428, 417] on icon "button" at bounding box center [439, 423] width 22 height 22
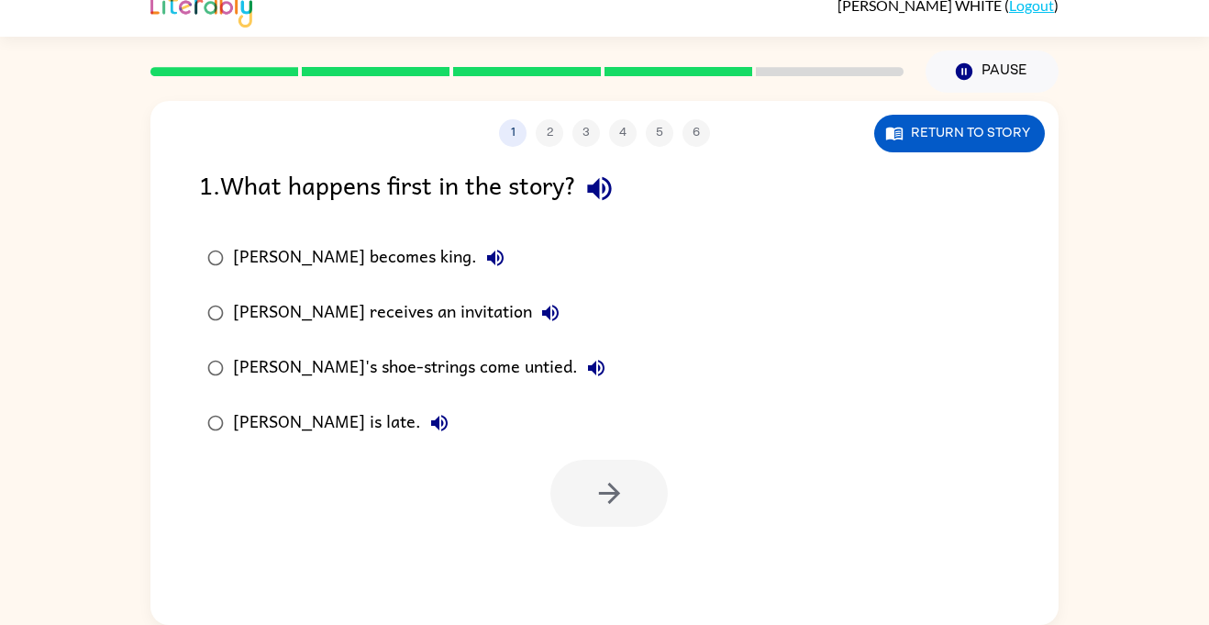
click at [539, 313] on icon "button" at bounding box center [550, 313] width 22 height 22
click at [539, 312] on icon "button" at bounding box center [550, 313] width 22 height 22
click at [585, 362] on icon "button" at bounding box center [596, 368] width 22 height 22
click at [635, 485] on button "button" at bounding box center [608, 493] width 117 height 67
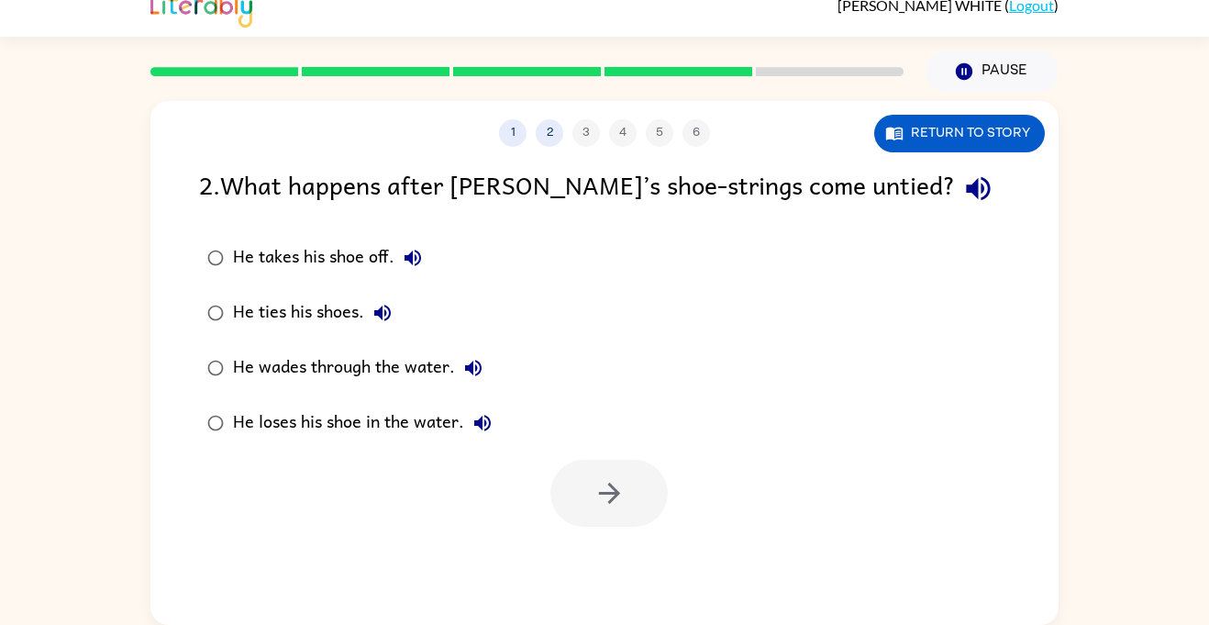
click at [962, 176] on icon "button" at bounding box center [978, 188] width 32 height 32
click at [405, 249] on icon "button" at bounding box center [413, 258] width 22 height 22
click at [382, 313] on icon "button" at bounding box center [382, 313] width 22 height 22
click at [253, 305] on div "He ties his shoes." at bounding box center [317, 312] width 168 height 37
click at [614, 468] on button "button" at bounding box center [608, 493] width 117 height 67
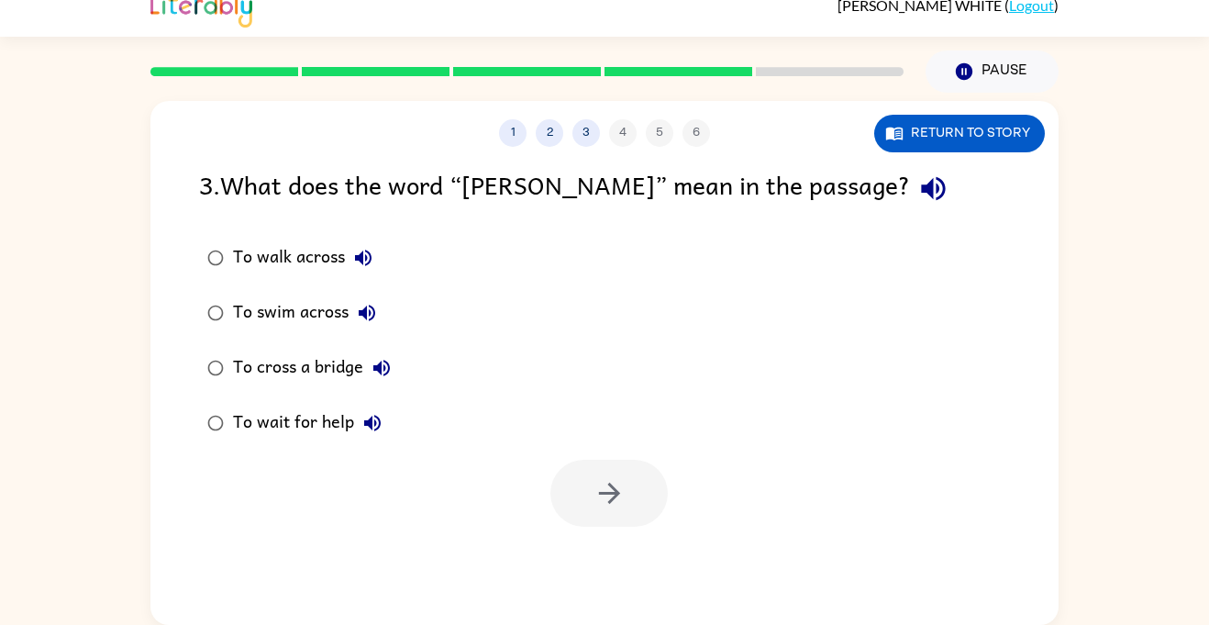
click at [917, 183] on icon "button" at bounding box center [933, 188] width 32 height 32
click at [917, 176] on icon "button" at bounding box center [933, 188] width 32 height 32
click at [921, 191] on icon "button" at bounding box center [933, 189] width 24 height 24
click at [915, 132] on button "Return to story" at bounding box center [959, 134] width 171 height 38
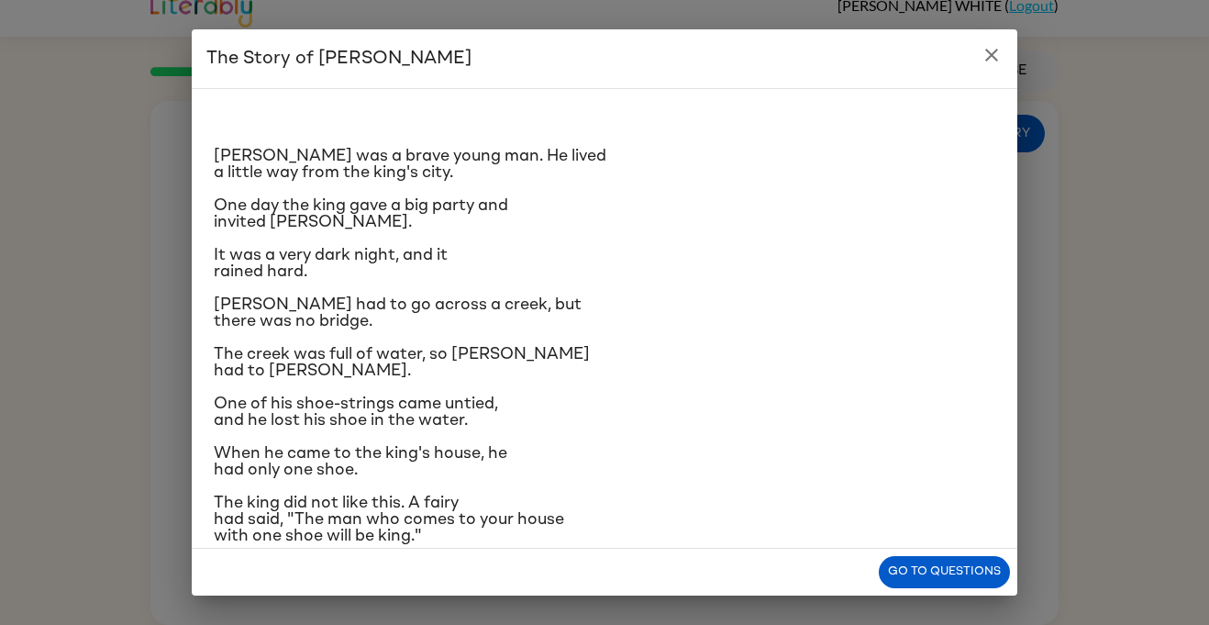
click at [995, 60] on icon "close" at bounding box center [991, 55] width 13 height 13
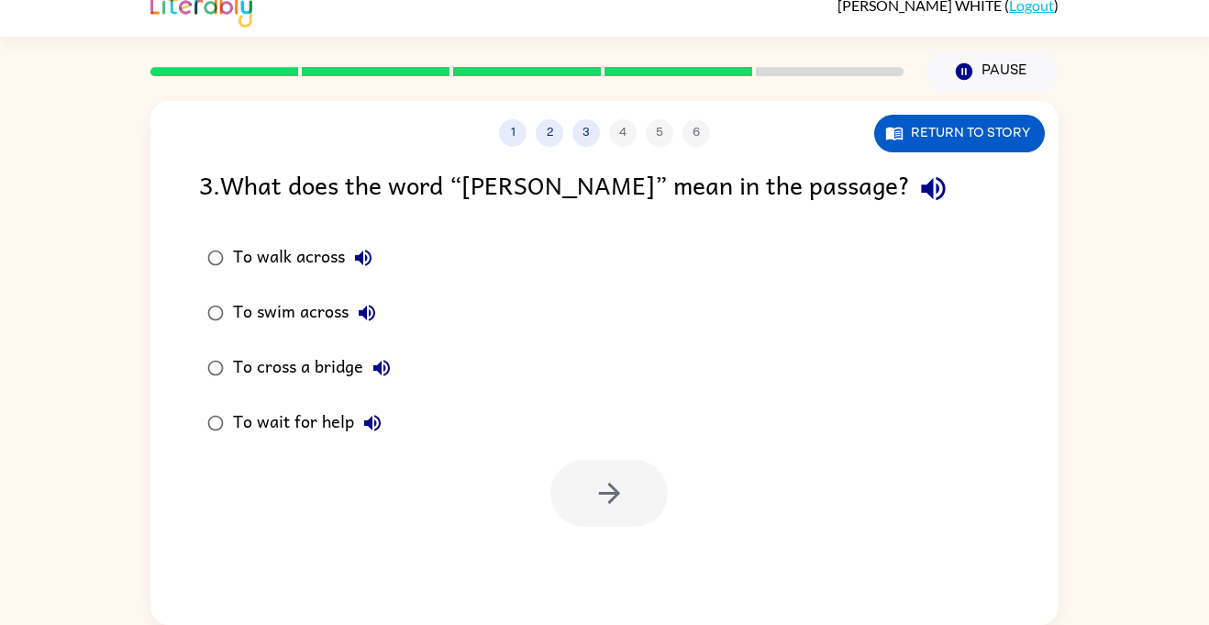
click at [917, 183] on icon "button" at bounding box center [933, 188] width 32 height 32
click at [370, 261] on icon "button" at bounding box center [363, 257] width 17 height 17
click at [380, 319] on button "To swim across" at bounding box center [367, 312] width 37 height 37
click at [378, 319] on icon "button" at bounding box center [367, 313] width 22 height 22
click at [366, 317] on icon "button" at bounding box center [367, 313] width 17 height 17
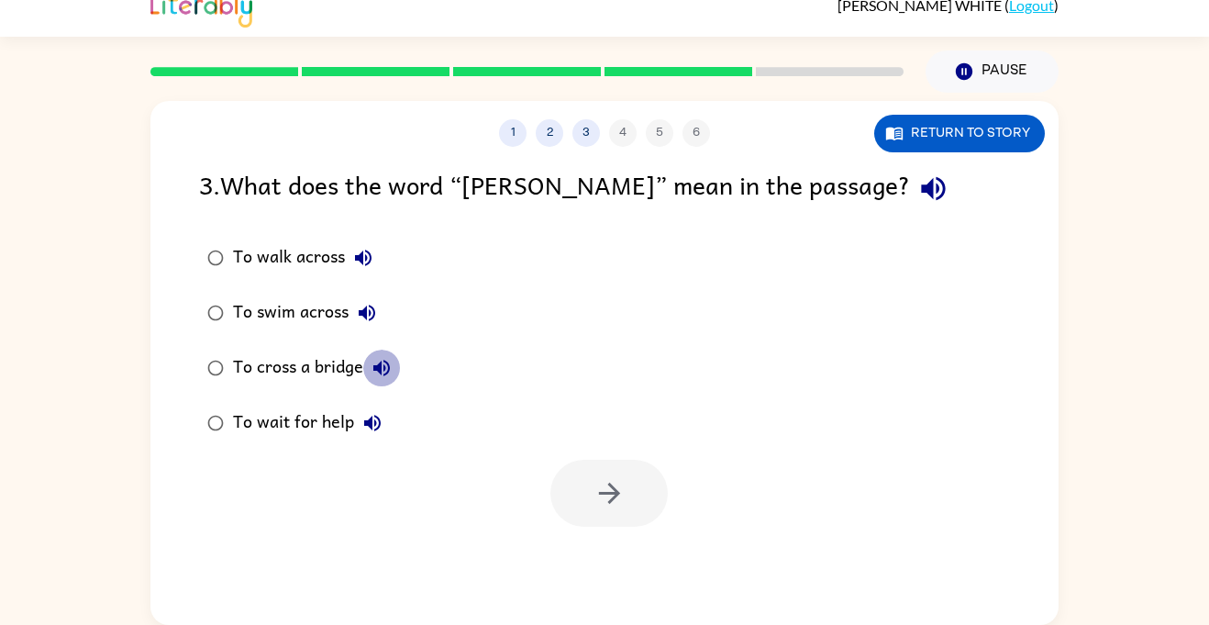
click at [389, 363] on icon "button" at bounding box center [382, 368] width 22 height 22
click at [391, 367] on icon "button" at bounding box center [382, 368] width 22 height 22
click at [391, 373] on icon "button" at bounding box center [382, 368] width 22 height 22
click at [377, 421] on icon "button" at bounding box center [372, 423] width 22 height 22
click at [291, 424] on div "To wait for help" at bounding box center [312, 423] width 158 height 37
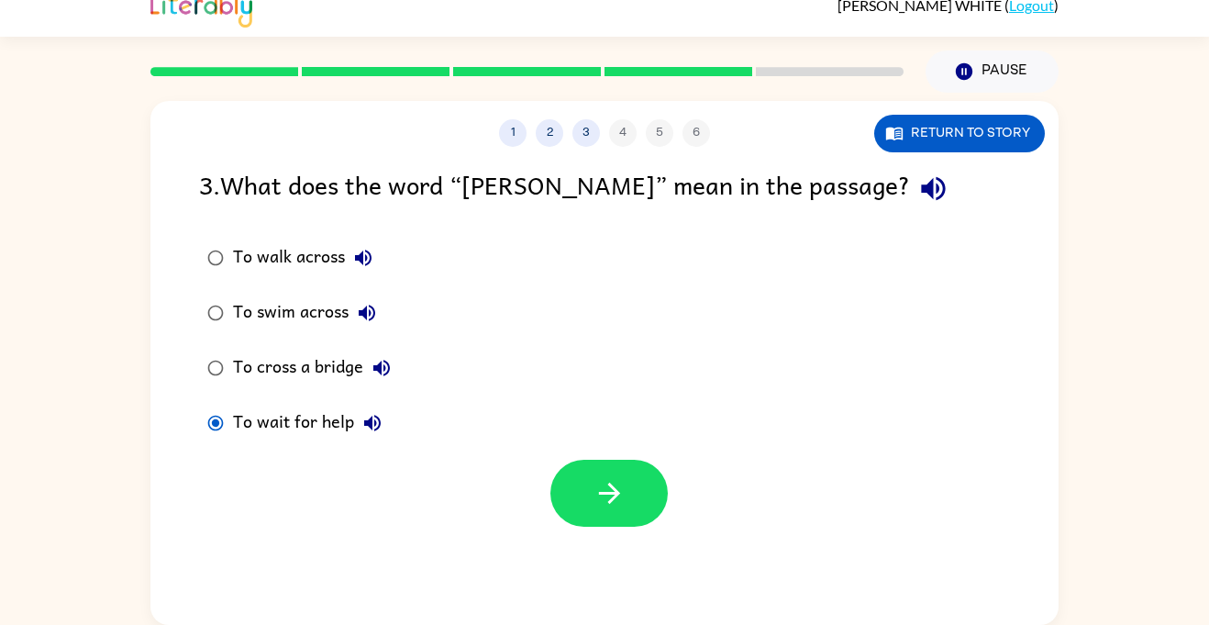
click at [559, 523] on div at bounding box center [608, 493] width 117 height 67
click at [615, 493] on icon "button" at bounding box center [608, 492] width 21 height 21
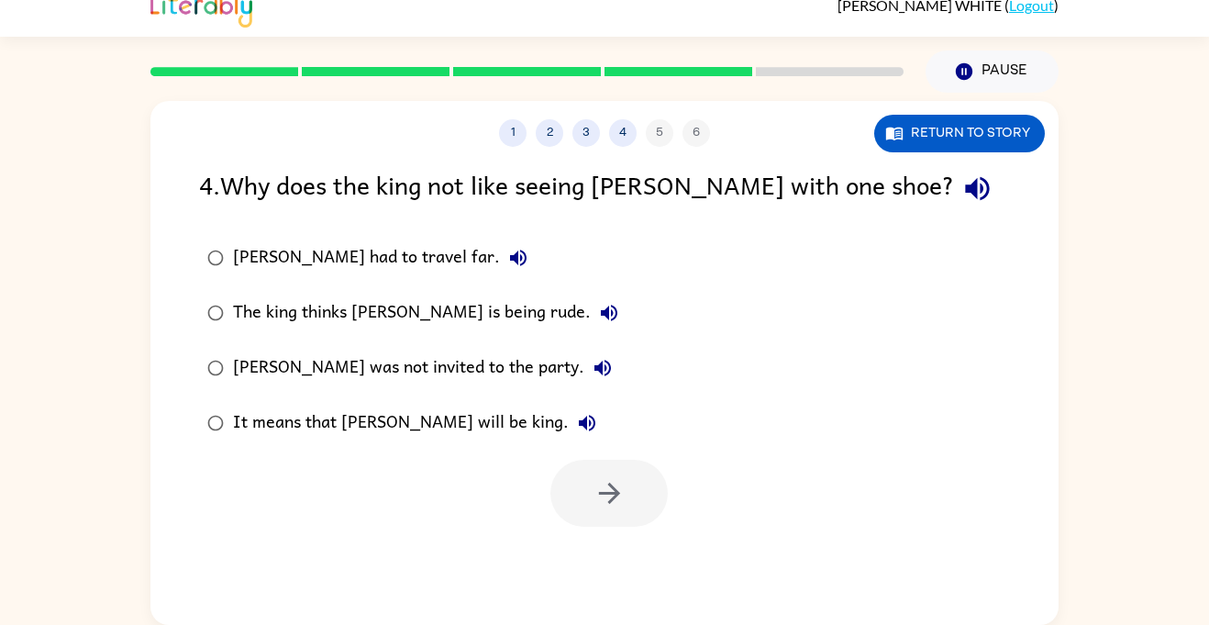
click at [954, 189] on button "button" at bounding box center [977, 188] width 47 height 47
click at [961, 192] on icon "button" at bounding box center [977, 188] width 32 height 32
click at [954, 187] on button "button" at bounding box center [977, 188] width 47 height 47
click at [500, 271] on button "Jason had to travel far." at bounding box center [518, 257] width 37 height 37
click at [591, 316] on button "The king thinks Jason is being rude." at bounding box center [609, 312] width 37 height 37
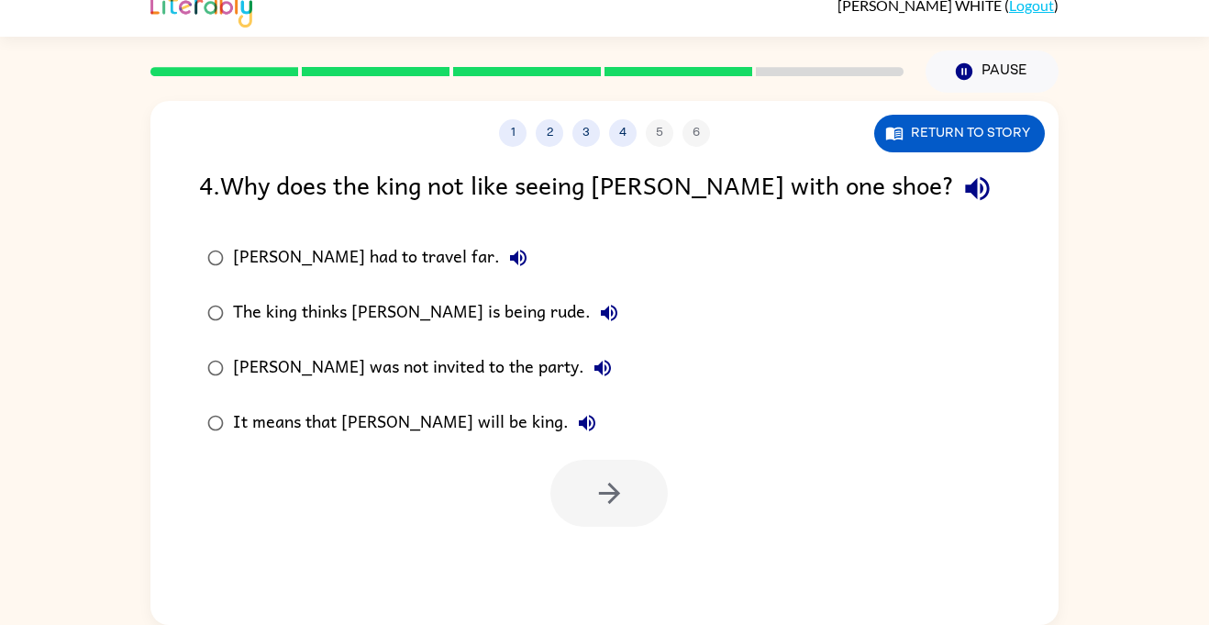
click at [594, 369] on icon "button" at bounding box center [602, 368] width 17 height 17
click at [579, 418] on icon "button" at bounding box center [587, 423] width 17 height 17
click at [463, 439] on div "It means that Jason will be king." at bounding box center [419, 423] width 372 height 37
click at [618, 499] on icon "button" at bounding box center [609, 493] width 32 height 32
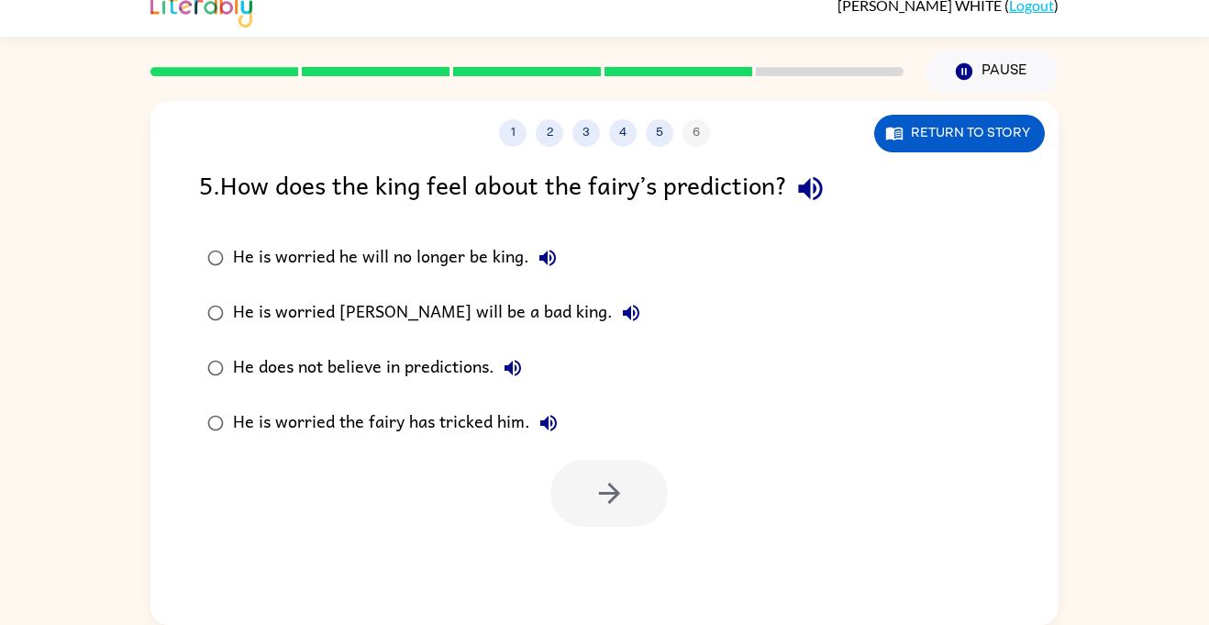
click at [826, 180] on icon "button" at bounding box center [810, 188] width 32 height 32
click at [419, 432] on div "He is worried the fairy has tricked him." at bounding box center [400, 423] width 334 height 37
click at [564, 434] on div "He is worried the fairy has tricked him." at bounding box center [400, 423] width 334 height 37
click at [552, 436] on button "He is worried the fairy has tricked him." at bounding box center [548, 423] width 37 height 37
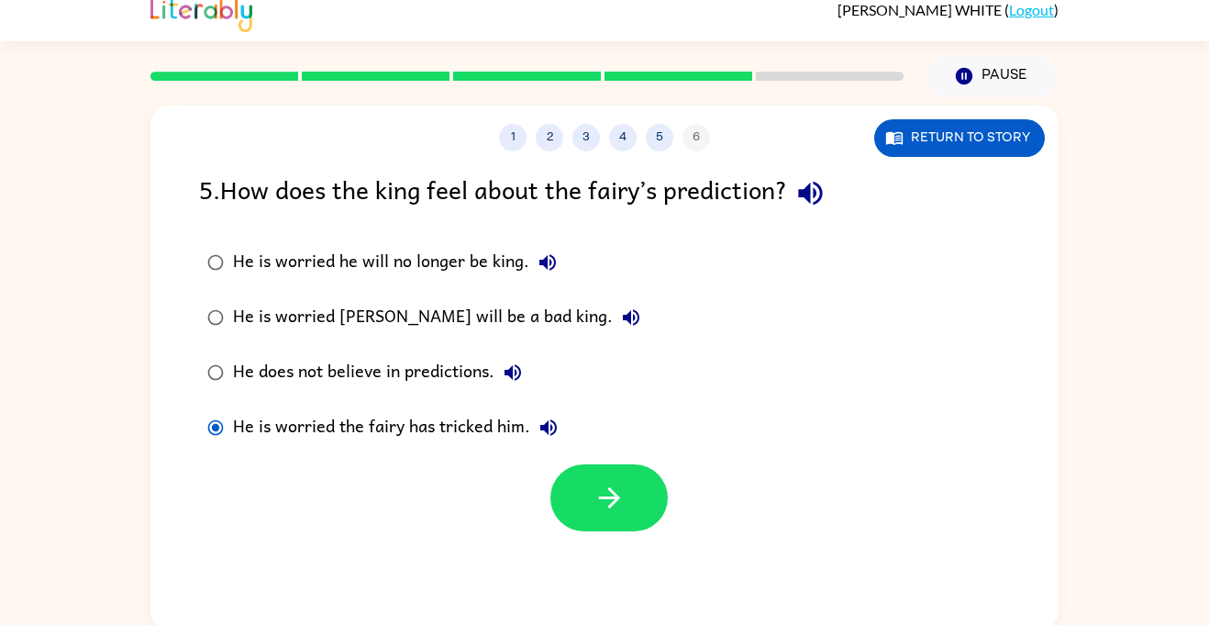
scroll to position [15, 0]
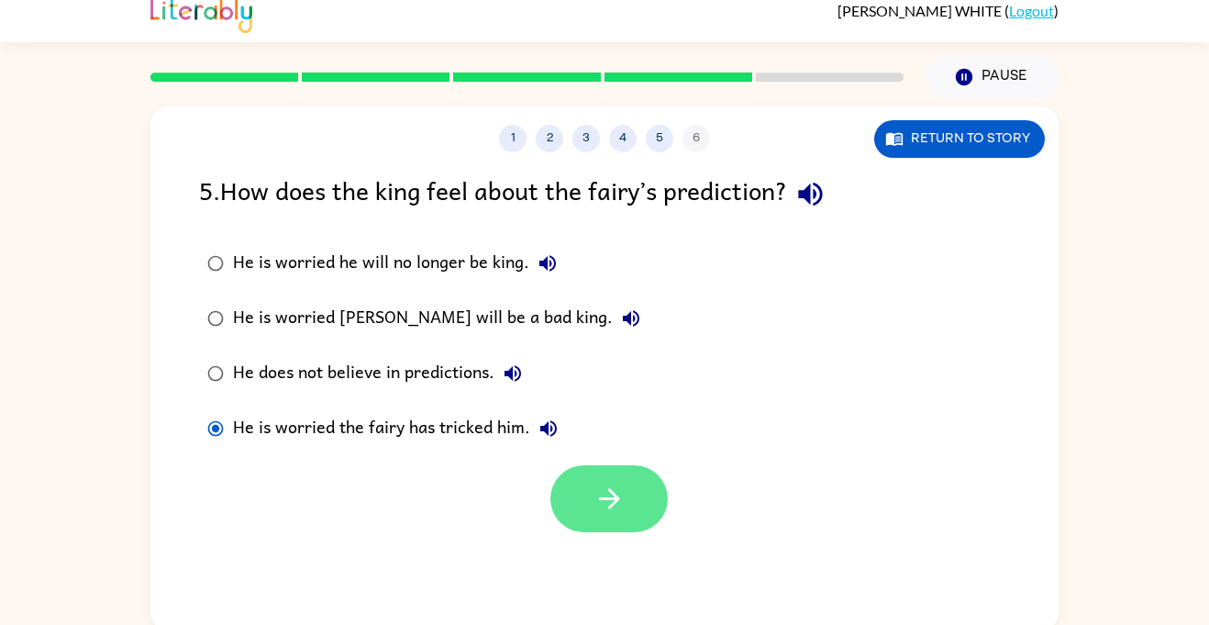
click at [612, 500] on icon "button" at bounding box center [608, 498] width 21 height 21
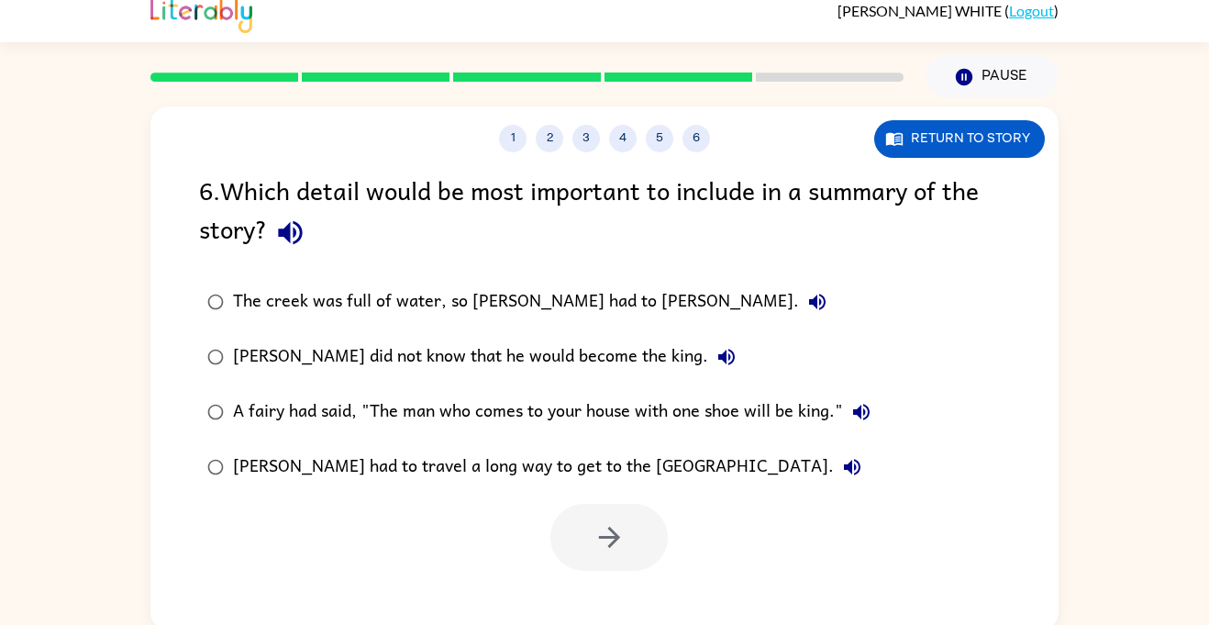
click at [287, 244] on icon "button" at bounding box center [290, 232] width 32 height 32
click at [806, 306] on icon "button" at bounding box center [817, 302] width 22 height 22
click at [718, 357] on icon "button" at bounding box center [726, 357] width 17 height 17
click at [626, 532] on div at bounding box center [608, 537] width 117 height 67
click at [623, 368] on div "Jason did not know that he would become the king." at bounding box center [489, 356] width 512 height 37
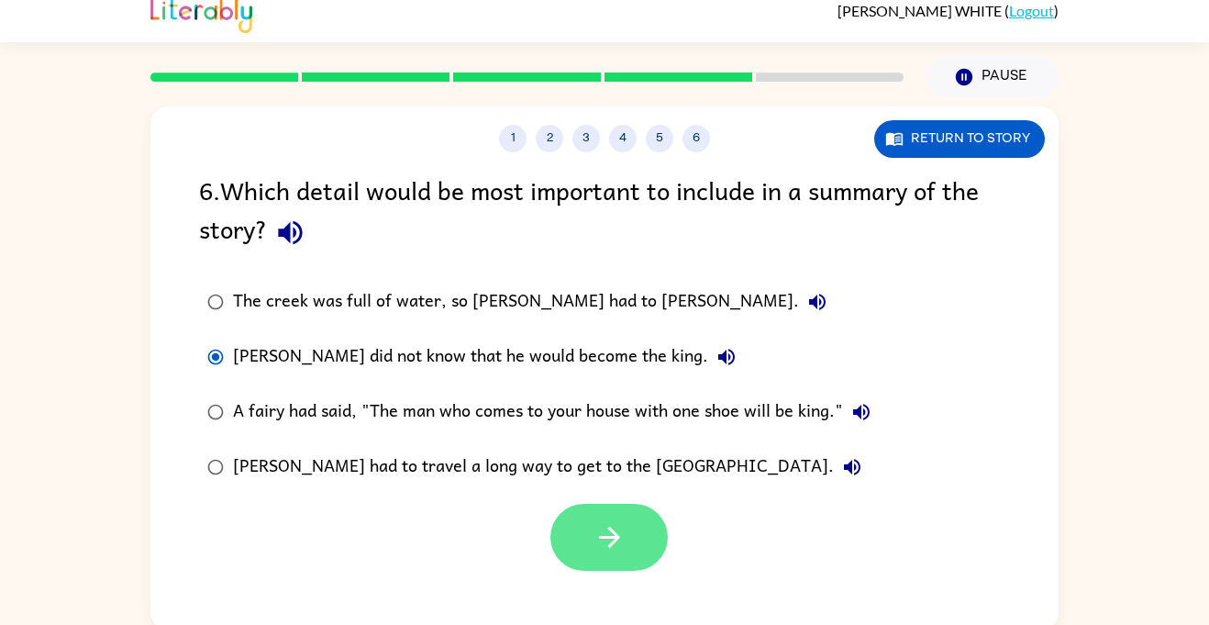
click at [600, 537] on icon "button" at bounding box center [608, 536] width 21 height 21
